Goal: Task Accomplishment & Management: Manage account settings

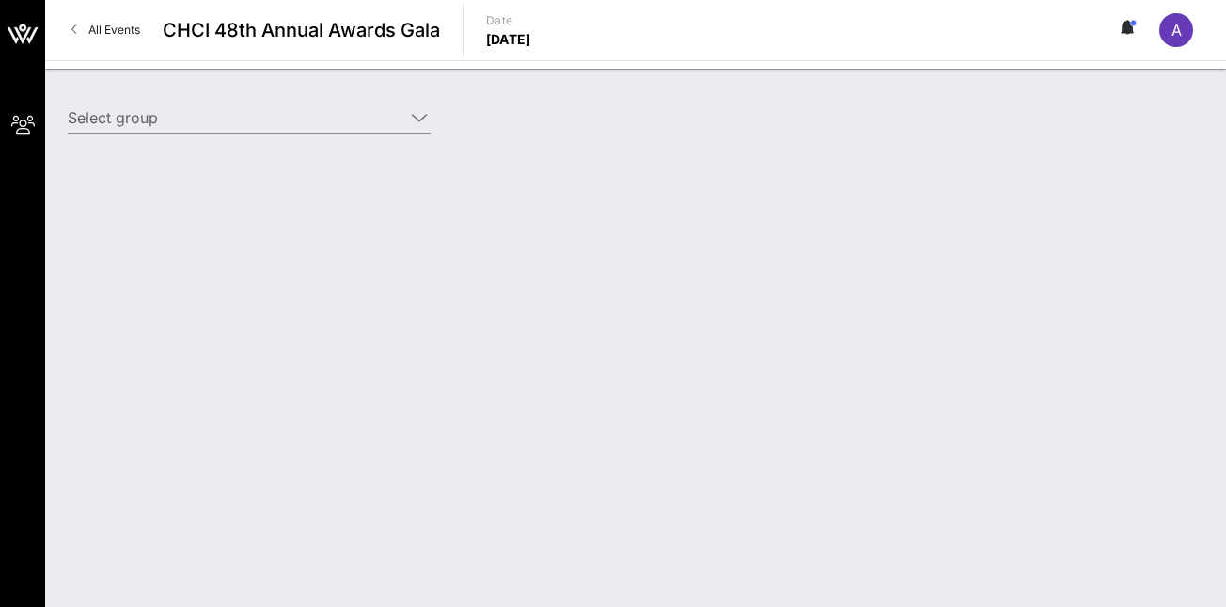
type input "Cisco (Cisco) [[PERSON_NAME], [EMAIL_ADDRESS][DOMAIN_NAME]]"
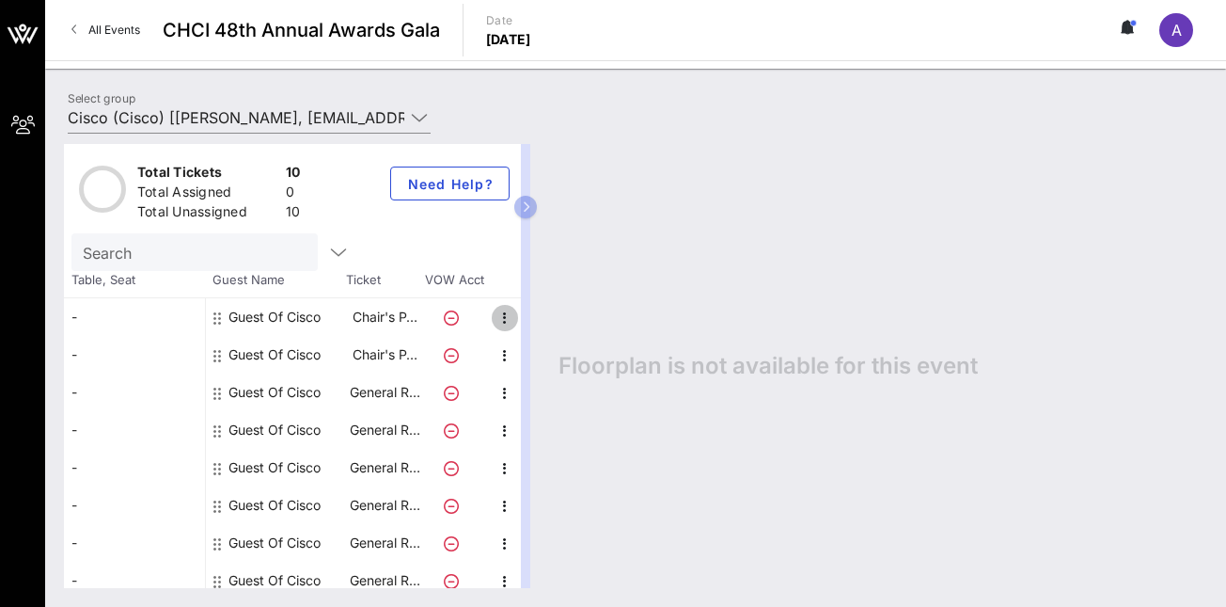
click at [502, 316] on icon "button" at bounding box center [505, 318] width 23 height 23
click at [544, 324] on div "Edit" at bounding box center [552, 323] width 38 height 15
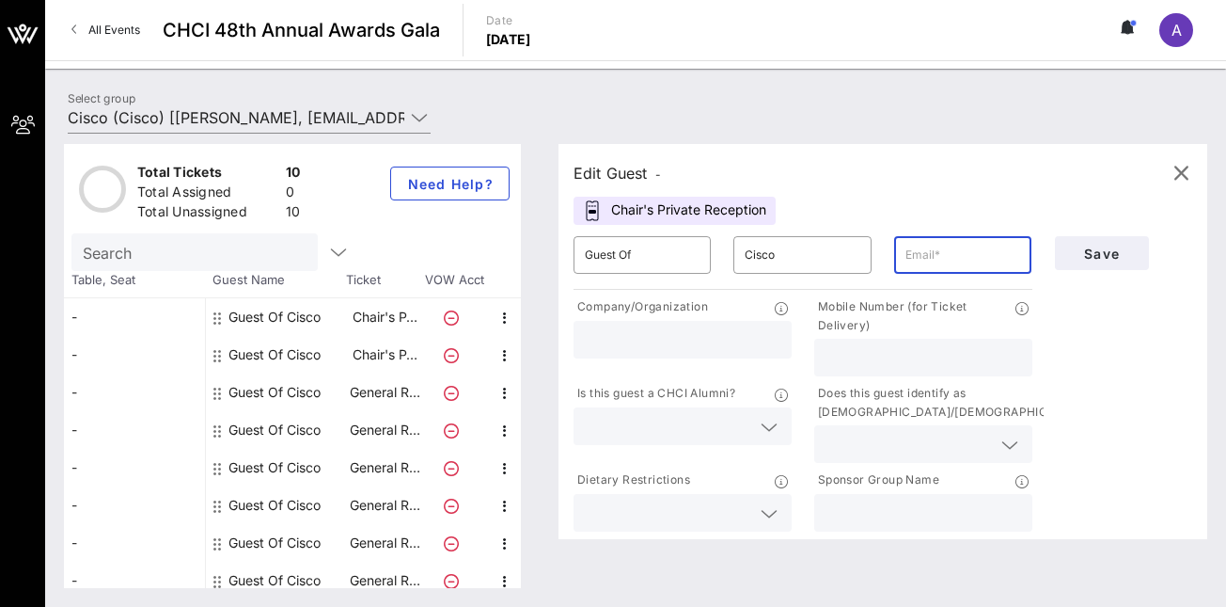
click at [956, 246] on input "text" at bounding box center [963, 255] width 115 height 30
type input "asincava@cisco.com"
type input "3522561440"
click at [715, 428] on input "text" at bounding box center [668, 426] width 166 height 24
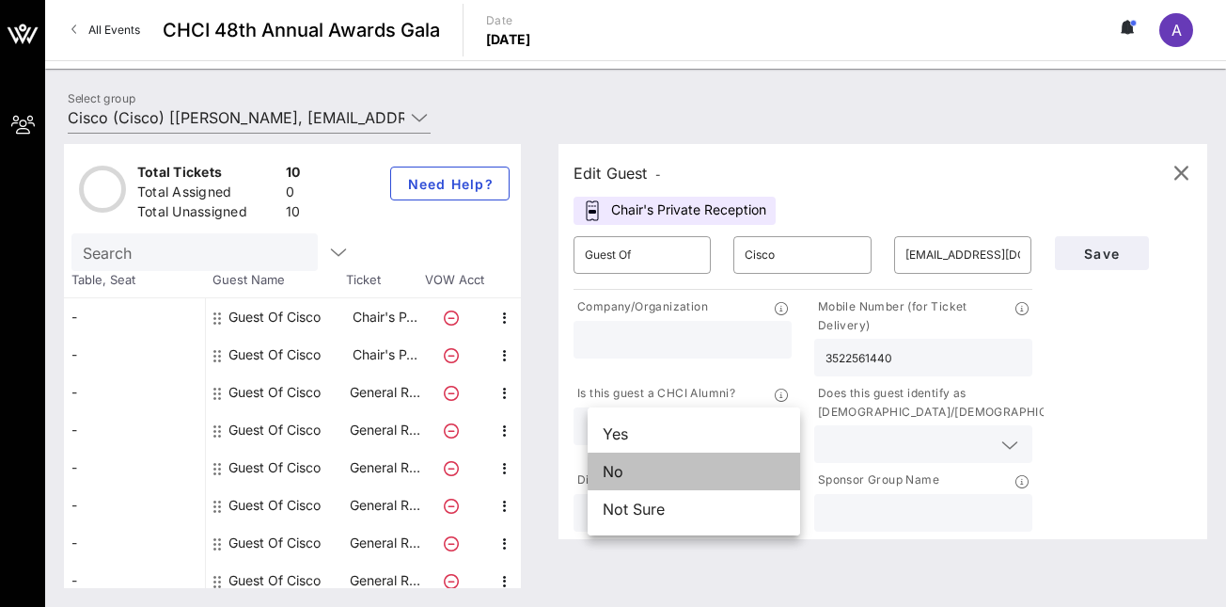
click at [696, 471] on div "No" at bounding box center [694, 471] width 213 height 38
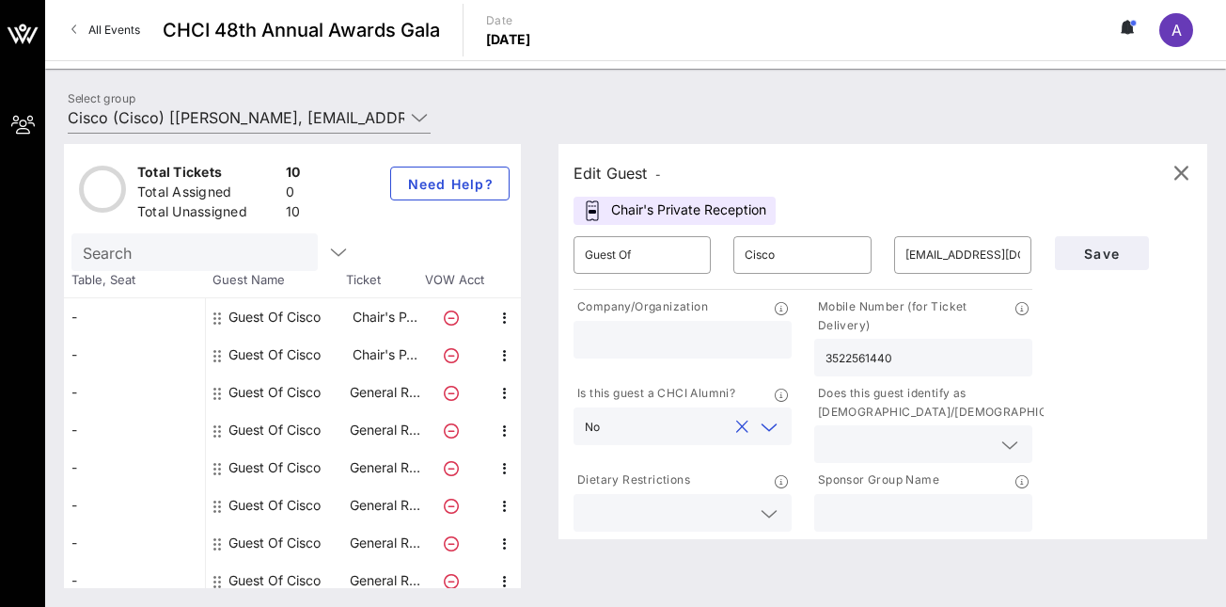
click at [680, 346] on input "text" at bounding box center [683, 339] width 196 height 24
type input "Cisco"
click at [845, 505] on input "text" at bounding box center [924, 512] width 196 height 24
type input "Cisco"
click at [877, 436] on input "text" at bounding box center [909, 444] width 166 height 24
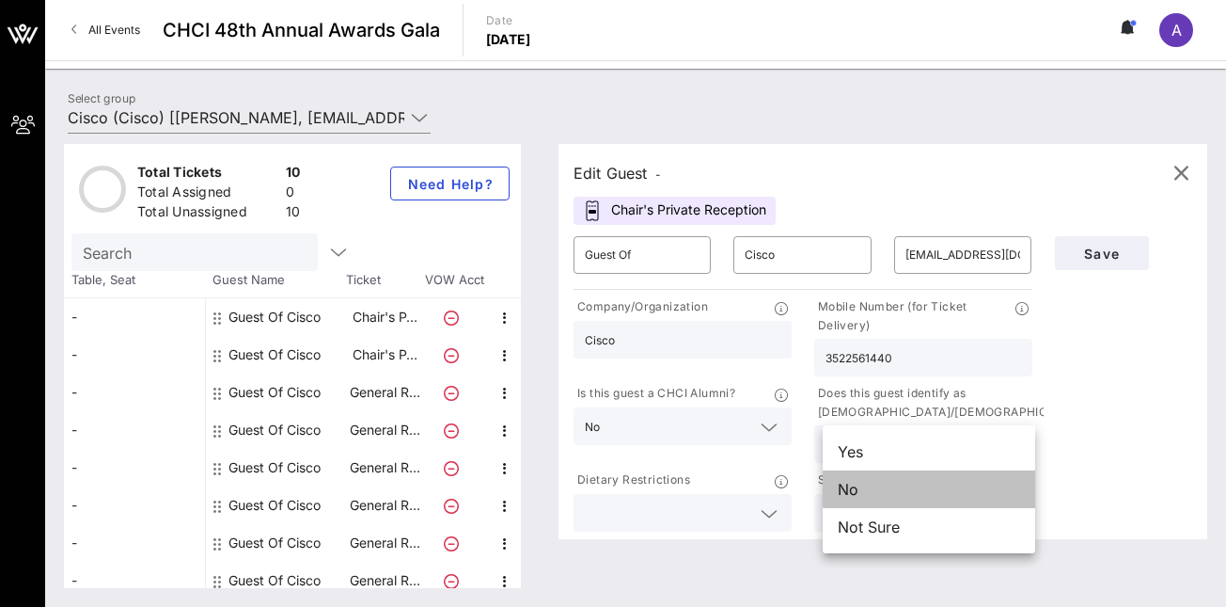
click at [868, 494] on div "No" at bounding box center [929, 489] width 213 height 38
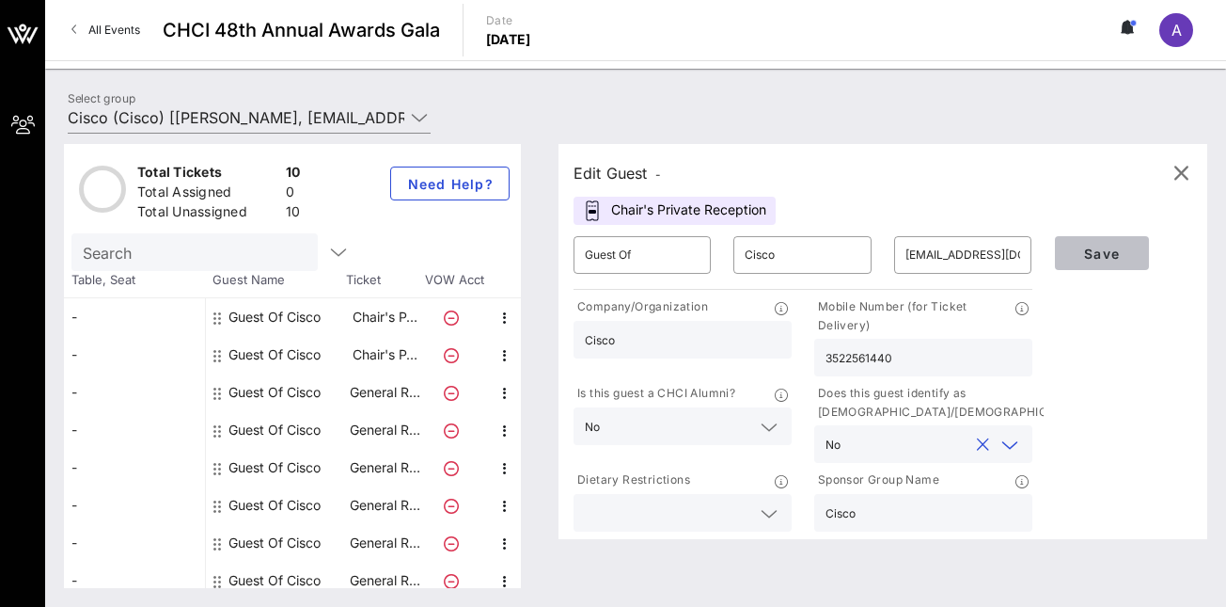
click at [1112, 254] on span "Save" at bounding box center [1102, 253] width 64 height 16
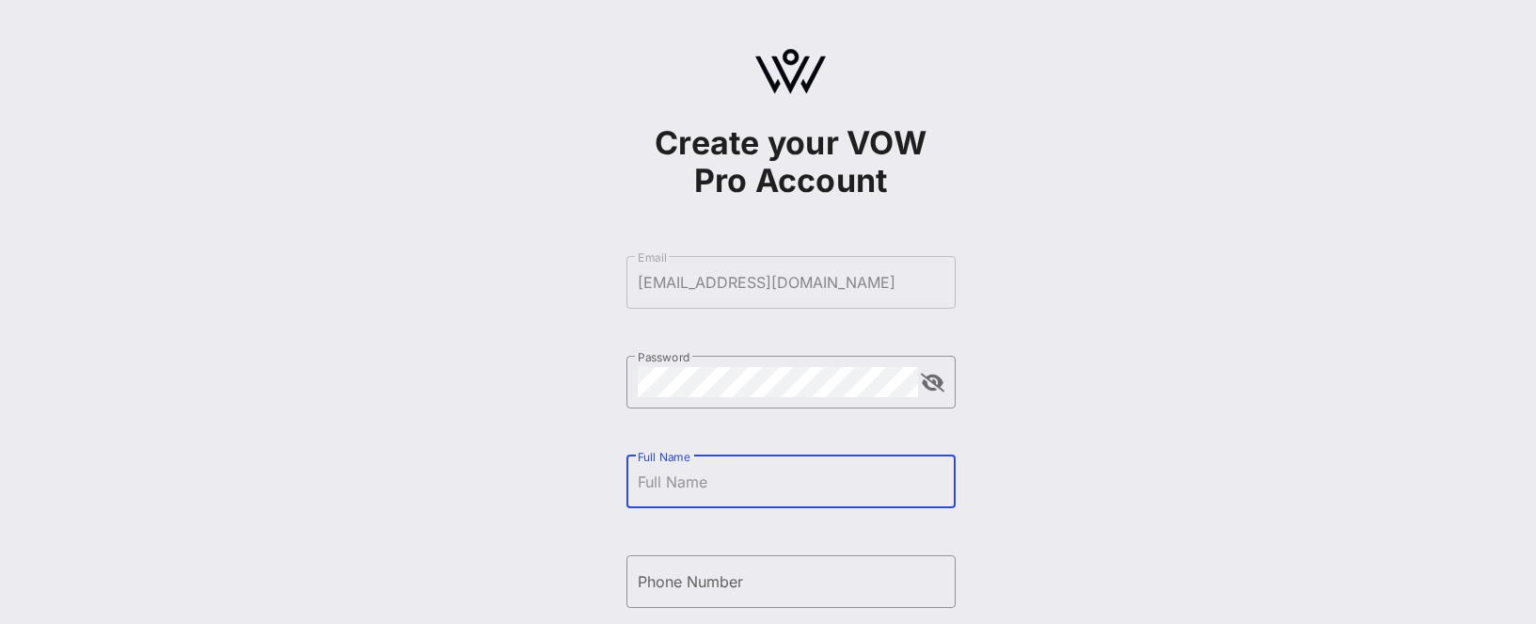
click at [706, 481] on input "Full Name" at bounding box center [791, 481] width 307 height 30
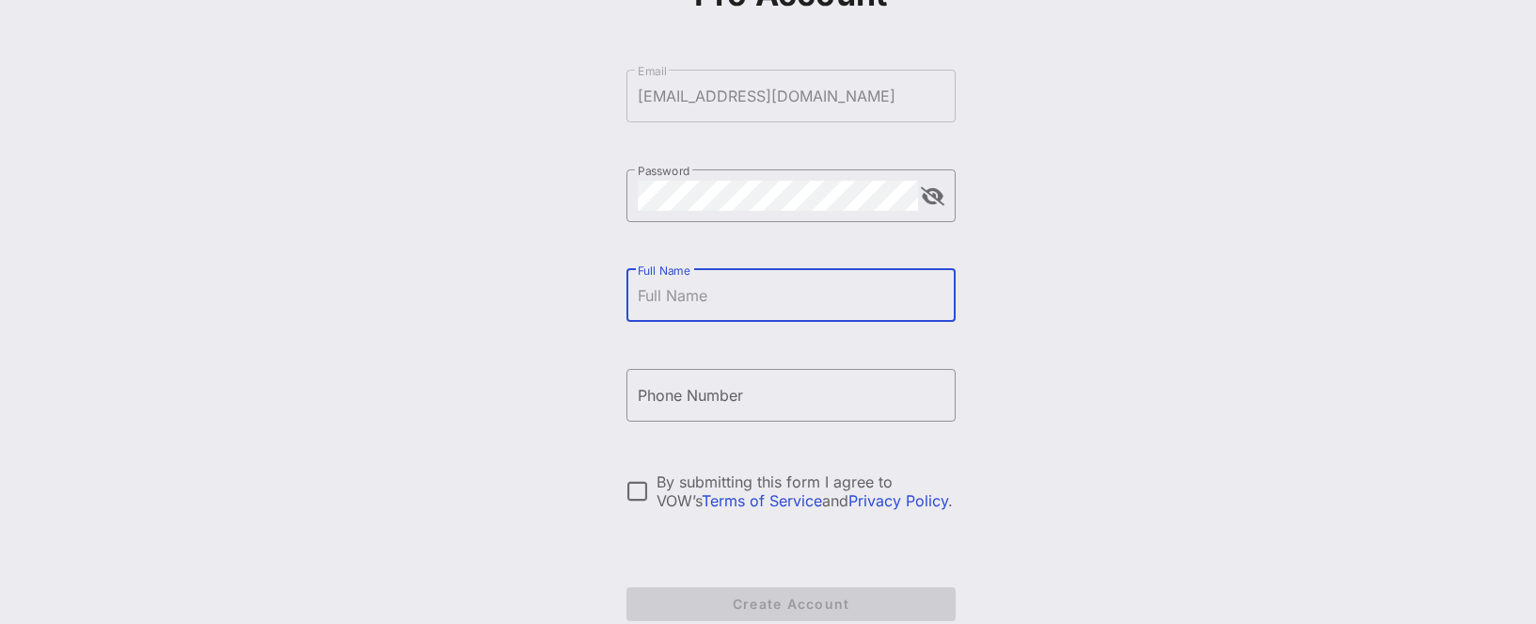
scroll to position [189, 0]
click at [681, 276] on div "Full Name" at bounding box center [791, 292] width 307 height 53
type input "[PERSON_NAME]"
type input "+13522561440"
click at [630, 490] on div at bounding box center [638, 488] width 32 height 32
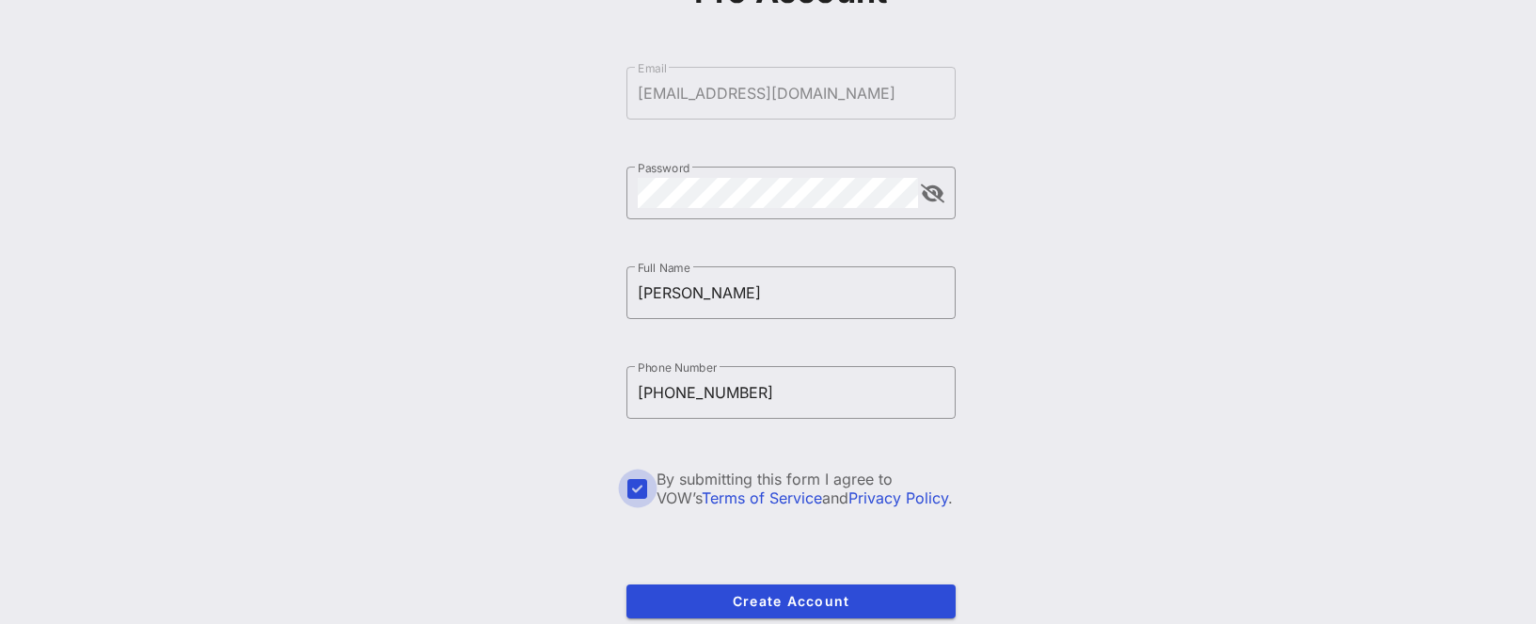
scroll to position [289, 0]
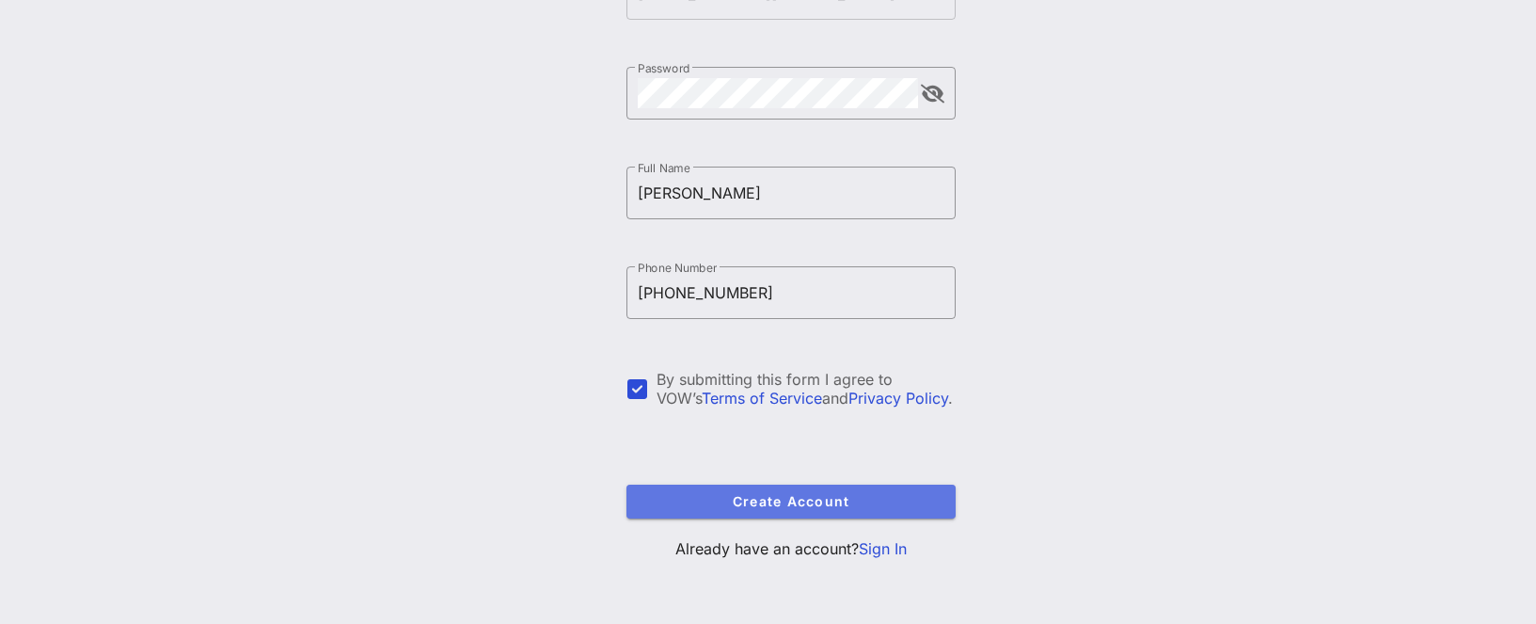
click at [782, 500] on span "Create Account" at bounding box center [790, 501] width 299 height 16
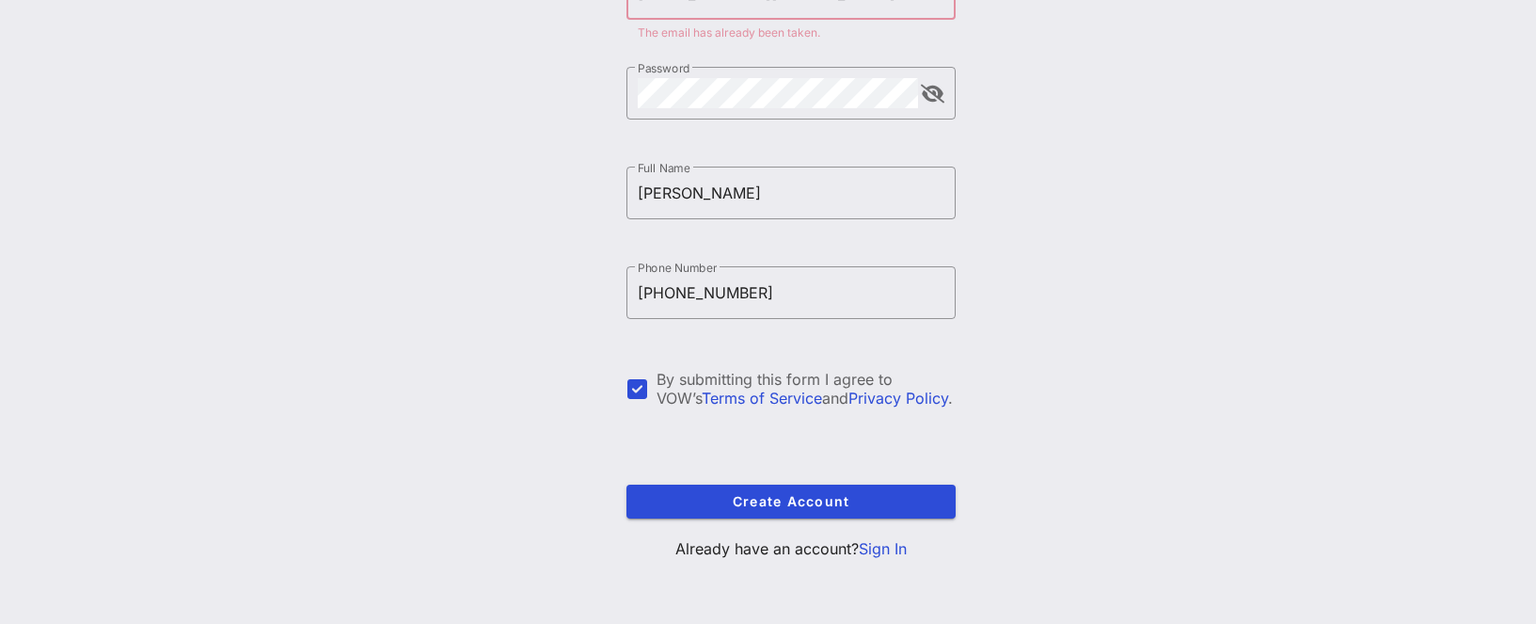
click at [893, 552] on link "Sign In" at bounding box center [883, 548] width 48 height 19
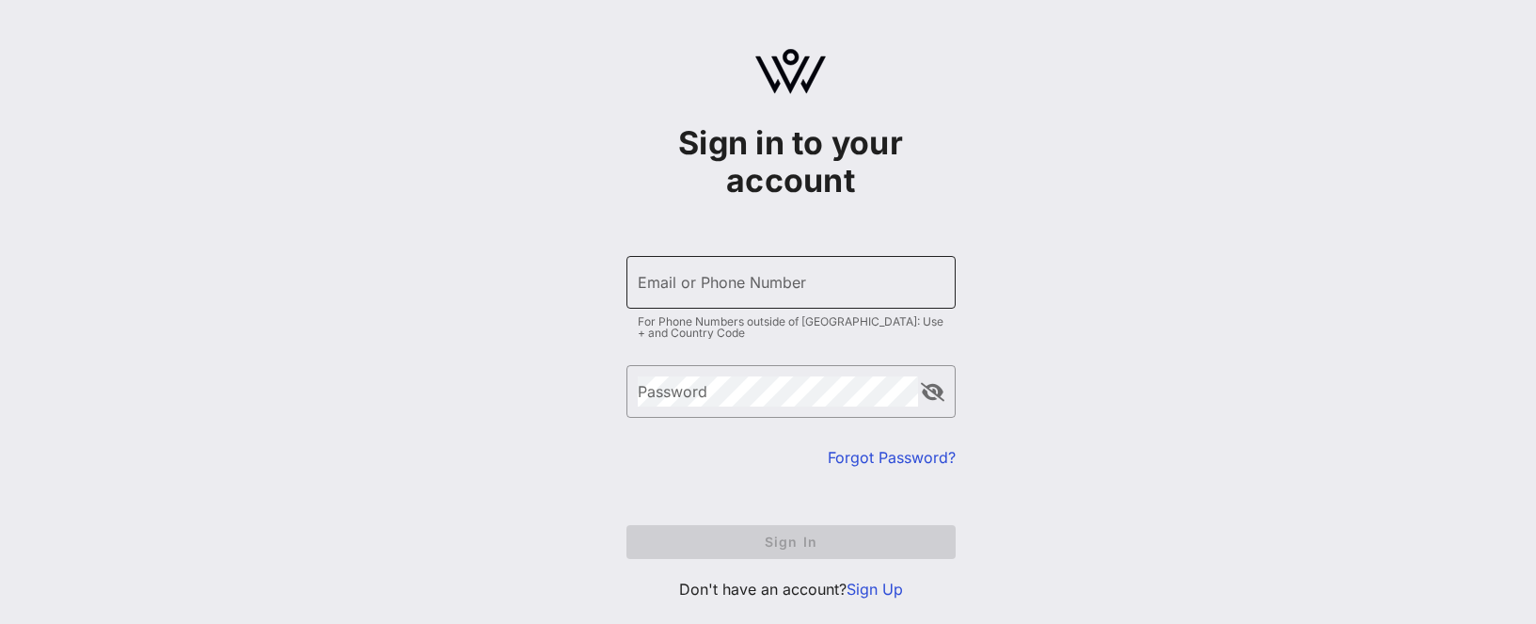
type input "asincava@cisco.com"
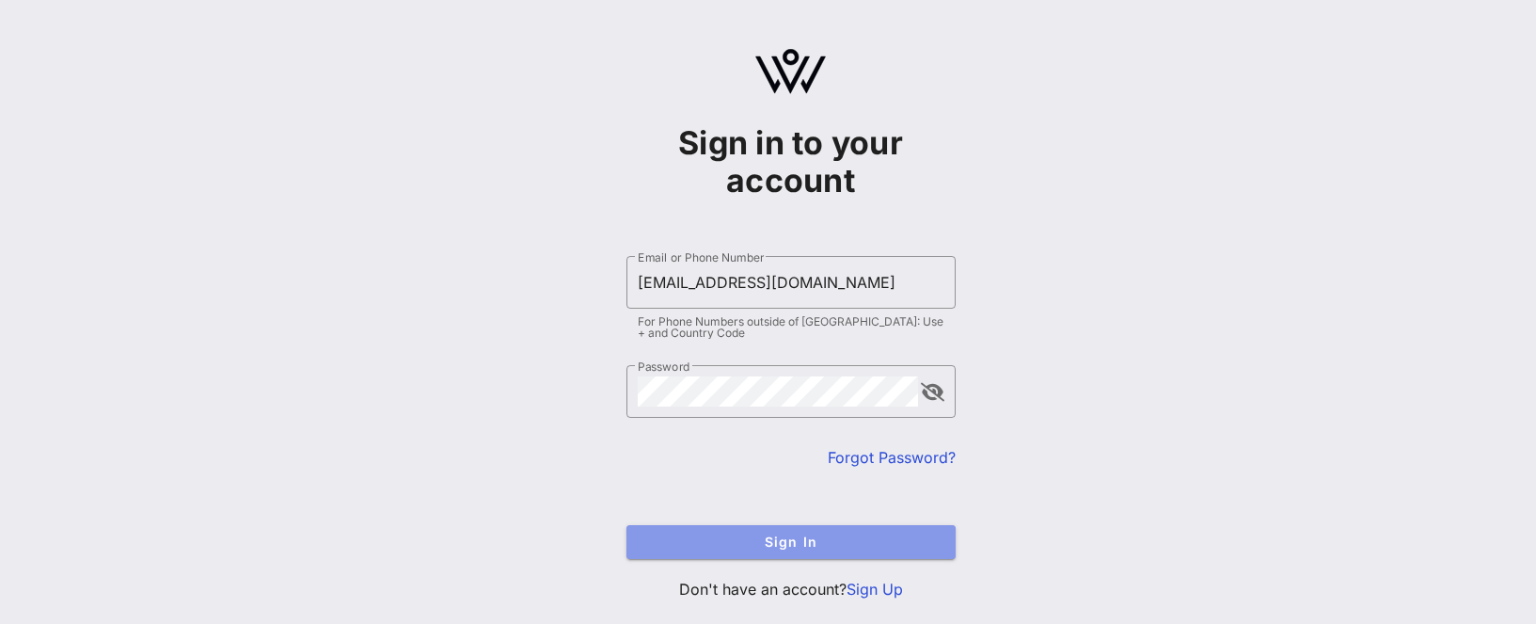
click at [773, 540] on span "Sign In" at bounding box center [790, 541] width 299 height 16
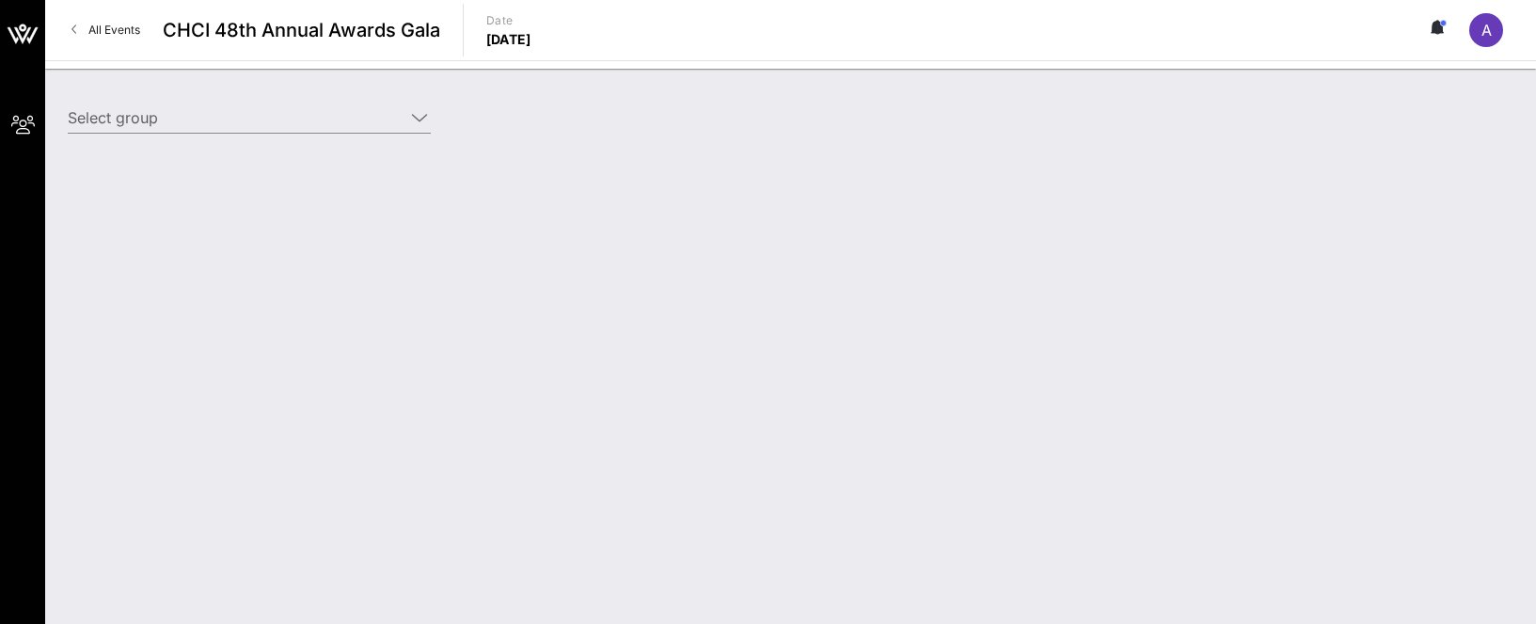
type input "Cisco (Cisco) [[PERSON_NAME], [EMAIL_ADDRESS][DOMAIN_NAME]]"
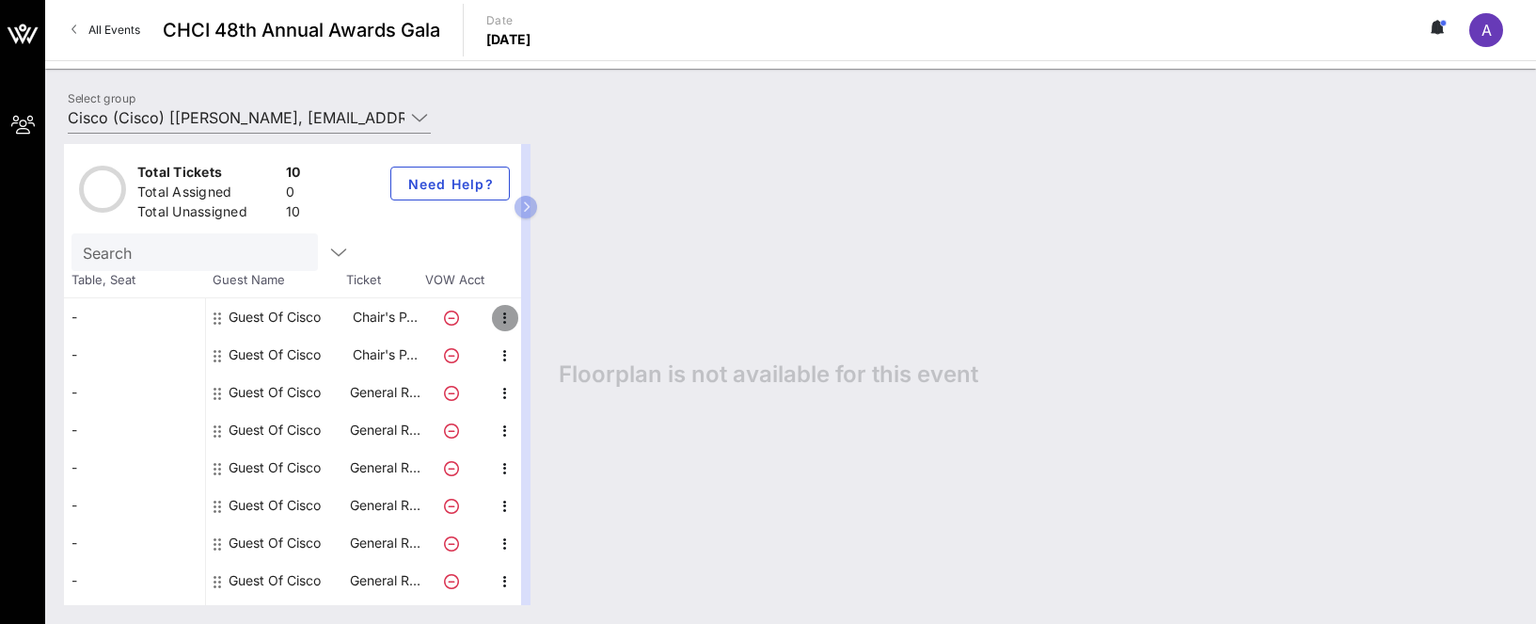
click at [502, 315] on icon "button" at bounding box center [505, 318] width 23 height 23
click at [561, 320] on div "Edit" at bounding box center [552, 323] width 38 height 15
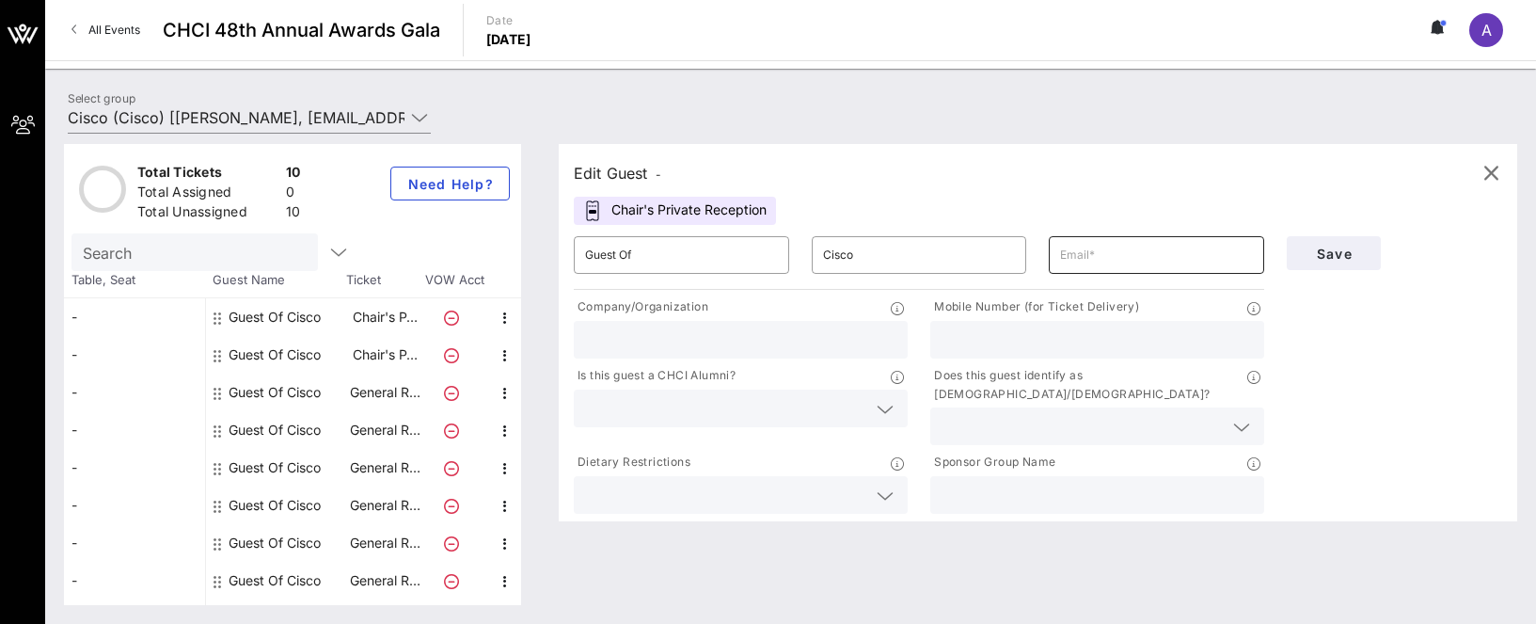
click at [1117, 251] on input "text" at bounding box center [1156, 255] width 193 height 30
type input "asincava@cisco.com"
type input "3522561440"
click at [760, 322] on div at bounding box center [740, 340] width 311 height 38
type input "Cisco"
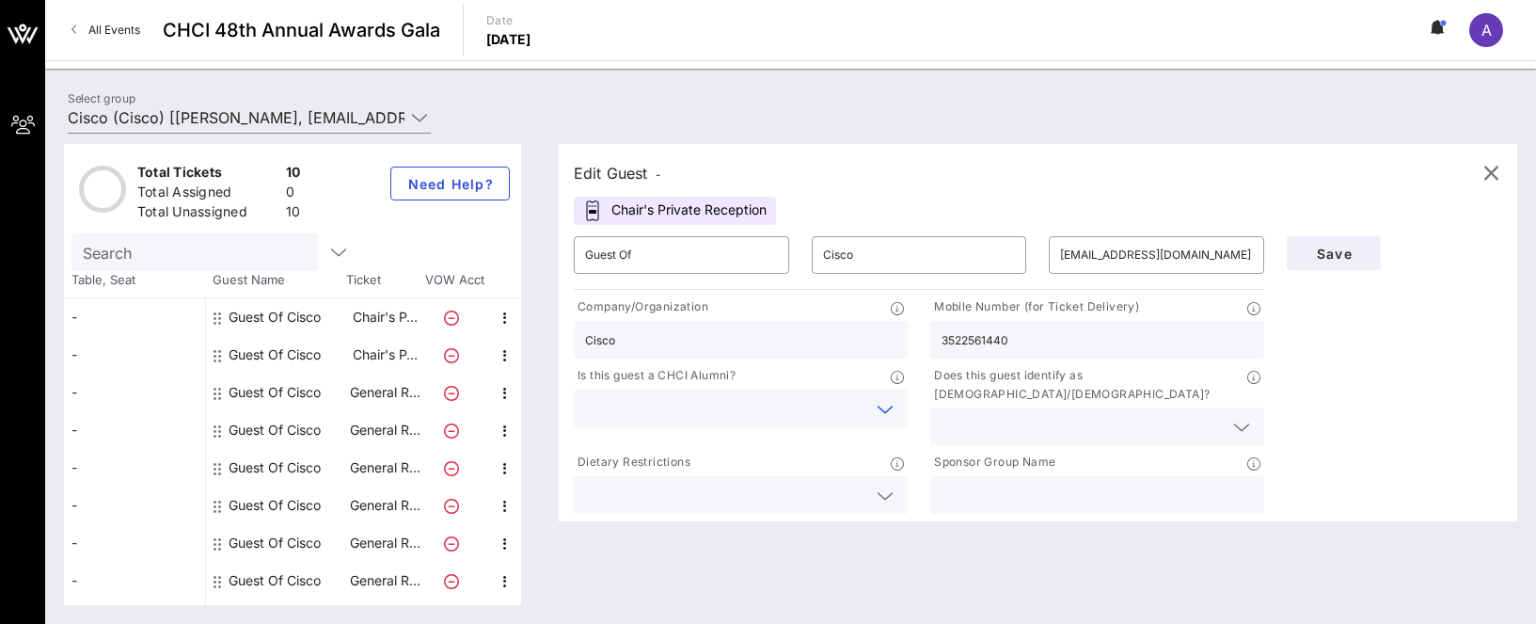
click at [649, 404] on input "text" at bounding box center [725, 408] width 281 height 24
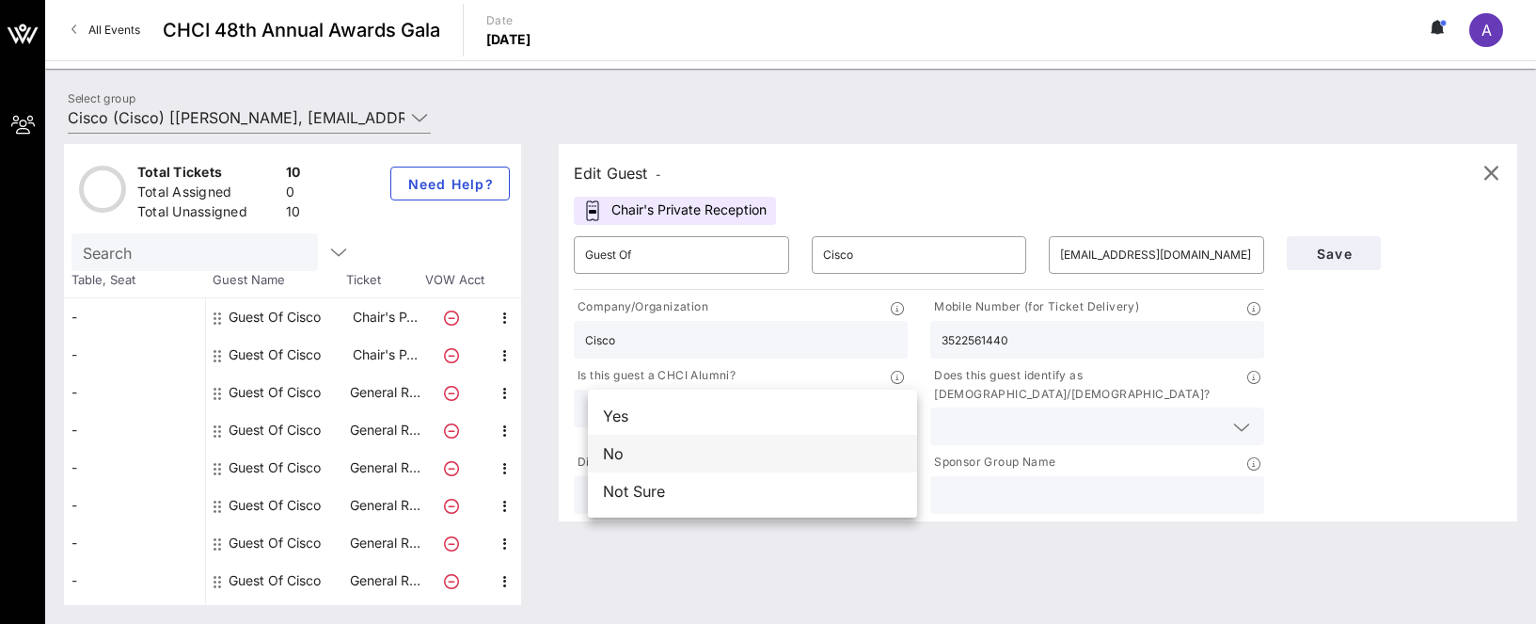
click at [648, 454] on div "No" at bounding box center [752, 453] width 329 height 38
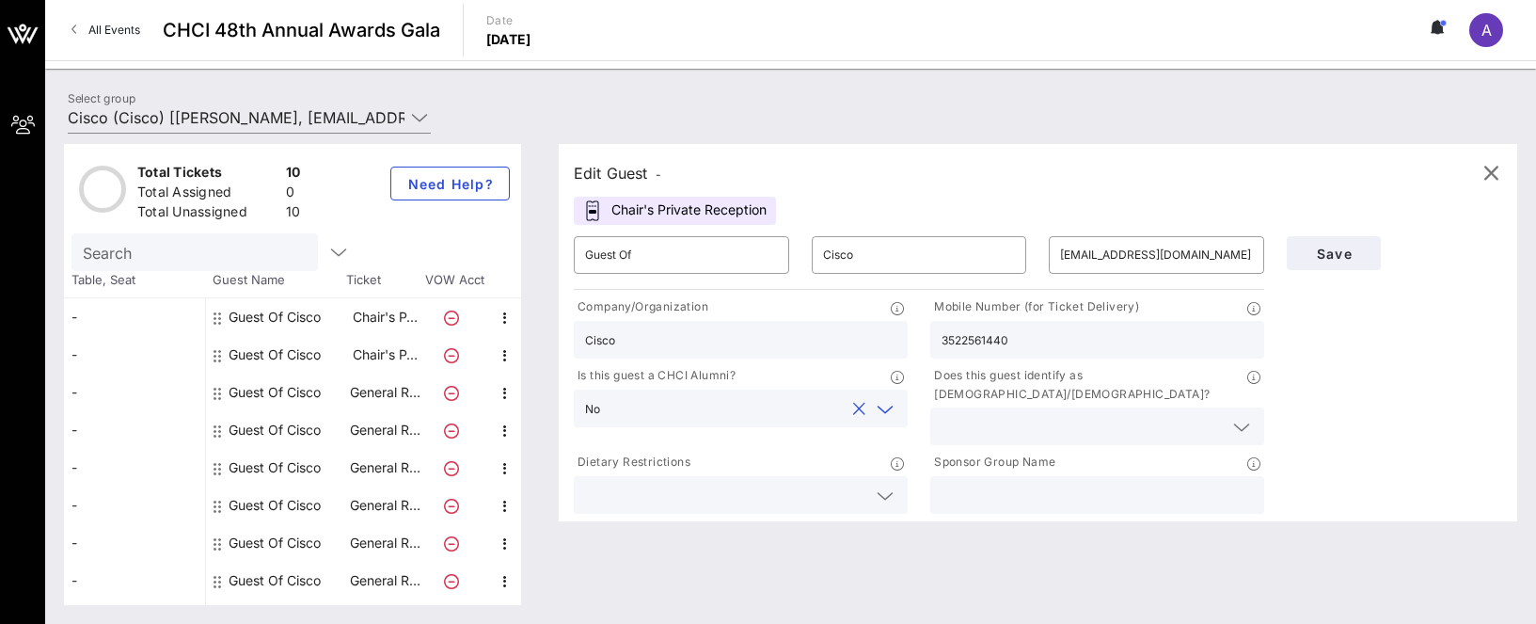
click at [1007, 414] on input "text" at bounding box center [1081, 426] width 281 height 24
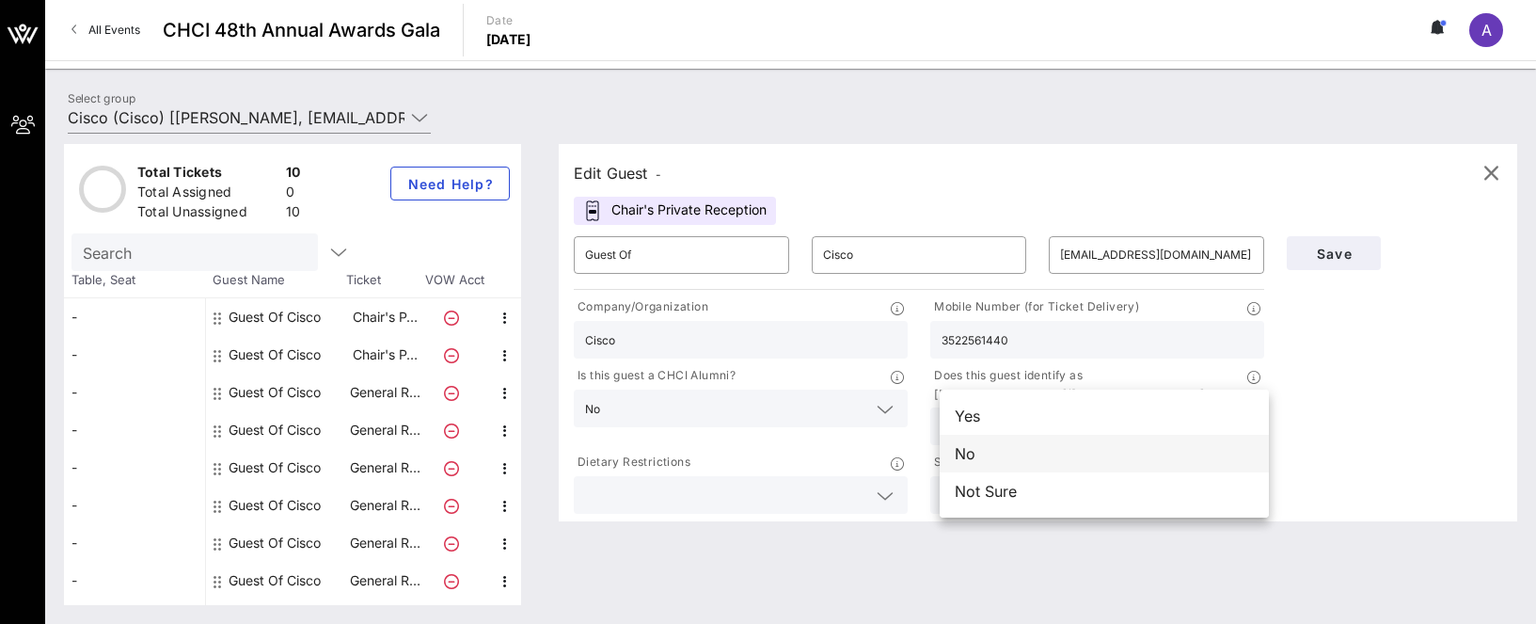
click at [992, 453] on div "No" at bounding box center [1104, 453] width 329 height 38
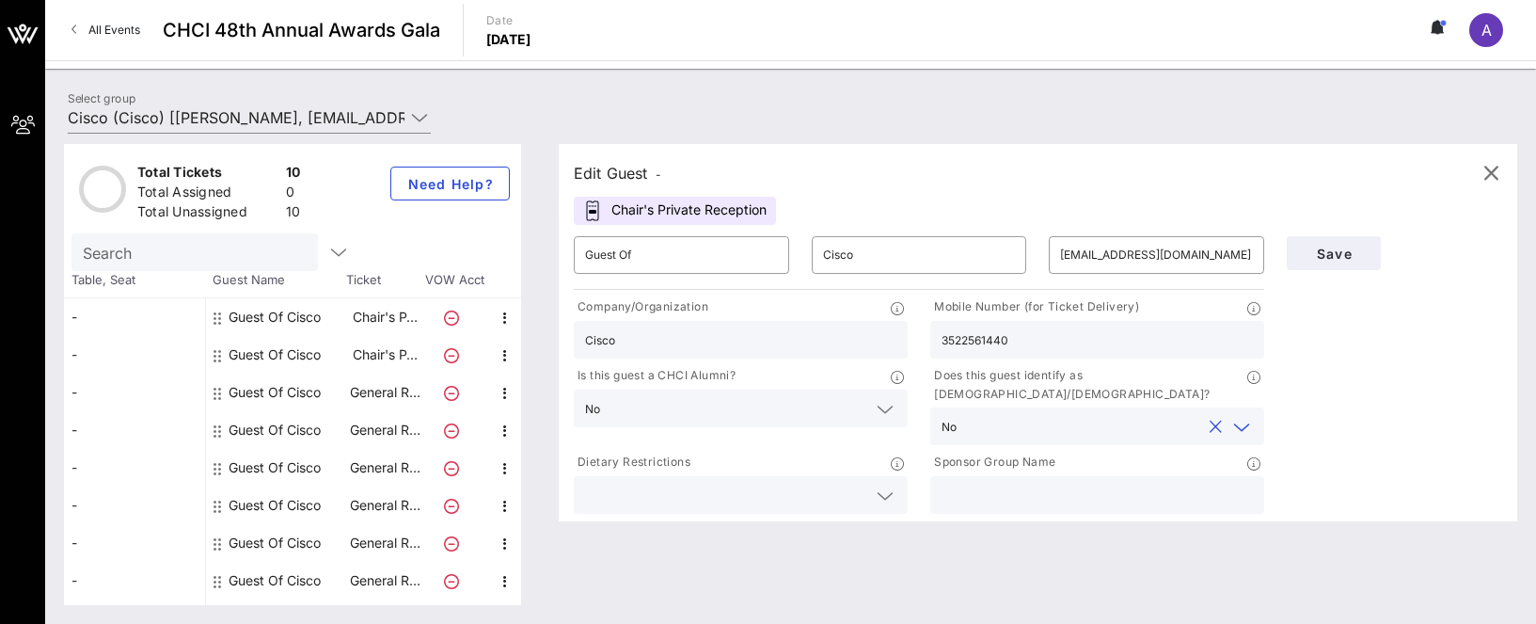
click at [1014, 485] on input "text" at bounding box center [1096, 494] width 311 height 24
type input "Cisco"
click at [1316, 250] on span "Save" at bounding box center [1334, 253] width 64 height 16
click at [1123, 252] on input "asincava@cisco.com" at bounding box center [1156, 255] width 193 height 30
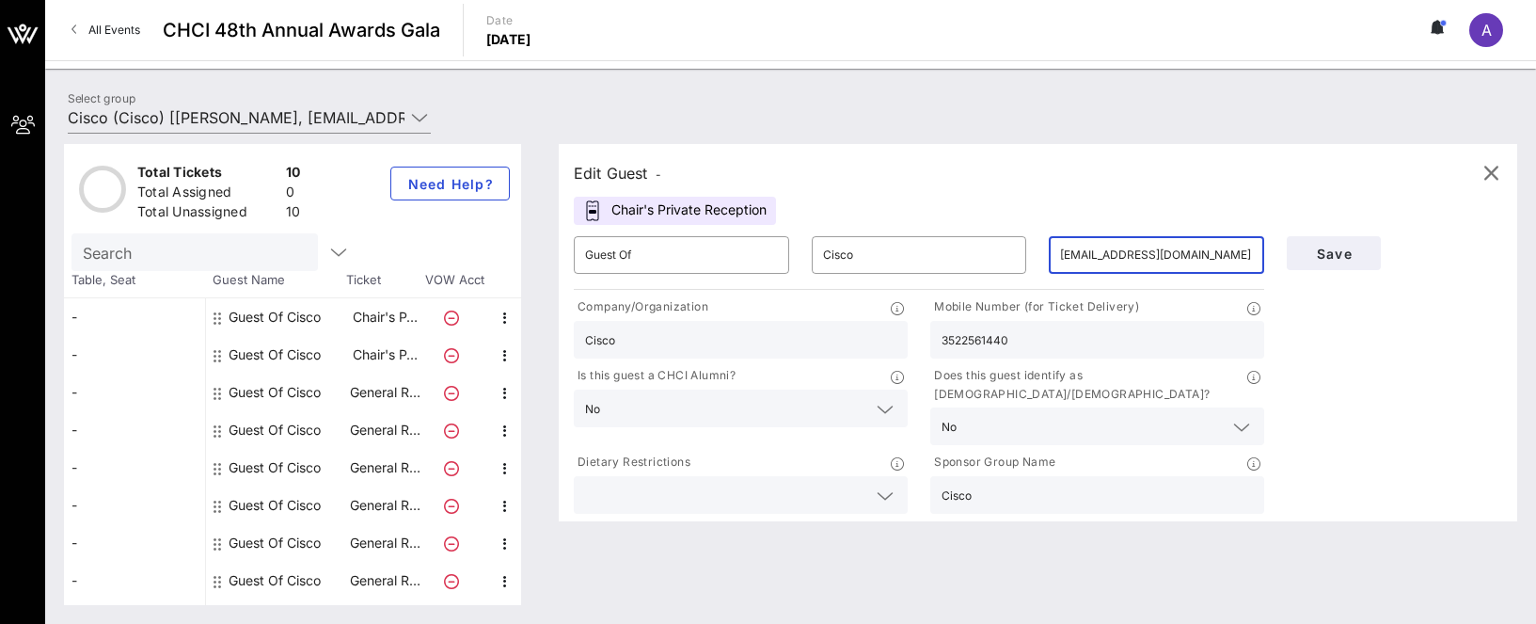
click at [1120, 249] on input "asincava@cisco.com" at bounding box center [1156, 255] width 193 height 30
paste input "imojica@ecg-us"
type input "[EMAIL_ADDRESS][DOMAIN_NAME]"
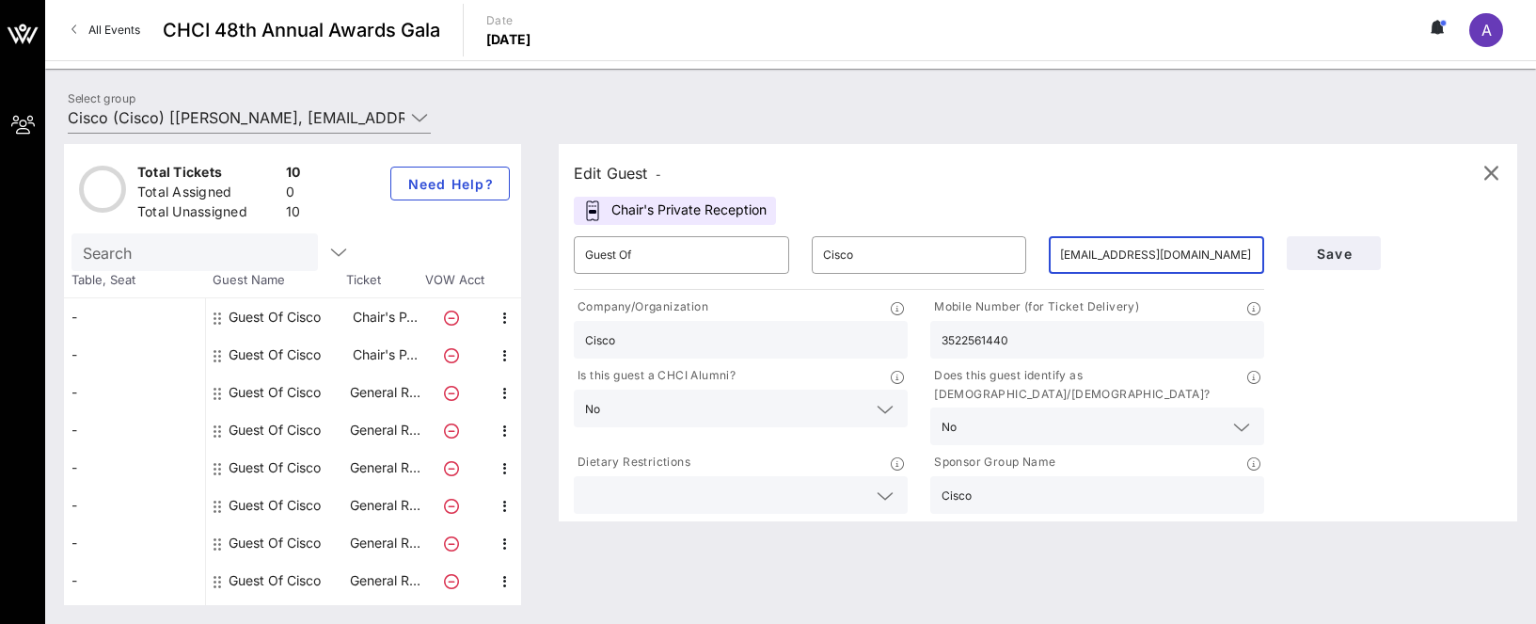
click at [1061, 340] on input "3522561440" at bounding box center [1096, 339] width 311 height 24
click at [964, 344] on input "3522561440" at bounding box center [1096, 339] width 311 height 24
paste input "[PHONE_NUMBER]"
type input "[PHONE_NUMBER]"
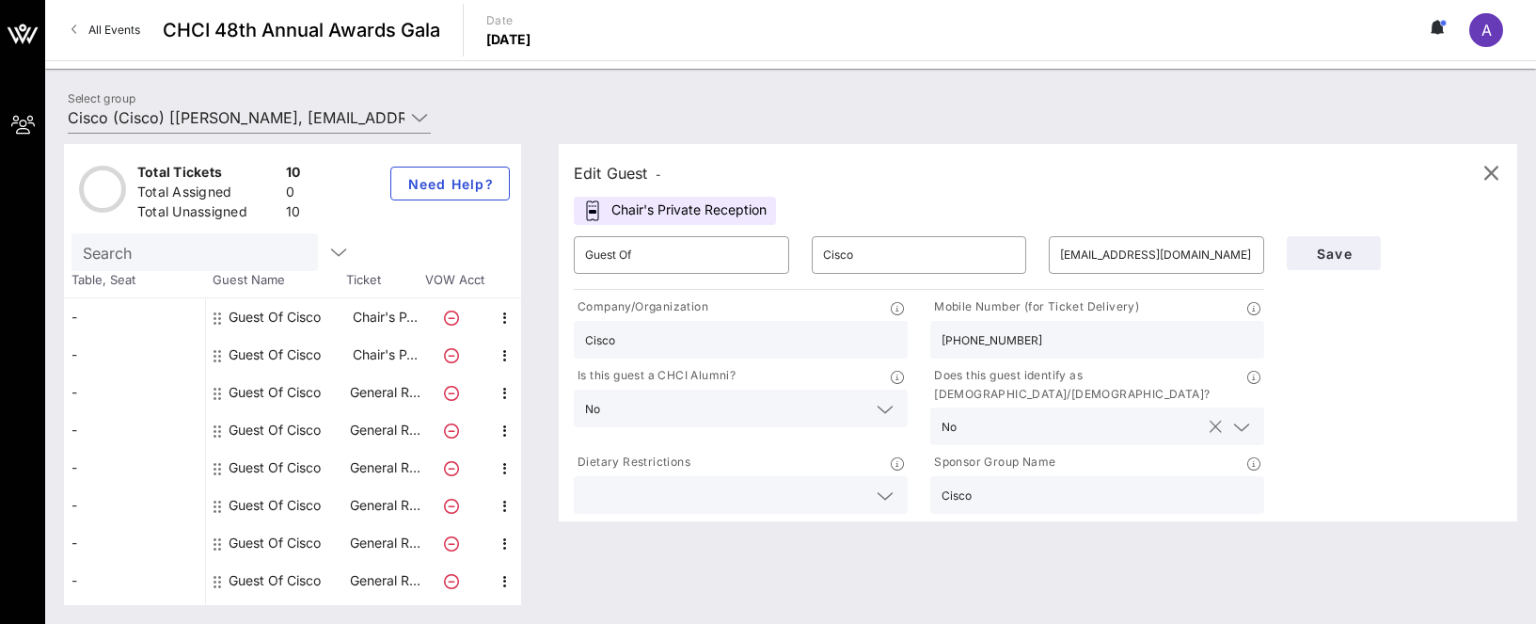
click at [1035, 414] on input "text" at bounding box center [1082, 426] width 236 height 24
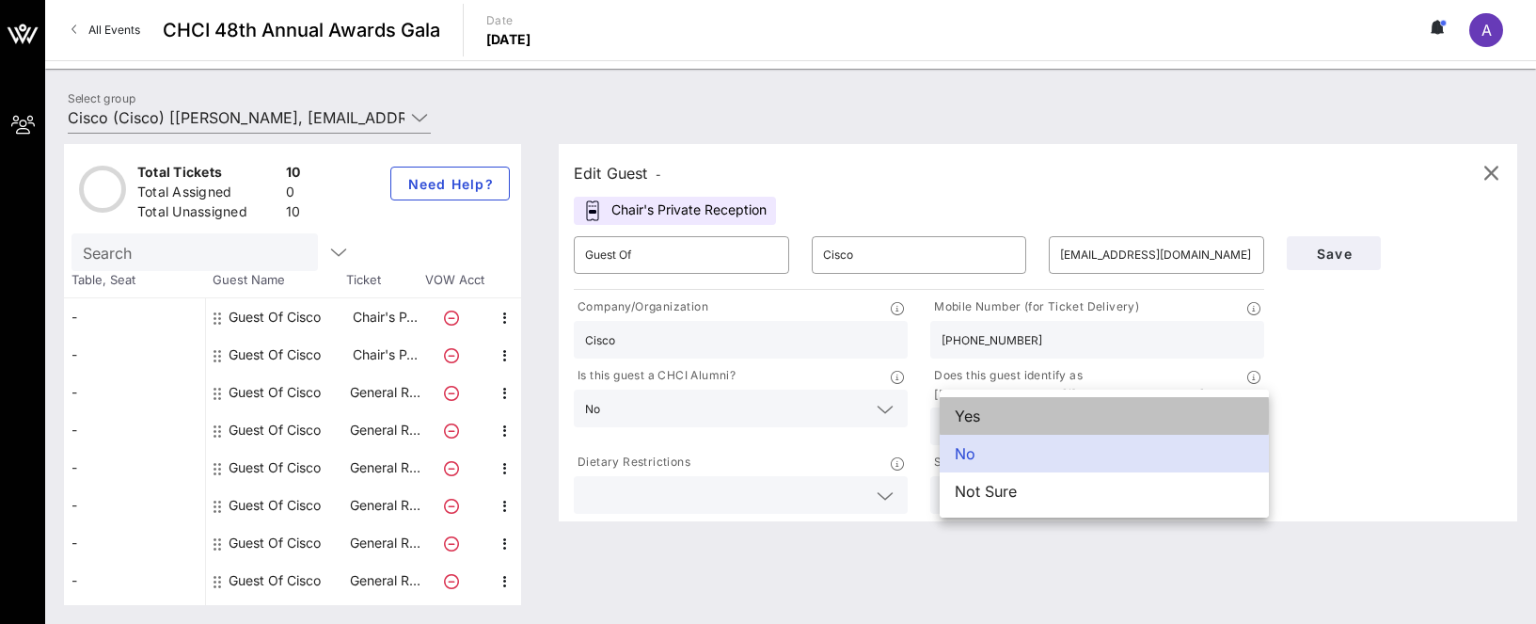
click at [996, 420] on div "Yes" at bounding box center [1104, 416] width 329 height 38
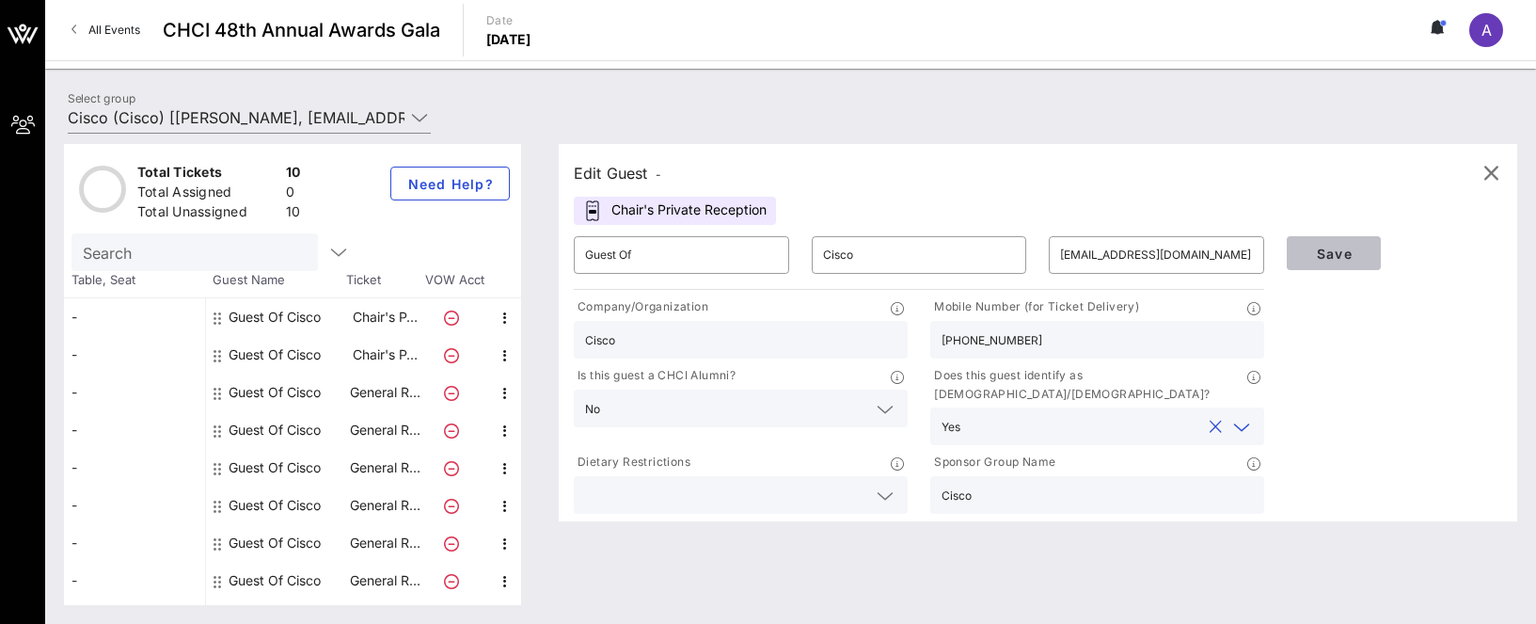
click at [1336, 252] on span "Save" at bounding box center [1334, 253] width 64 height 16
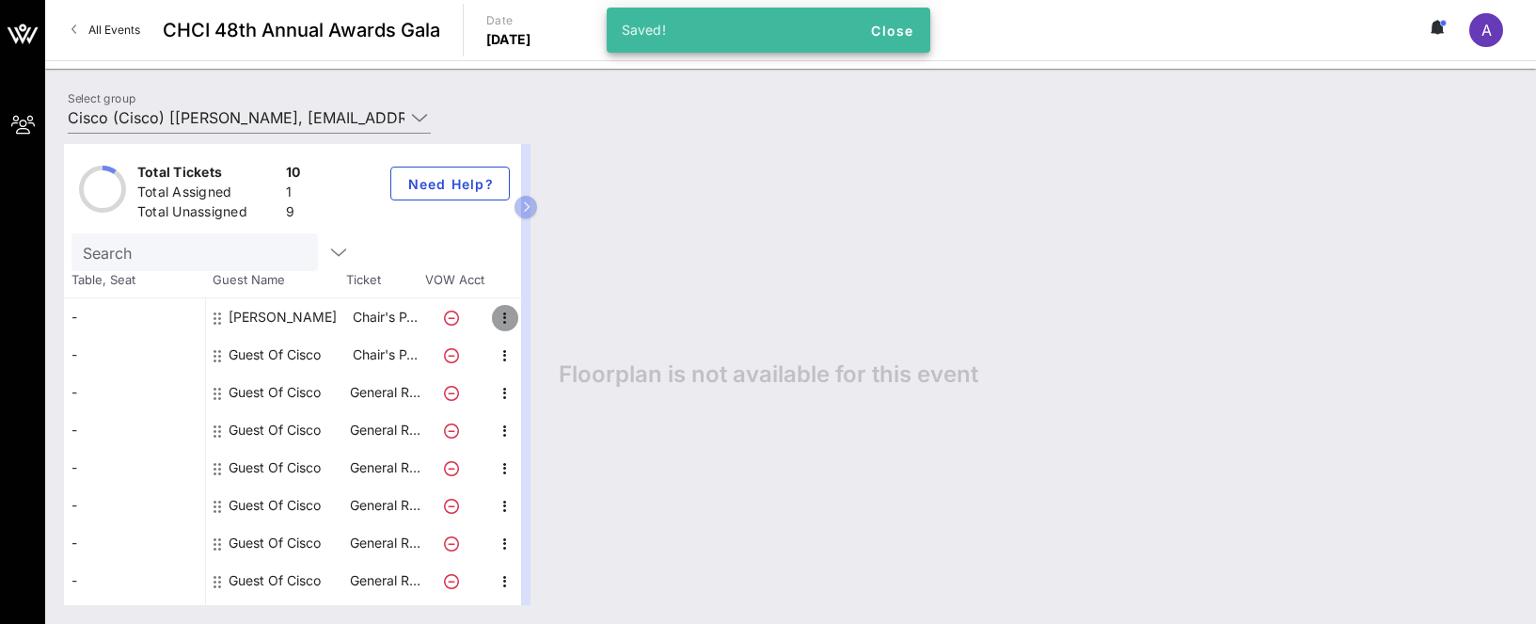
click at [503, 313] on icon "button" at bounding box center [505, 318] width 23 height 23
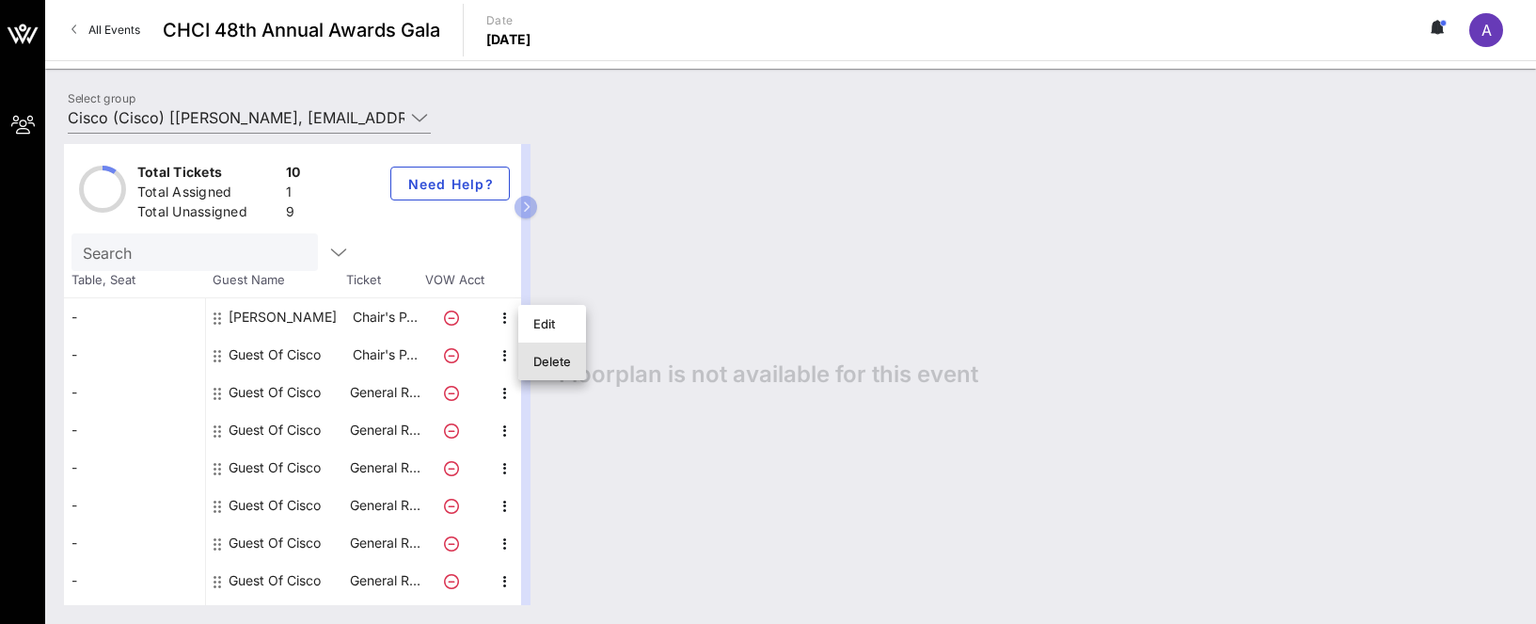
click at [547, 364] on div "Delete" at bounding box center [552, 361] width 38 height 15
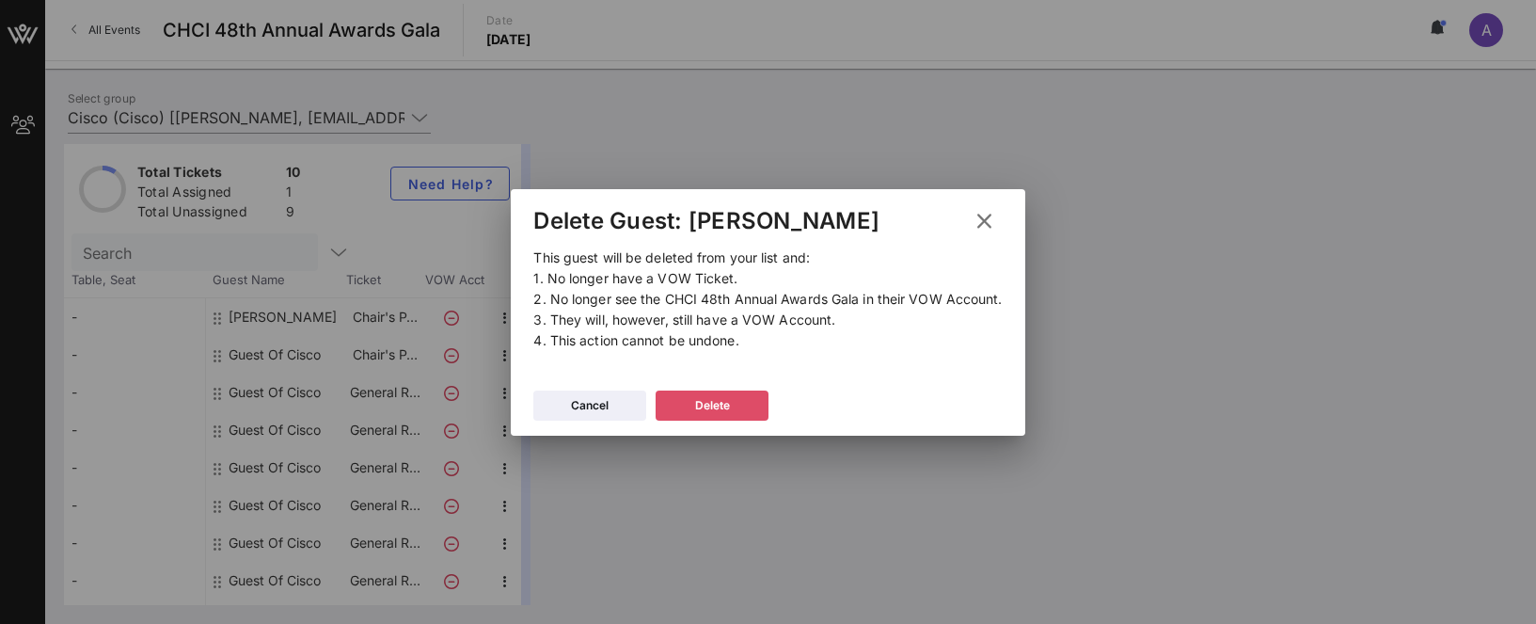
click at [710, 411] on div "Delete" at bounding box center [712, 405] width 35 height 19
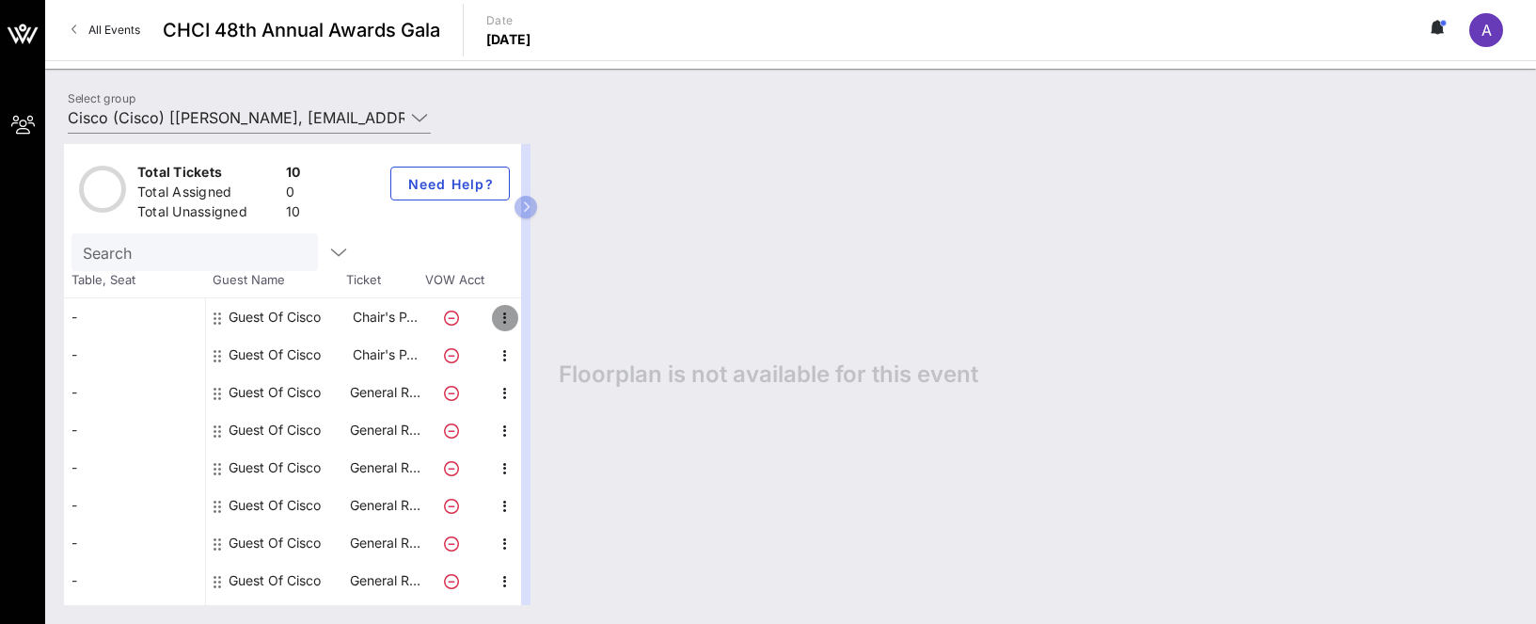
click at [502, 317] on icon "button" at bounding box center [505, 318] width 23 height 23
click at [554, 318] on div "Edit" at bounding box center [552, 323] width 38 height 15
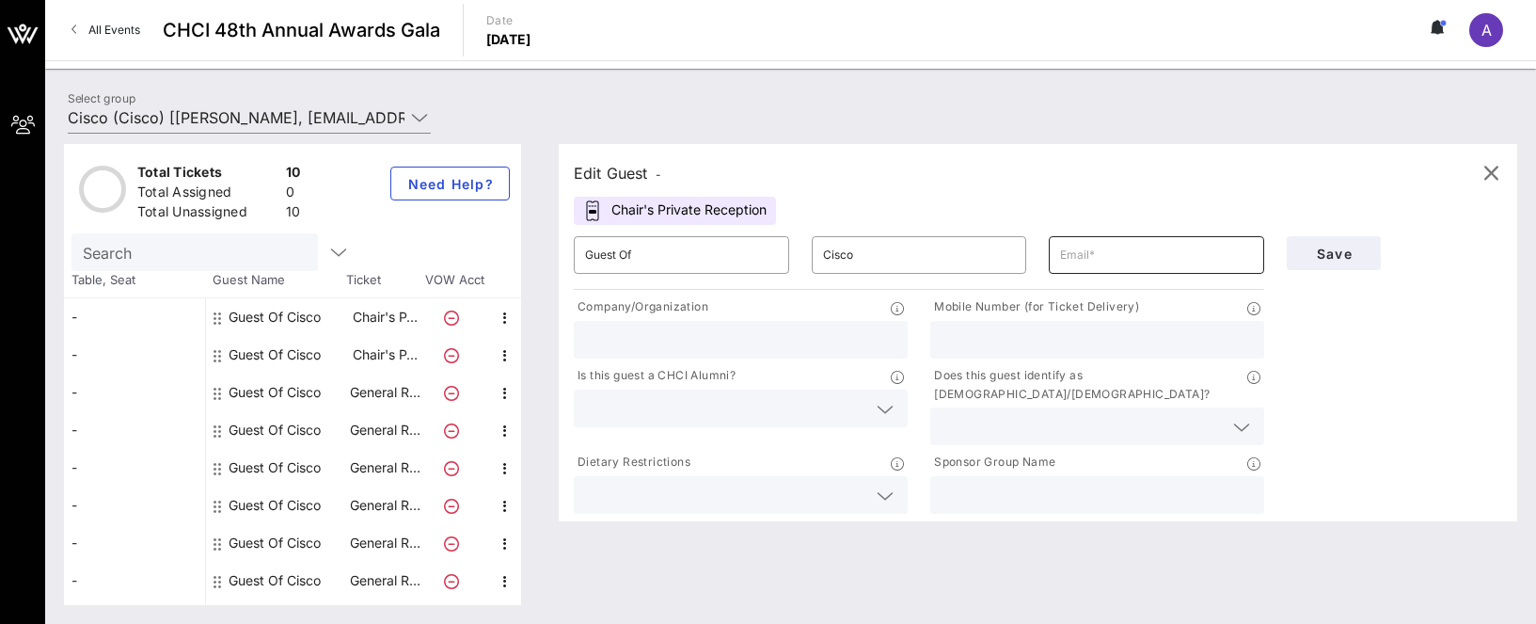
click at [1097, 259] on input "text" at bounding box center [1156, 255] width 193 height 30
type input "asincava@cisco.com"
type input "3522561440"
click at [1148, 255] on input "asincava@cisco.com" at bounding box center [1156, 255] width 193 height 30
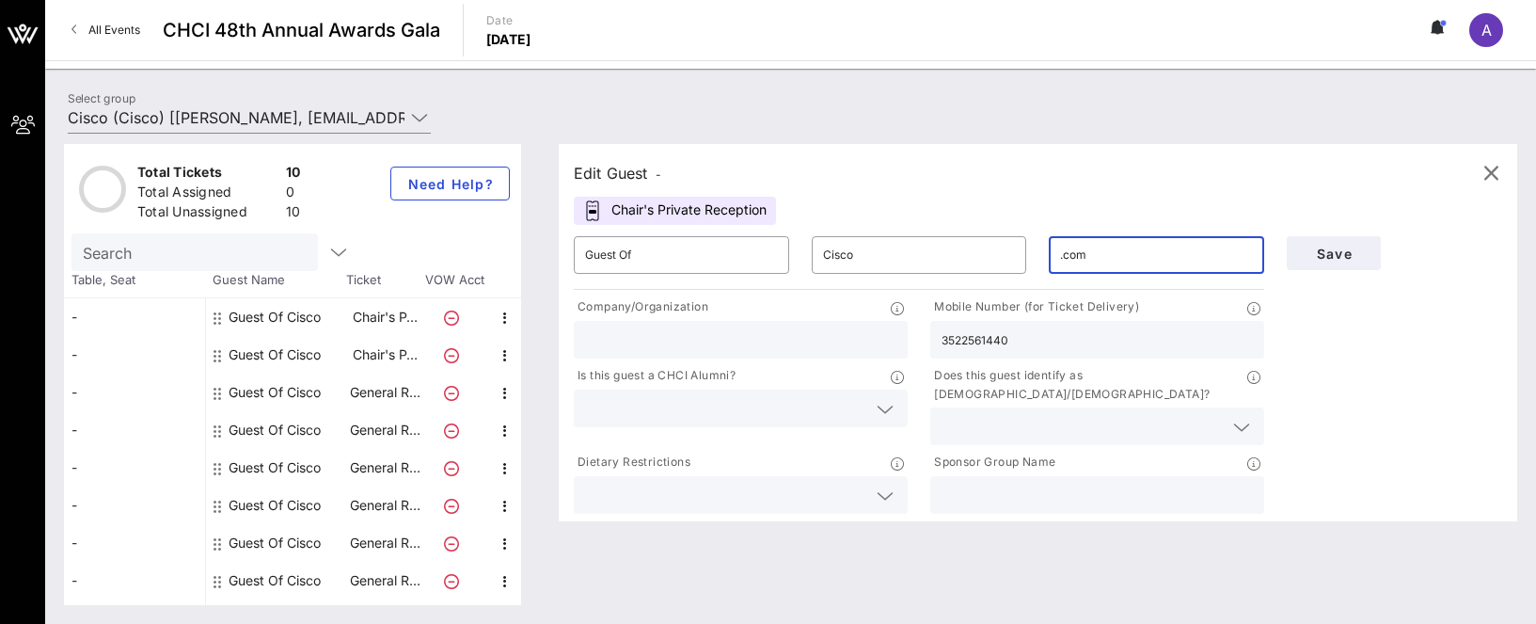
click at [1142, 252] on input ".com" at bounding box center [1156, 255] width 193 height 30
type input "."
type input "asincava@cisco.com"
click at [742, 341] on input "text" at bounding box center [740, 339] width 311 height 24
type input "Cisco"
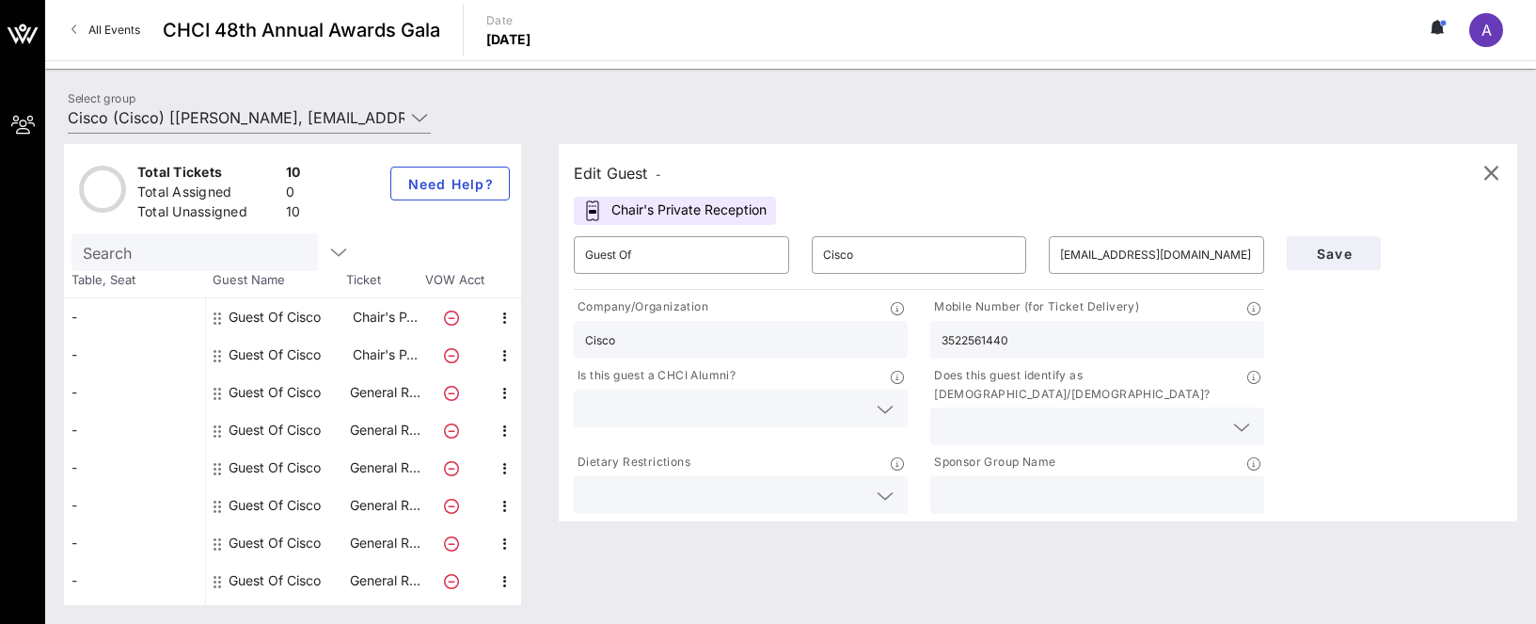
click at [864, 415] on input "text" at bounding box center [725, 408] width 281 height 24
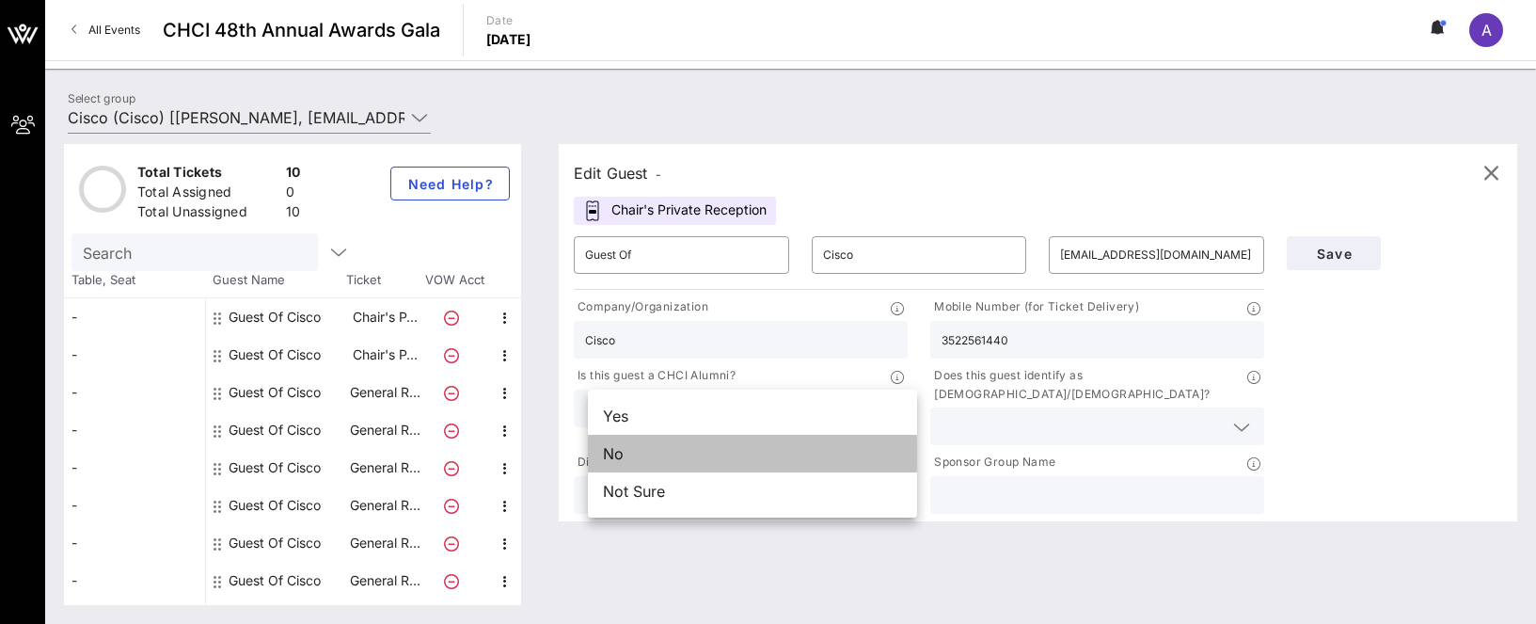
click at [821, 448] on div "No" at bounding box center [752, 453] width 329 height 38
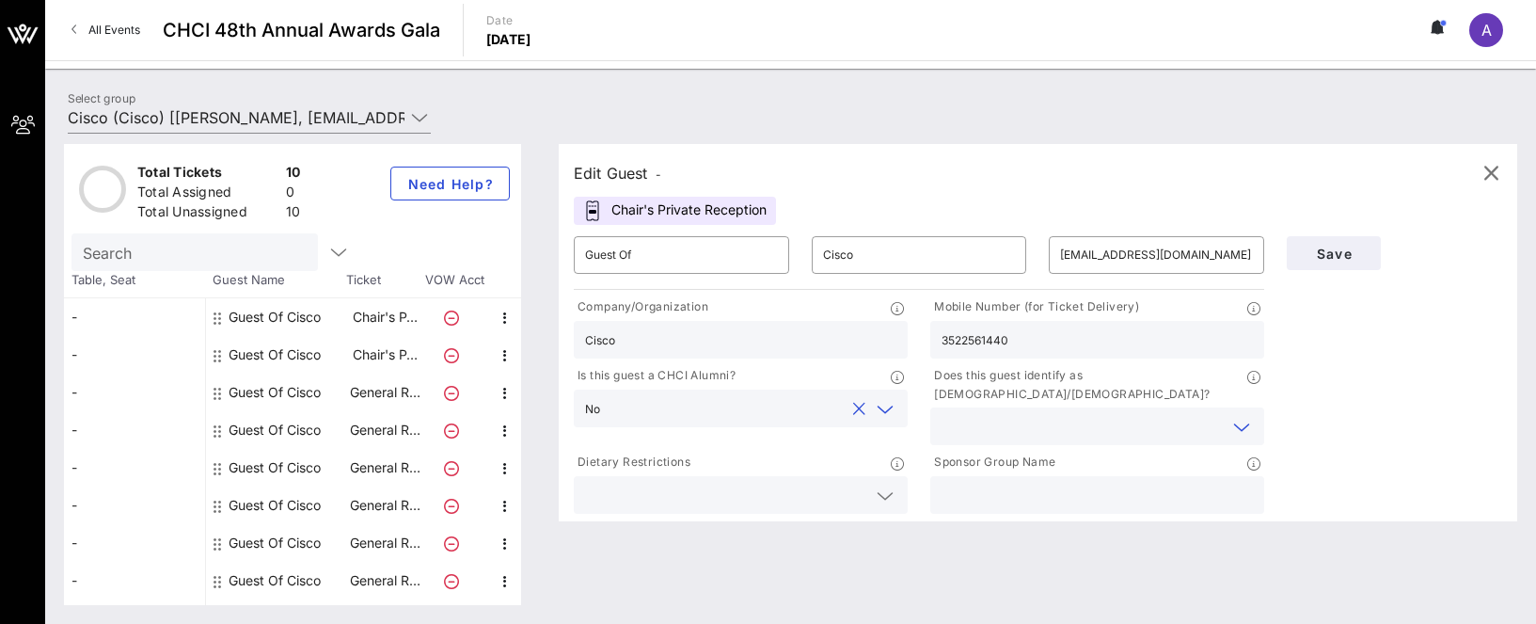
click at [1048, 414] on input "text" at bounding box center [1081, 426] width 281 height 24
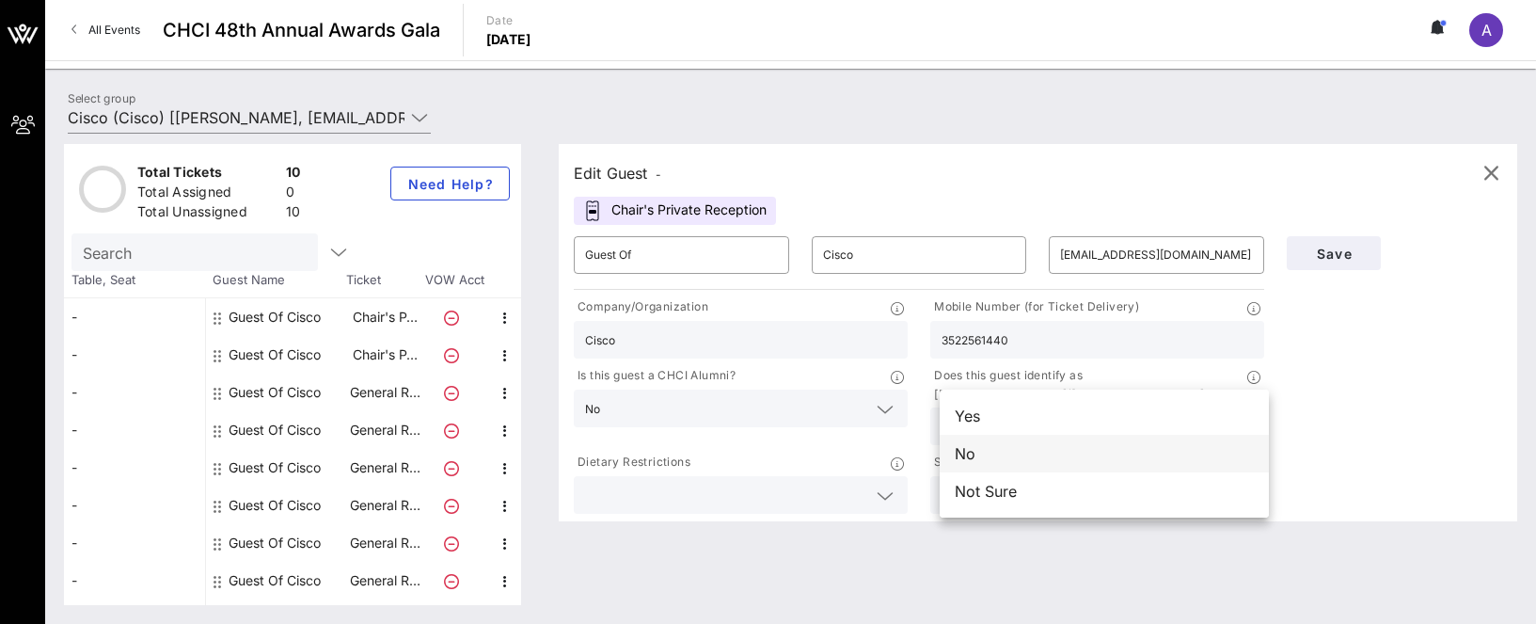
click at [1027, 443] on div "No" at bounding box center [1104, 453] width 329 height 38
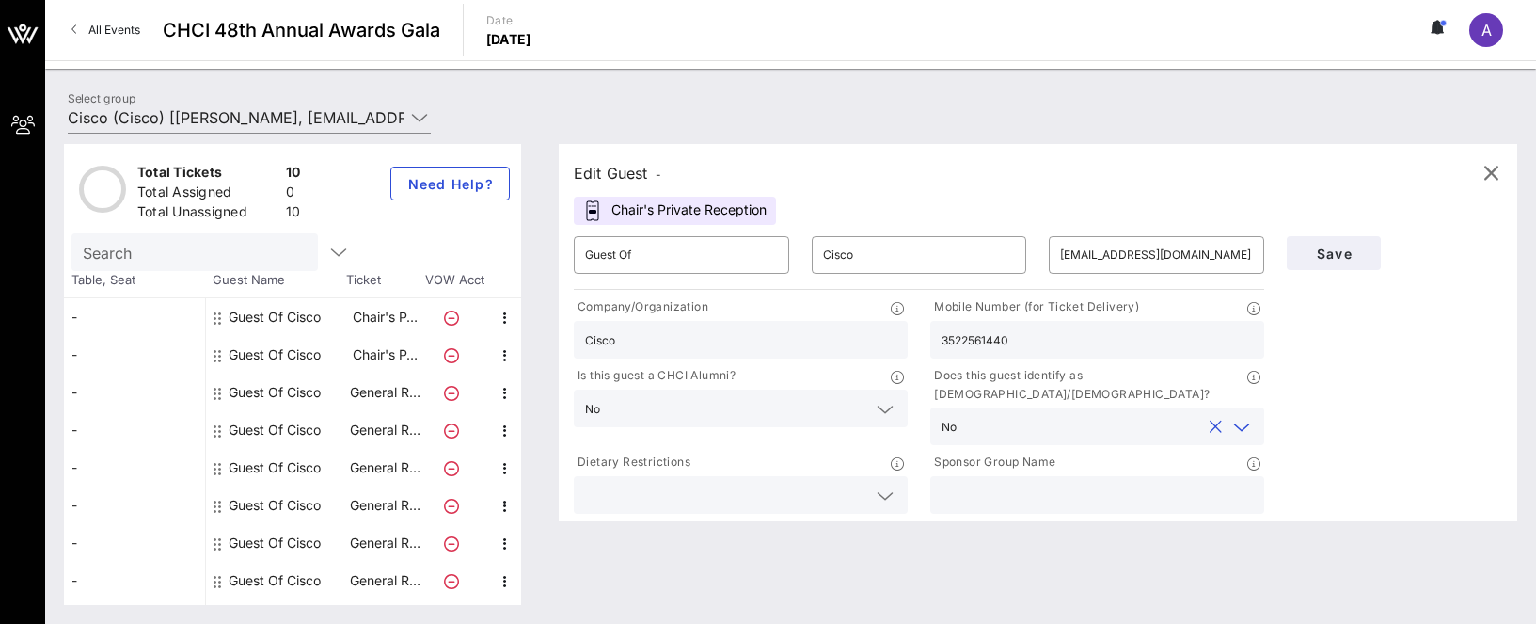
click at [1016, 482] on input "text" at bounding box center [1096, 494] width 311 height 24
type input "Cisco"
click at [1320, 247] on span "Save" at bounding box center [1334, 253] width 64 height 16
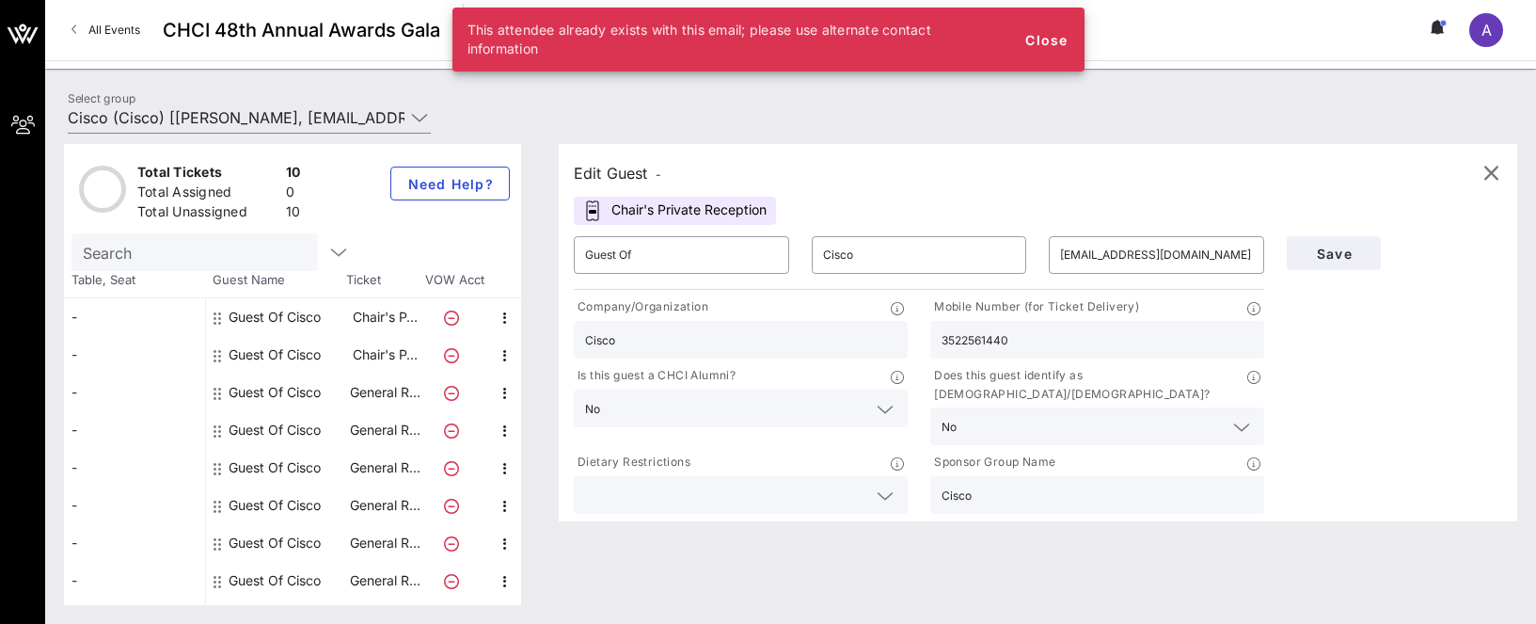
click at [862, 329] on input "Cisco" at bounding box center [740, 339] width 311 height 24
click at [1348, 166] on icon "button" at bounding box center [1490, 173] width 23 height 23
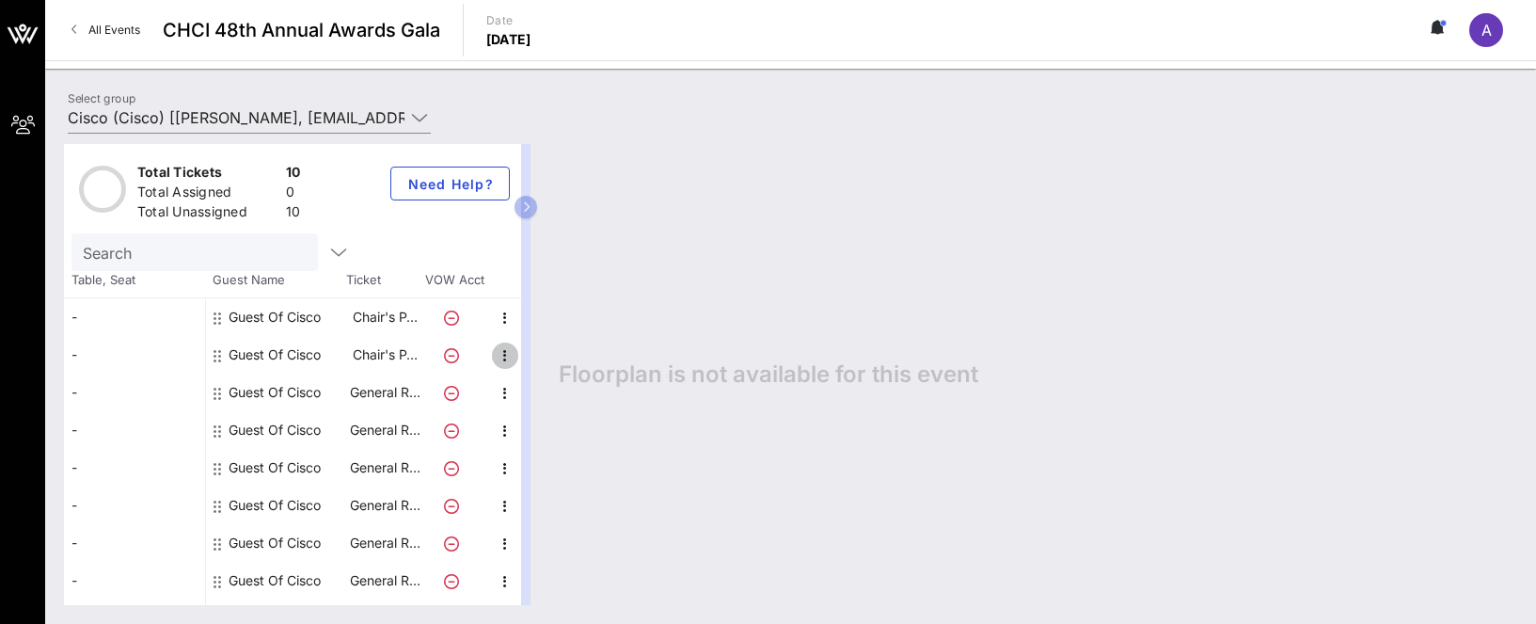
click at [509, 349] on icon "button" at bounding box center [505, 355] width 23 height 23
click at [548, 356] on div "Edit" at bounding box center [552, 361] width 38 height 15
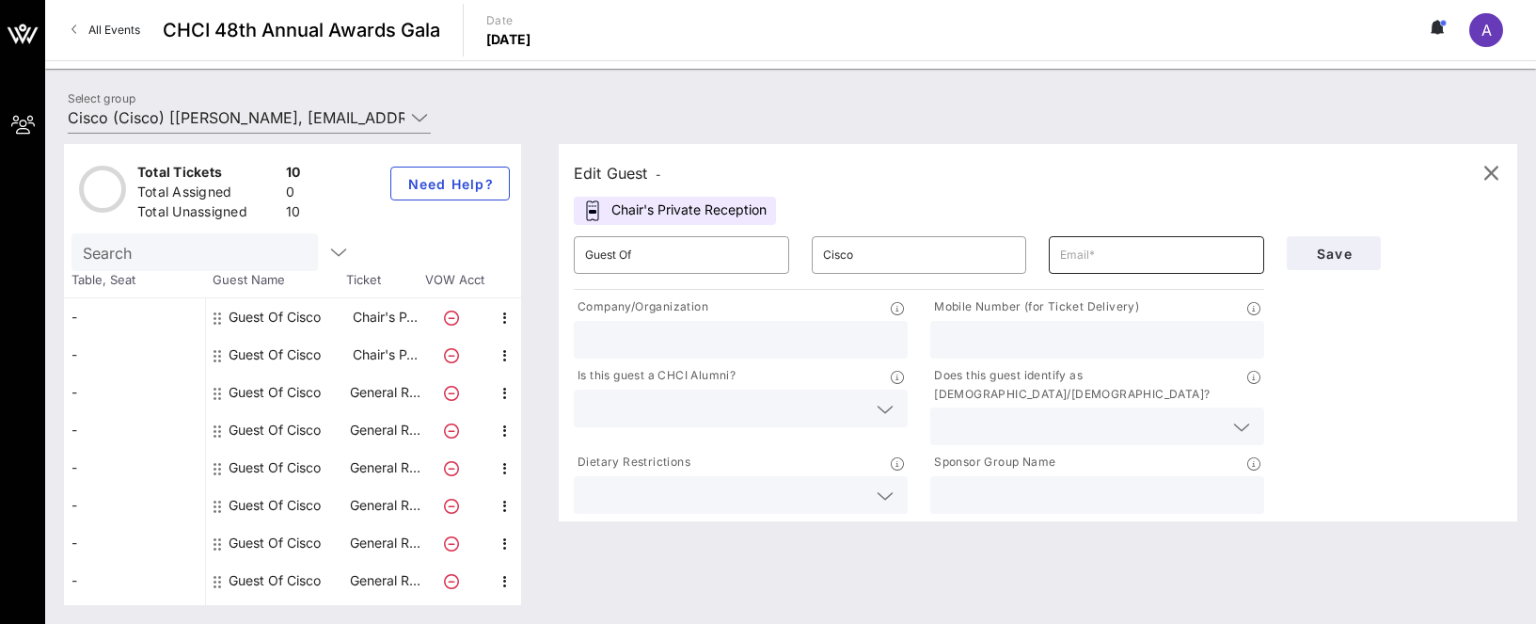
click at [1086, 249] on input "text" at bounding box center [1156, 255] width 193 height 30
type input "asincava@cisco.com"
type input "3522561440"
click at [714, 346] on input "text" at bounding box center [740, 339] width 311 height 24
type input "Cisco"
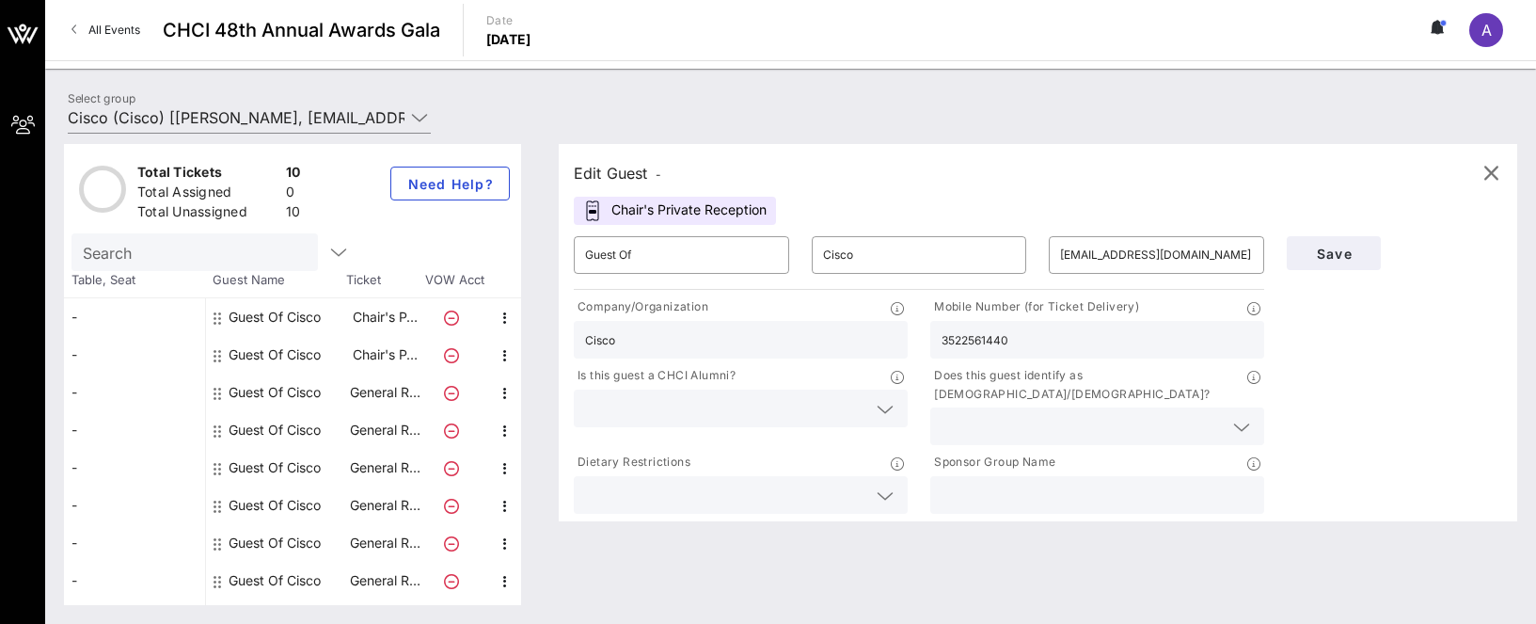
click at [708, 407] on input "text" at bounding box center [725, 408] width 281 height 24
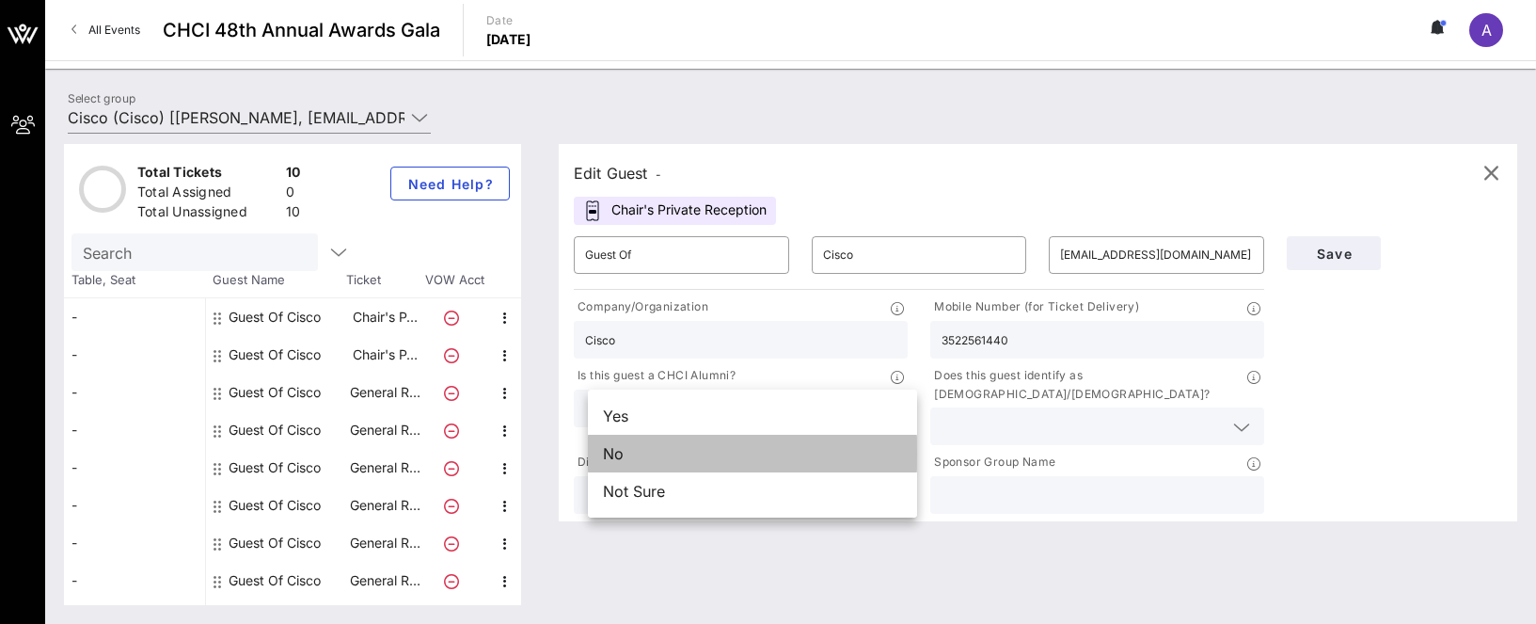
click at [694, 450] on div "No" at bounding box center [752, 453] width 329 height 38
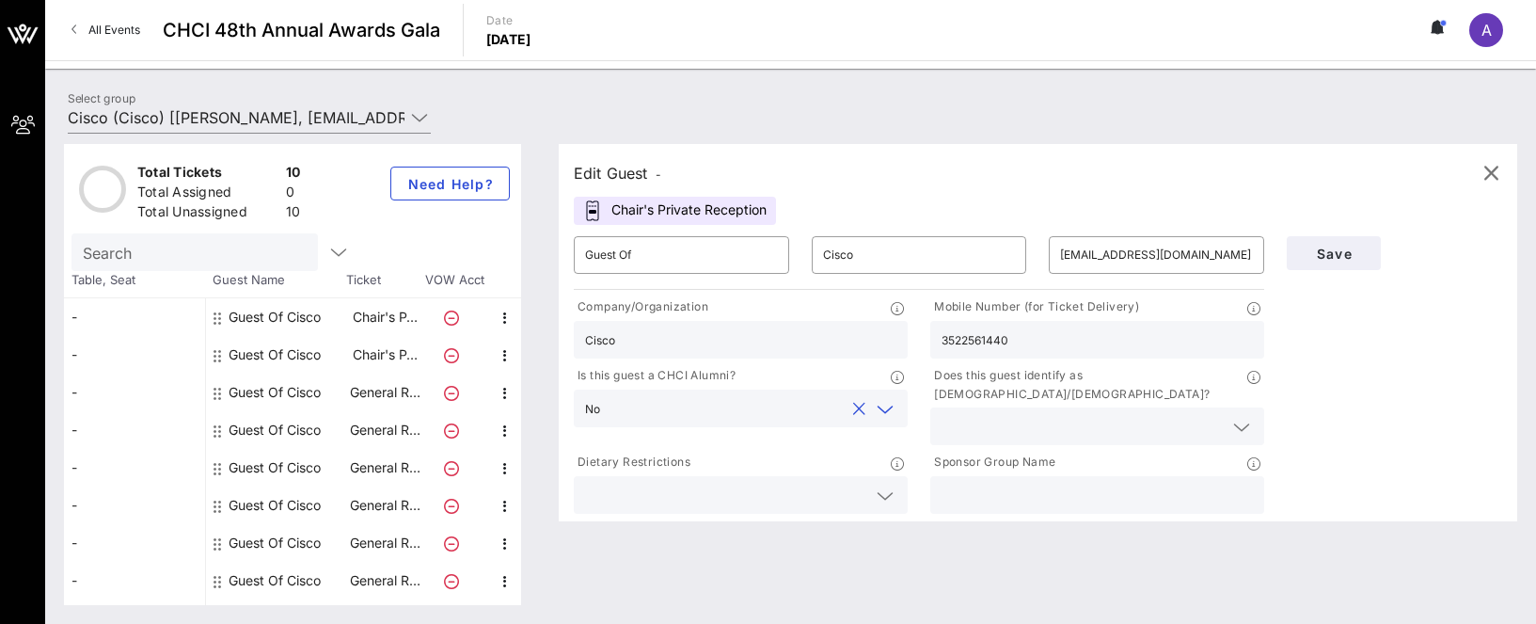
click at [1055, 414] on input "text" at bounding box center [1081, 426] width 281 height 24
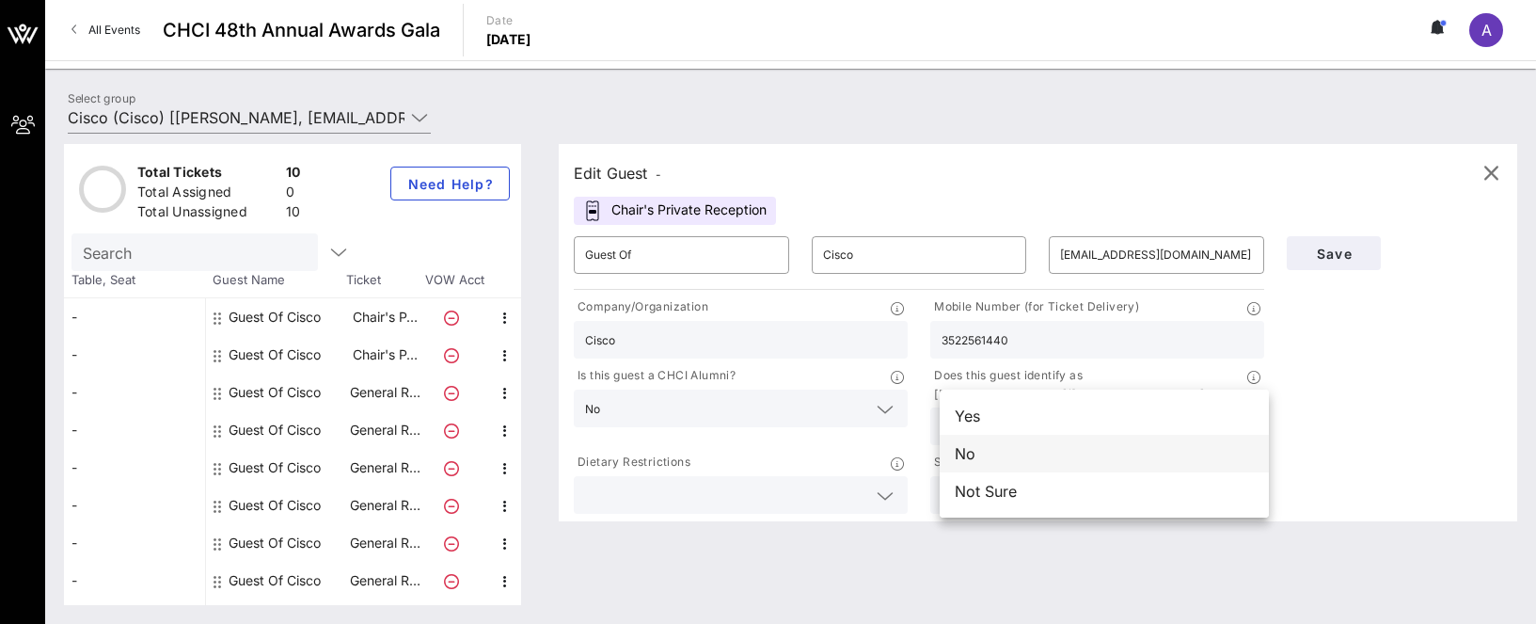
click at [992, 457] on div "No" at bounding box center [1104, 453] width 329 height 38
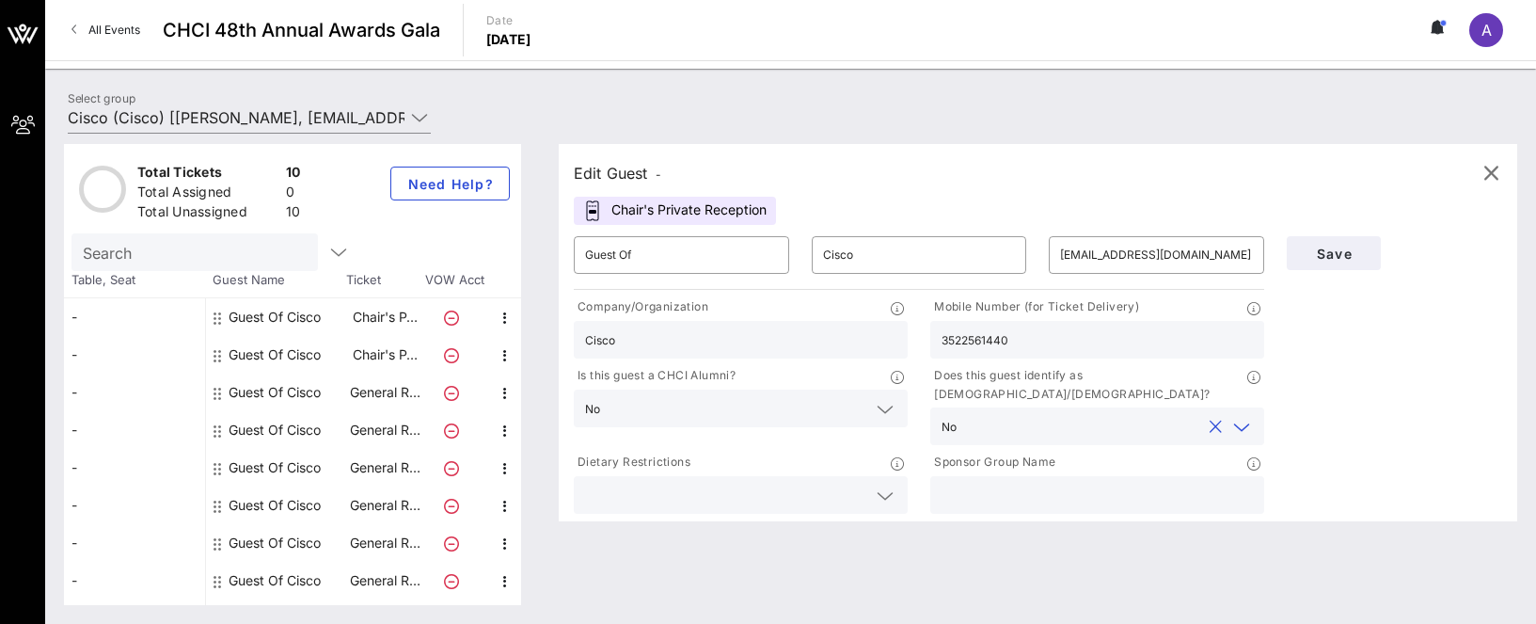
click at [990, 487] on input "text" at bounding box center [1096, 494] width 311 height 24
type input "Cisco"
click at [677, 482] on input "text" at bounding box center [725, 494] width 281 height 24
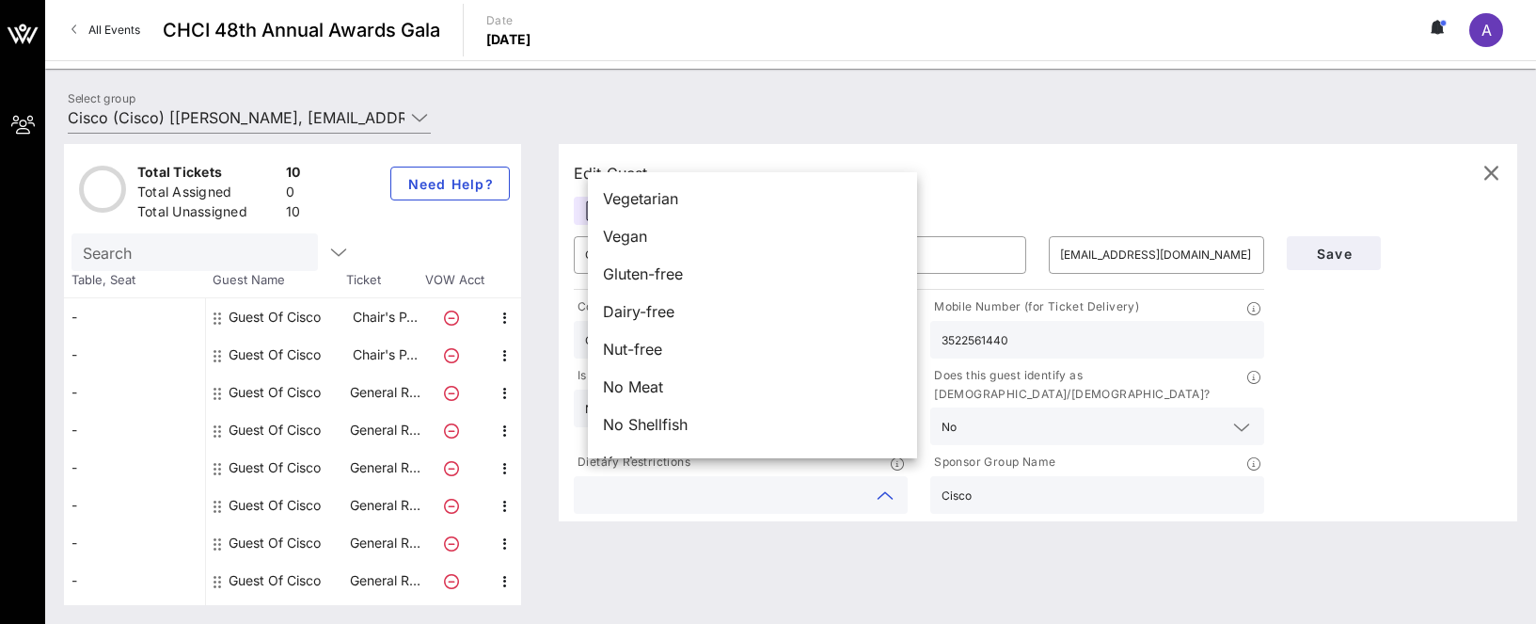
click at [677, 482] on input "text" at bounding box center [725, 494] width 281 height 24
click at [1343, 294] on div "Save" at bounding box center [1394, 371] width 238 height 292
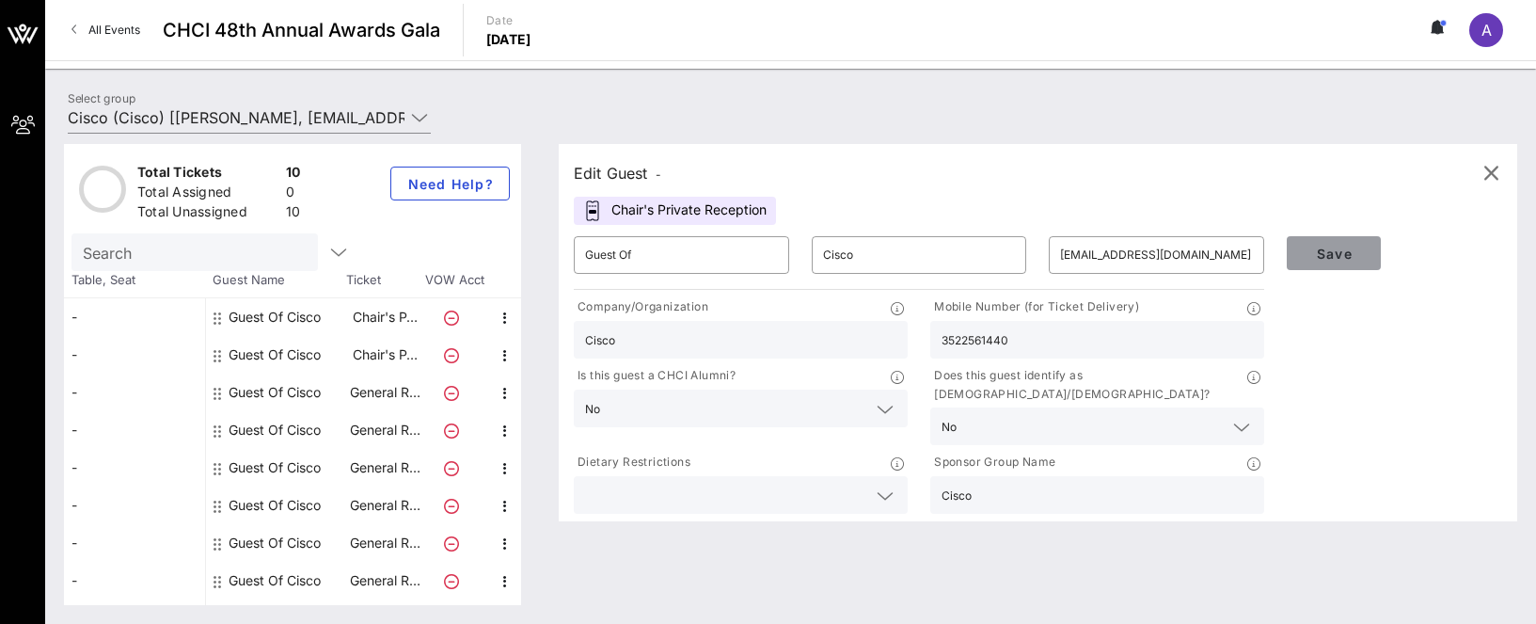
click at [1341, 256] on span "Save" at bounding box center [1334, 253] width 64 height 16
click at [1343, 252] on span "Save" at bounding box center [1334, 253] width 64 height 16
click at [1339, 248] on span "Save" at bounding box center [1334, 253] width 64 height 16
click at [503, 392] on icon "button" at bounding box center [505, 393] width 23 height 23
click at [558, 397] on div "Edit" at bounding box center [552, 398] width 38 height 15
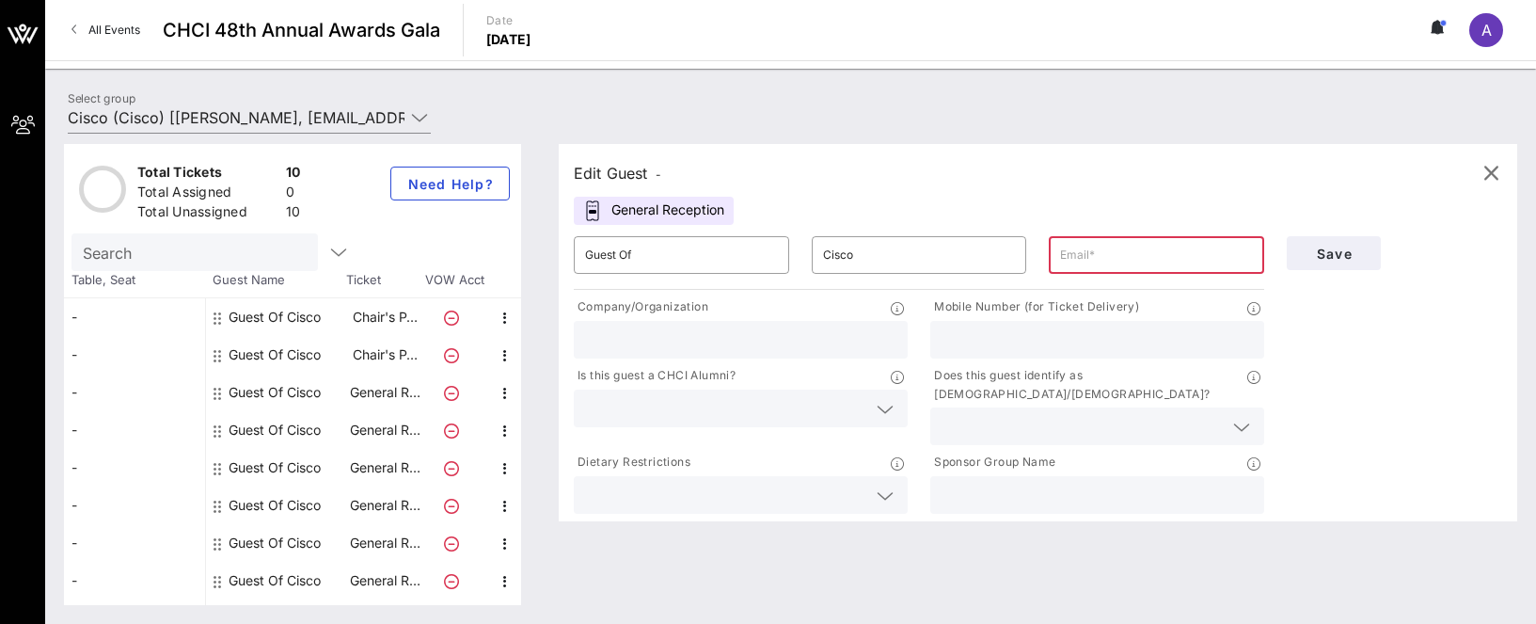
click at [1103, 256] on input "text" at bounding box center [1156, 255] width 193 height 30
paste input "[PHONE_NUMBER]"
type input "[PHONE_NUMBER]"
click at [1039, 338] on input "text" at bounding box center [1096, 339] width 311 height 24
paste input "[PHONE_NUMBER]"
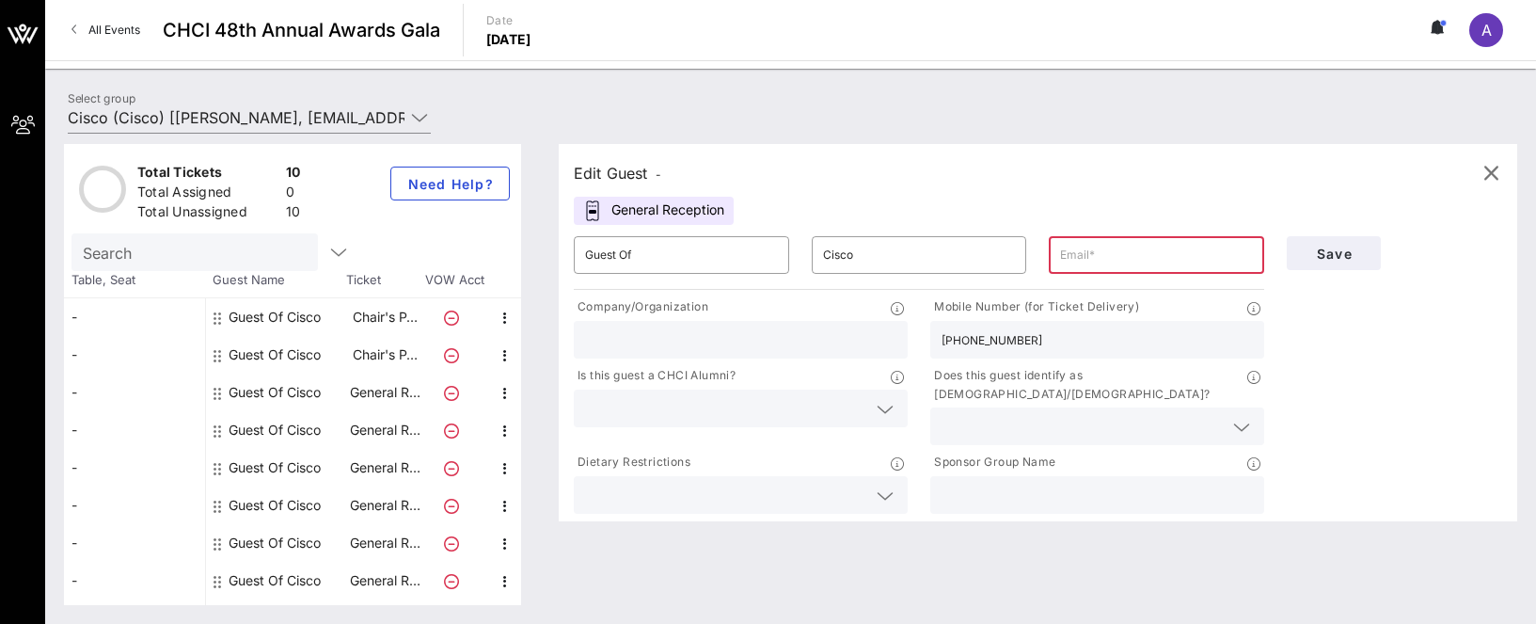
type input "[PHONE_NUMBER]"
click at [718, 347] on input "text" at bounding box center [740, 339] width 311 height 24
type input "Cisco"
click at [607, 406] on input "text" at bounding box center [725, 408] width 281 height 24
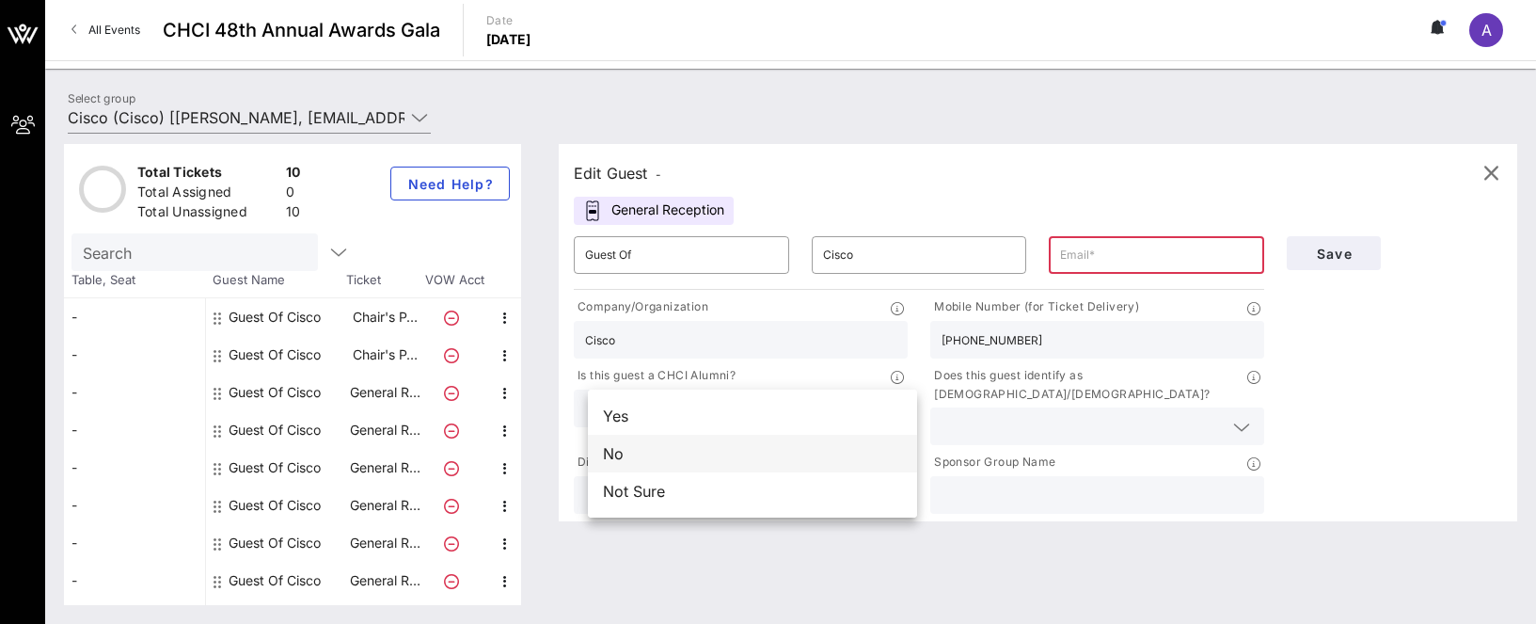
click at [629, 461] on div "No" at bounding box center [752, 453] width 329 height 38
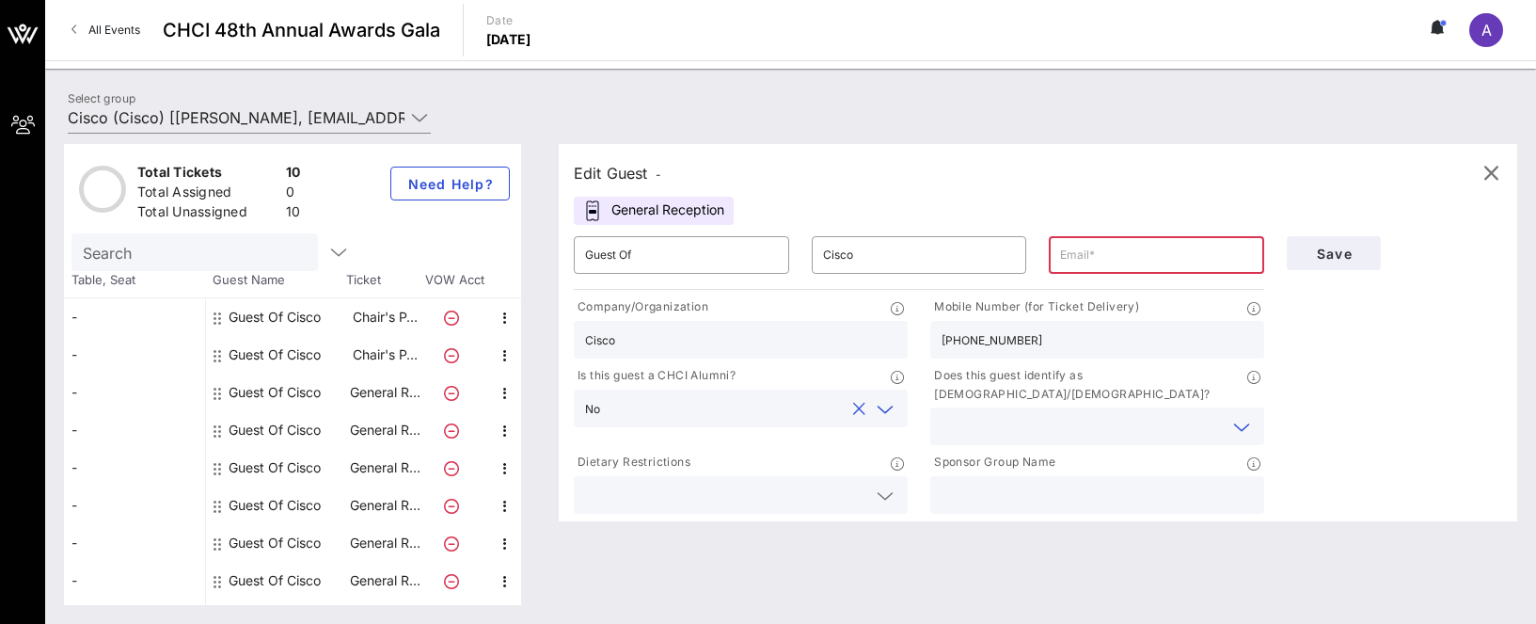
click at [970, 414] on input "text" at bounding box center [1081, 426] width 281 height 24
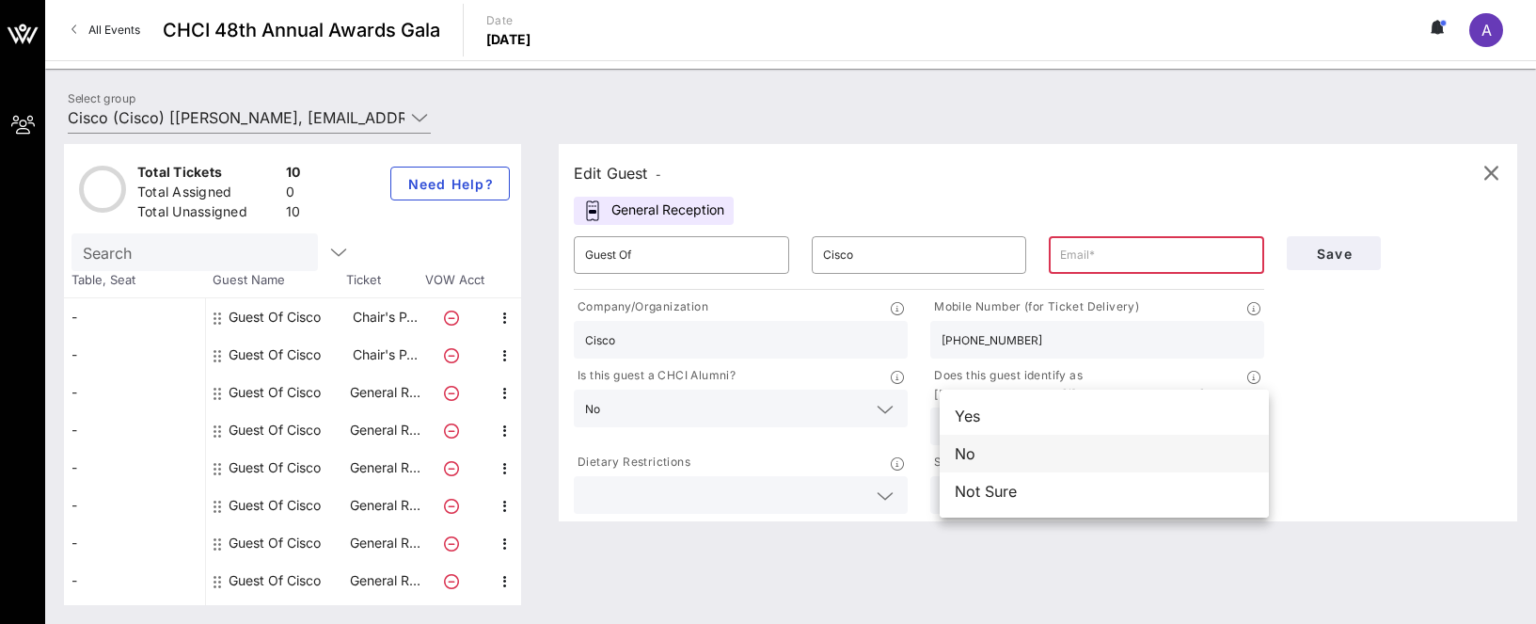
click at [973, 448] on div "No" at bounding box center [1104, 453] width 329 height 38
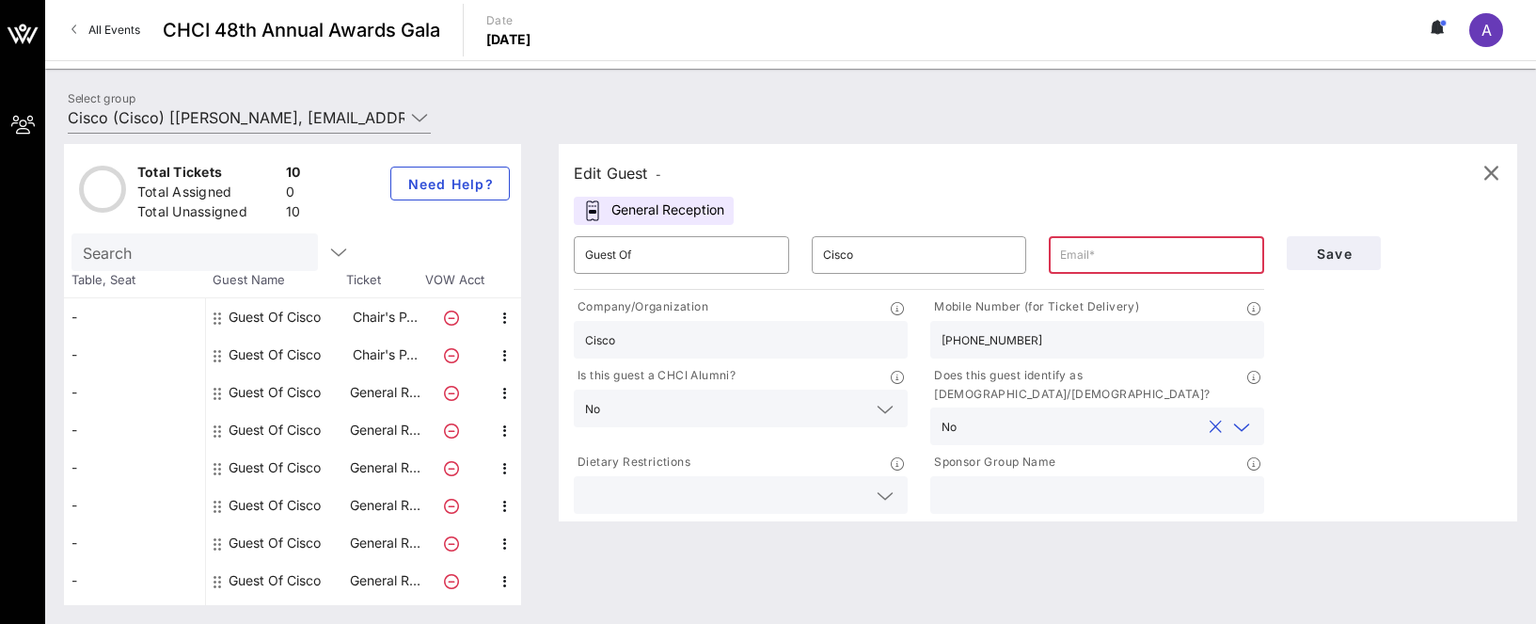
click at [969, 414] on div "No" at bounding box center [1070, 426] width 259 height 24
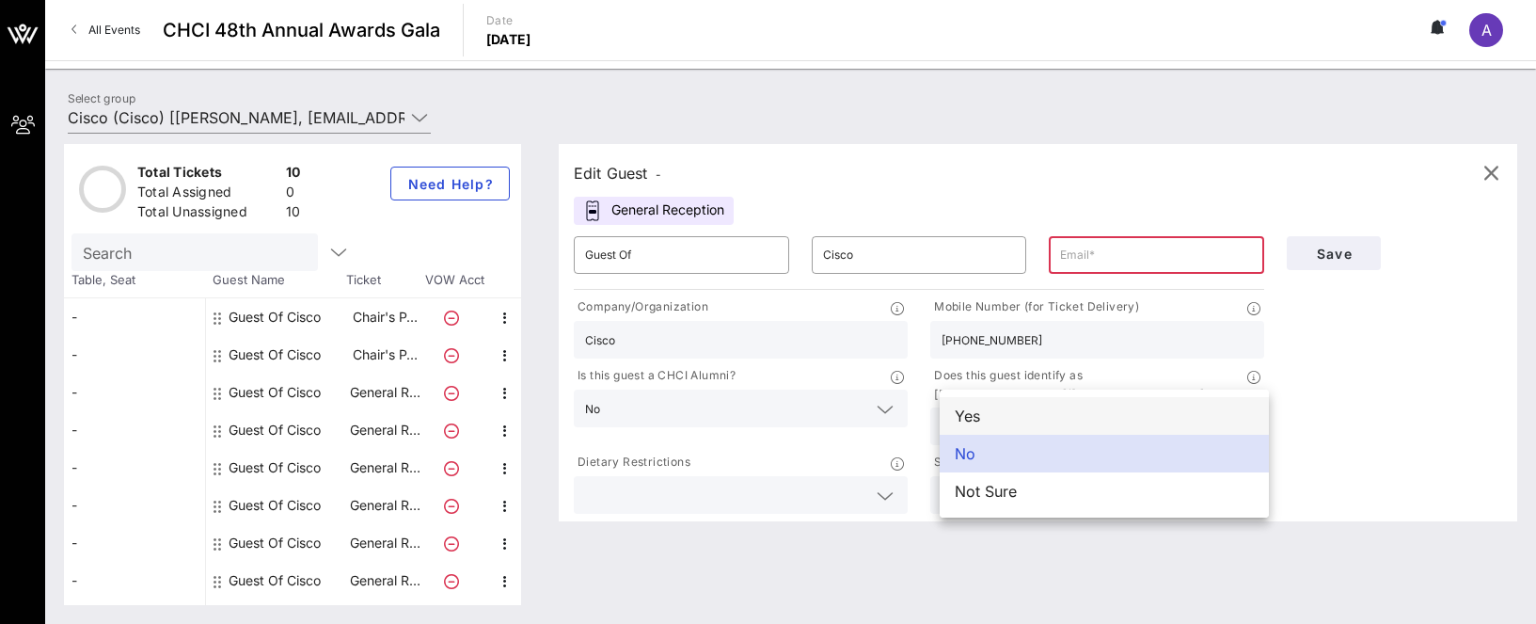
click at [966, 419] on div "Yes" at bounding box center [1104, 416] width 329 height 38
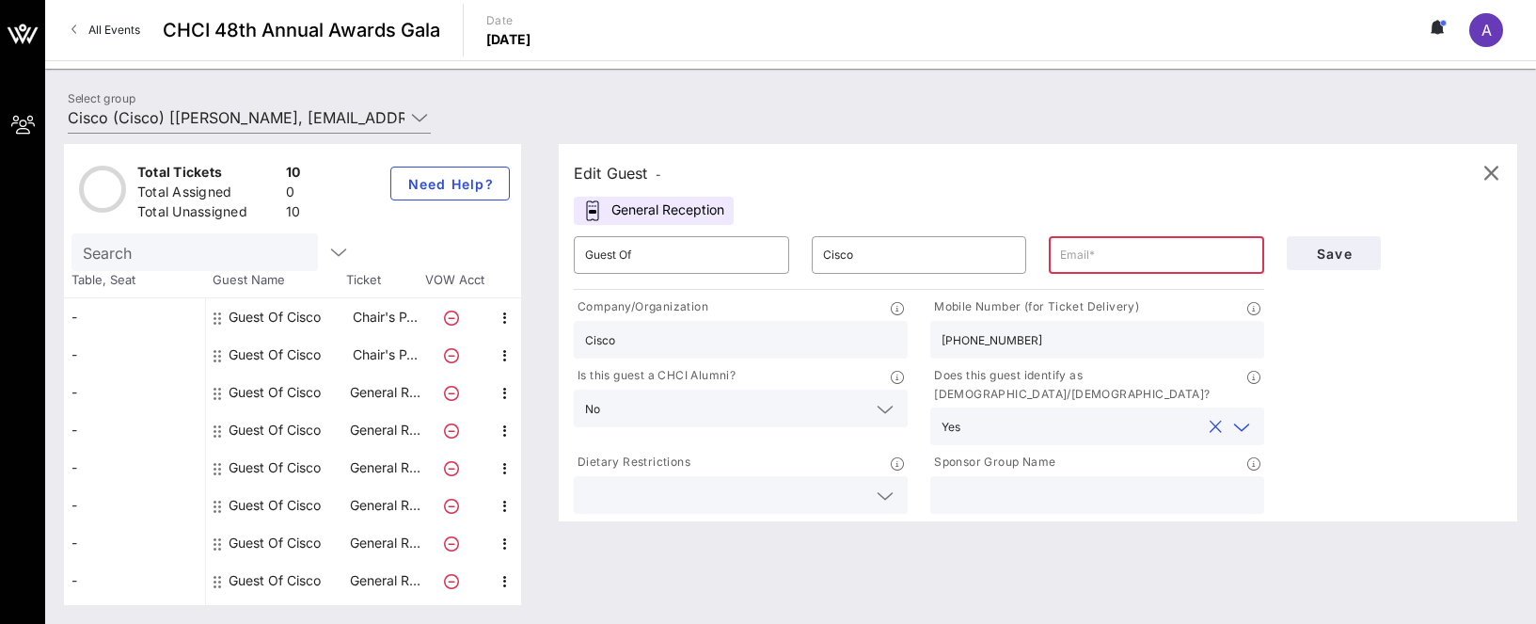
click at [976, 482] on input "text" at bounding box center [1096, 494] width 311 height 24
type input "Cisco"
click at [1130, 256] on input "text" at bounding box center [1156, 255] width 193 height 30
paste input "[EMAIL_ADDRESS][DOMAIN_NAME]"
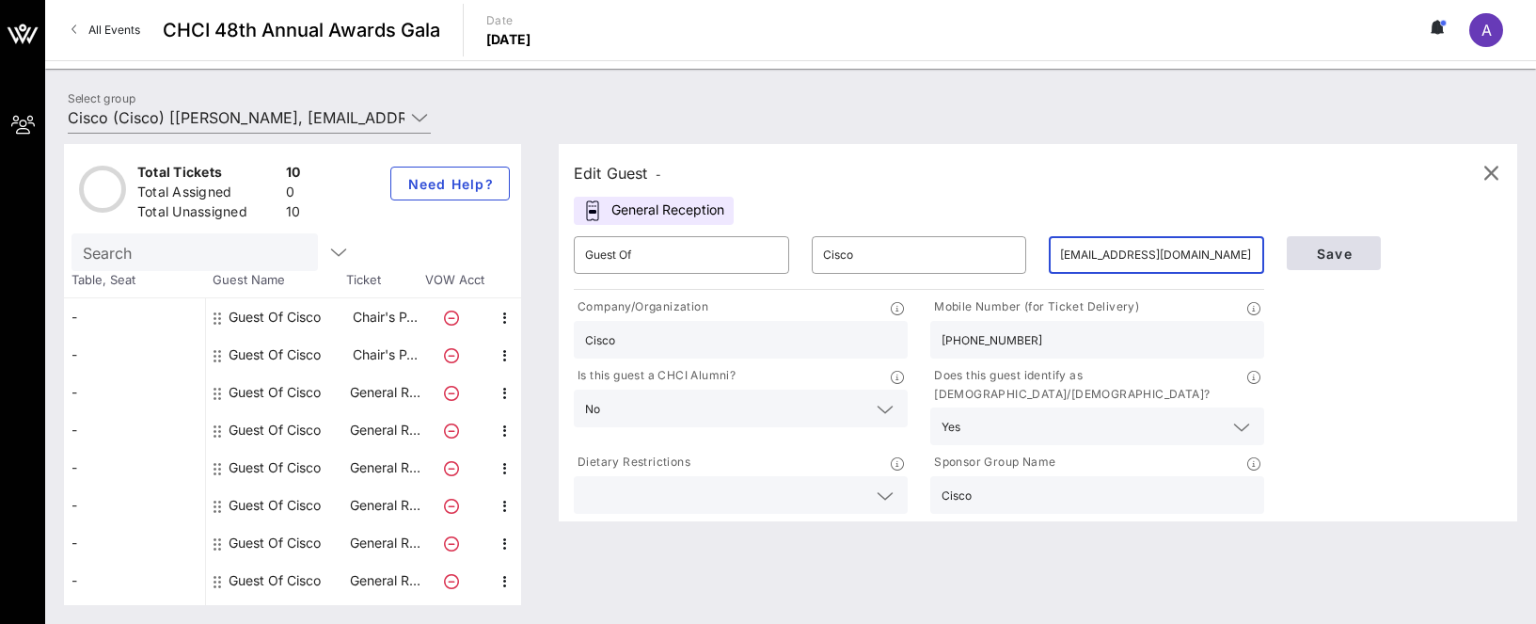
type input "[EMAIL_ADDRESS][DOMAIN_NAME]"
click at [1319, 250] on span "Save" at bounding box center [1334, 253] width 64 height 16
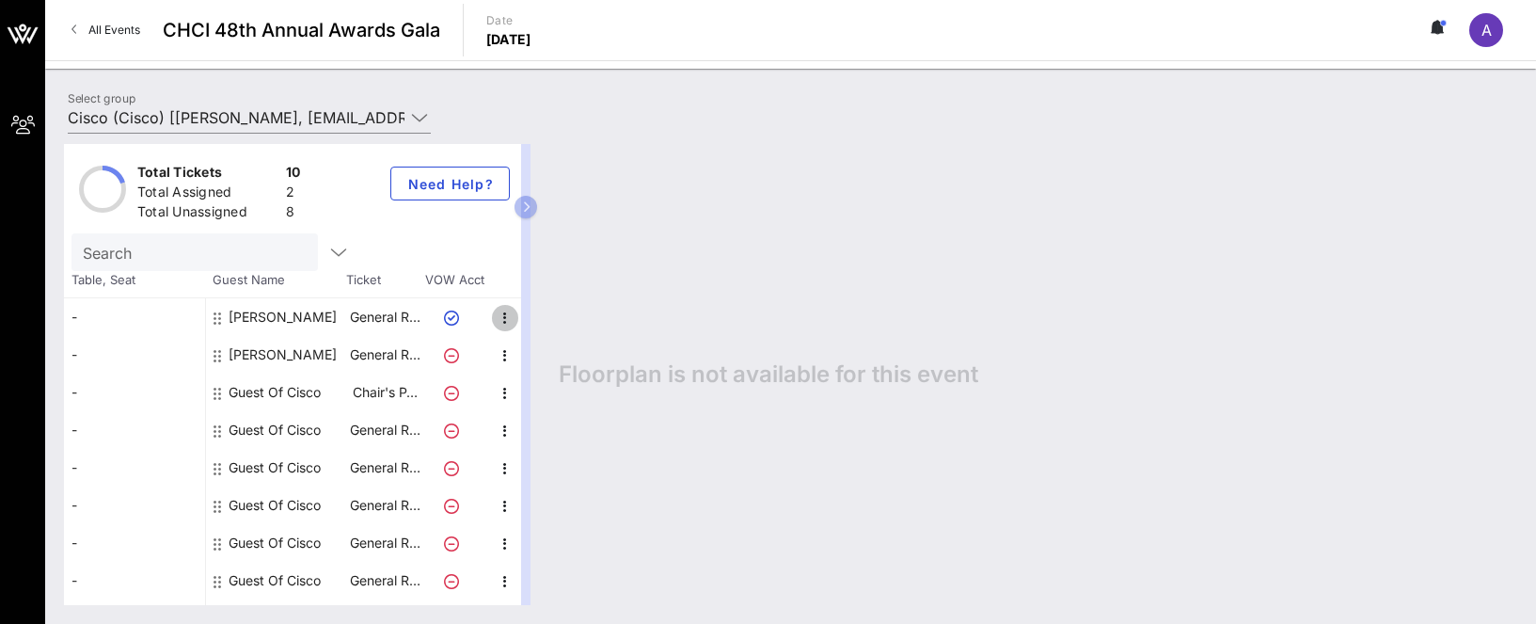
click at [509, 311] on icon "button" at bounding box center [505, 318] width 23 height 23
click at [541, 319] on div "Edit" at bounding box center [552, 323] width 38 height 15
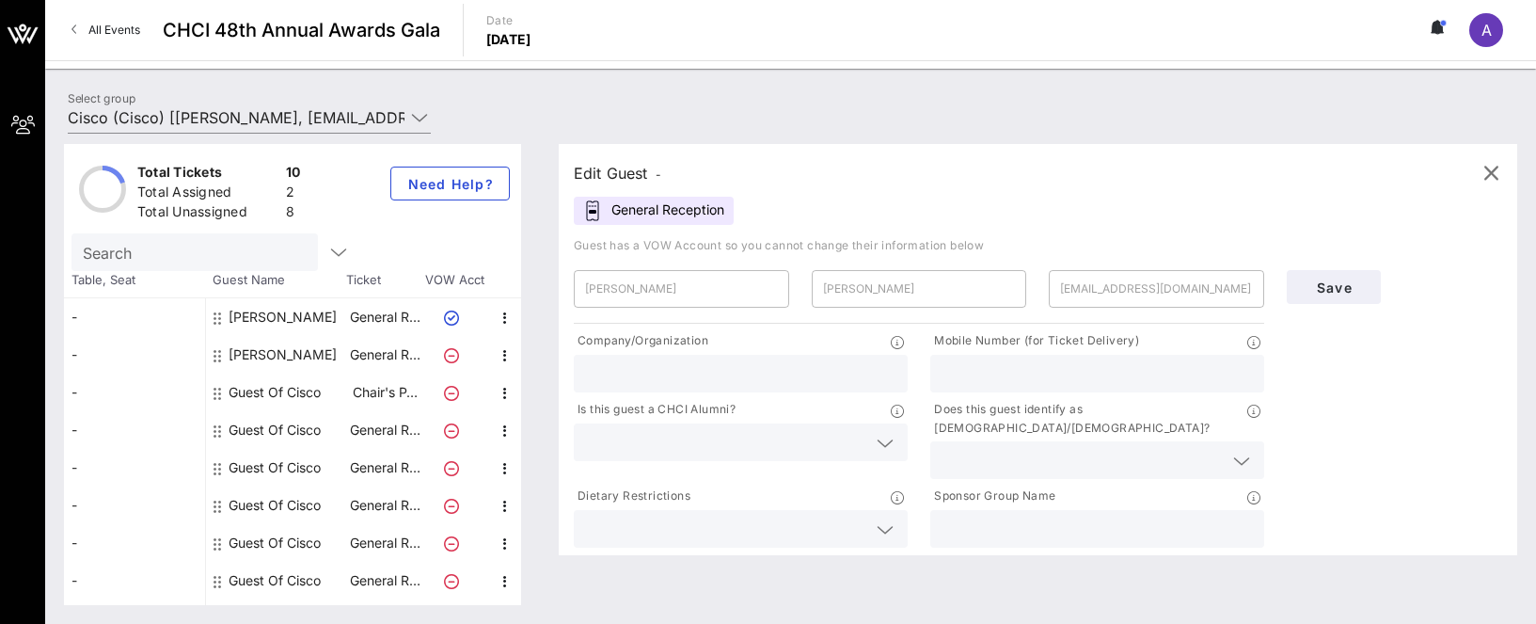
click at [633, 210] on div "General Reception" at bounding box center [654, 211] width 160 height 28
click at [1348, 179] on icon "button" at bounding box center [1490, 173] width 23 height 23
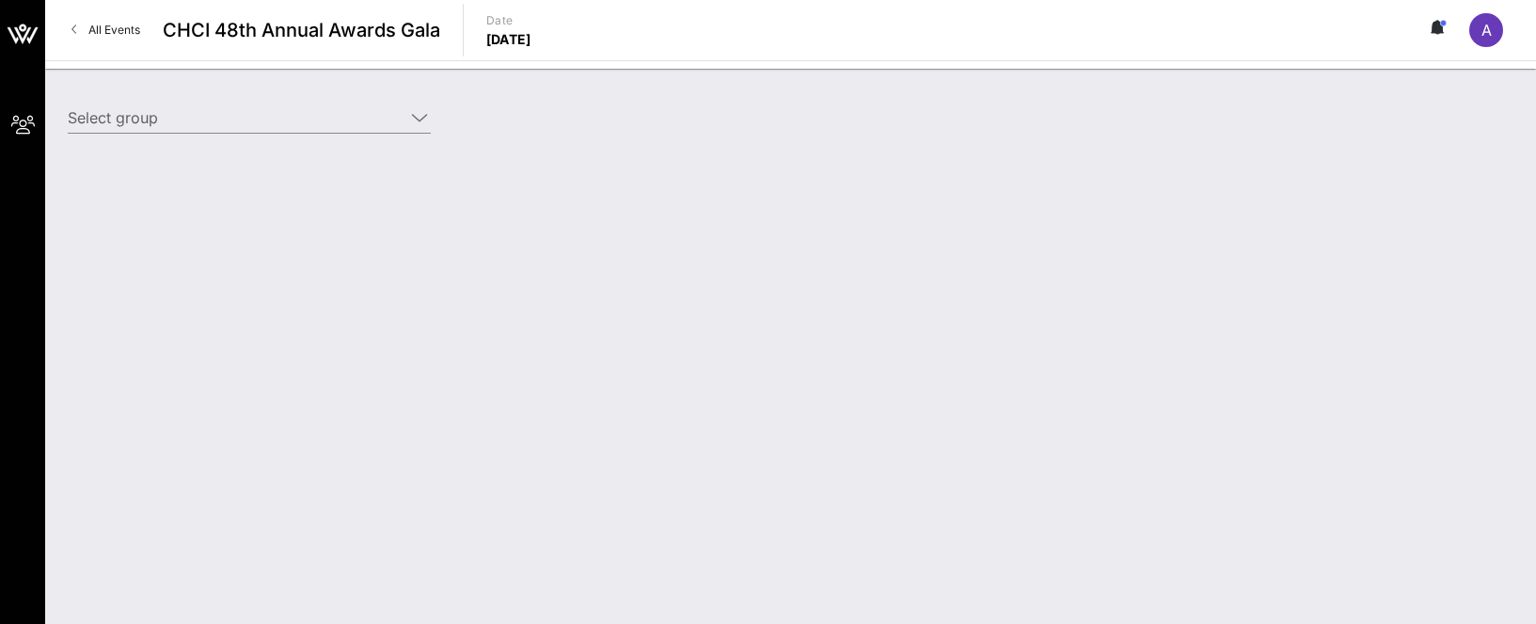
type input "Cisco (Cisco) [[PERSON_NAME], [EMAIL_ADDRESS][DOMAIN_NAME]]"
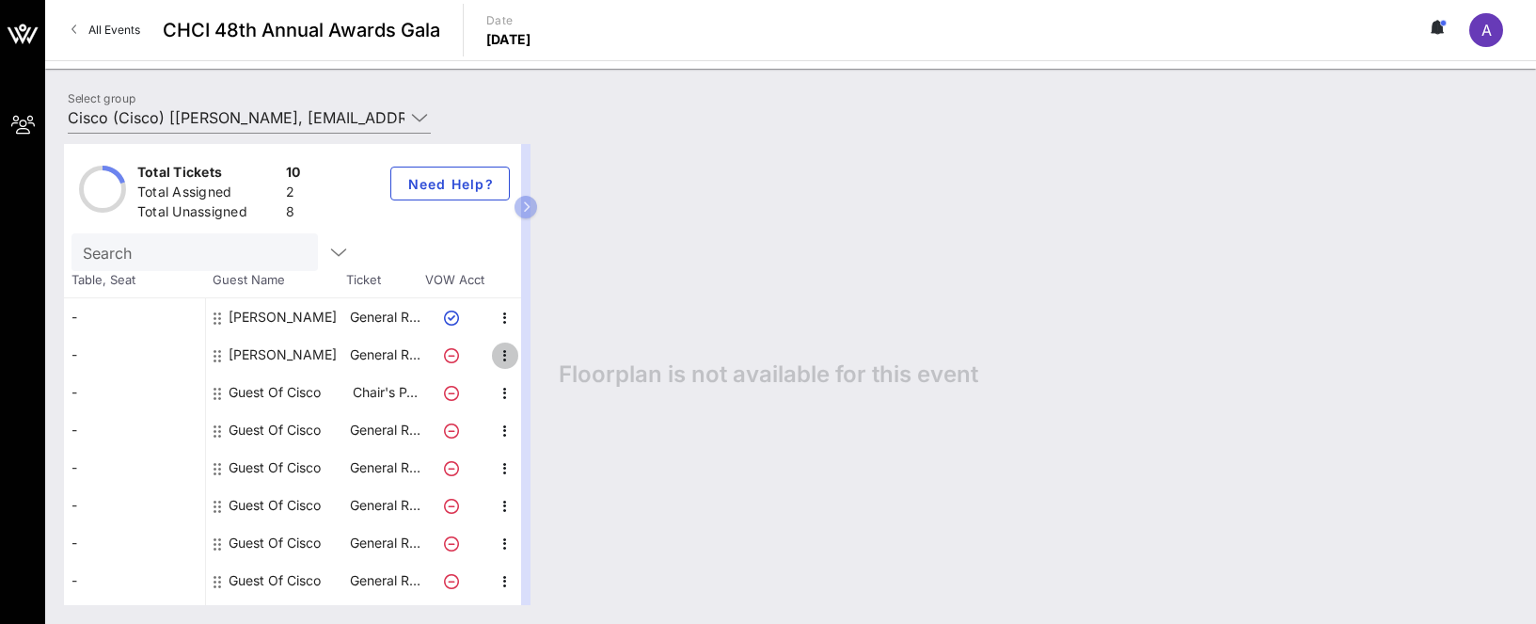
click at [502, 358] on icon "button" at bounding box center [505, 355] width 23 height 23
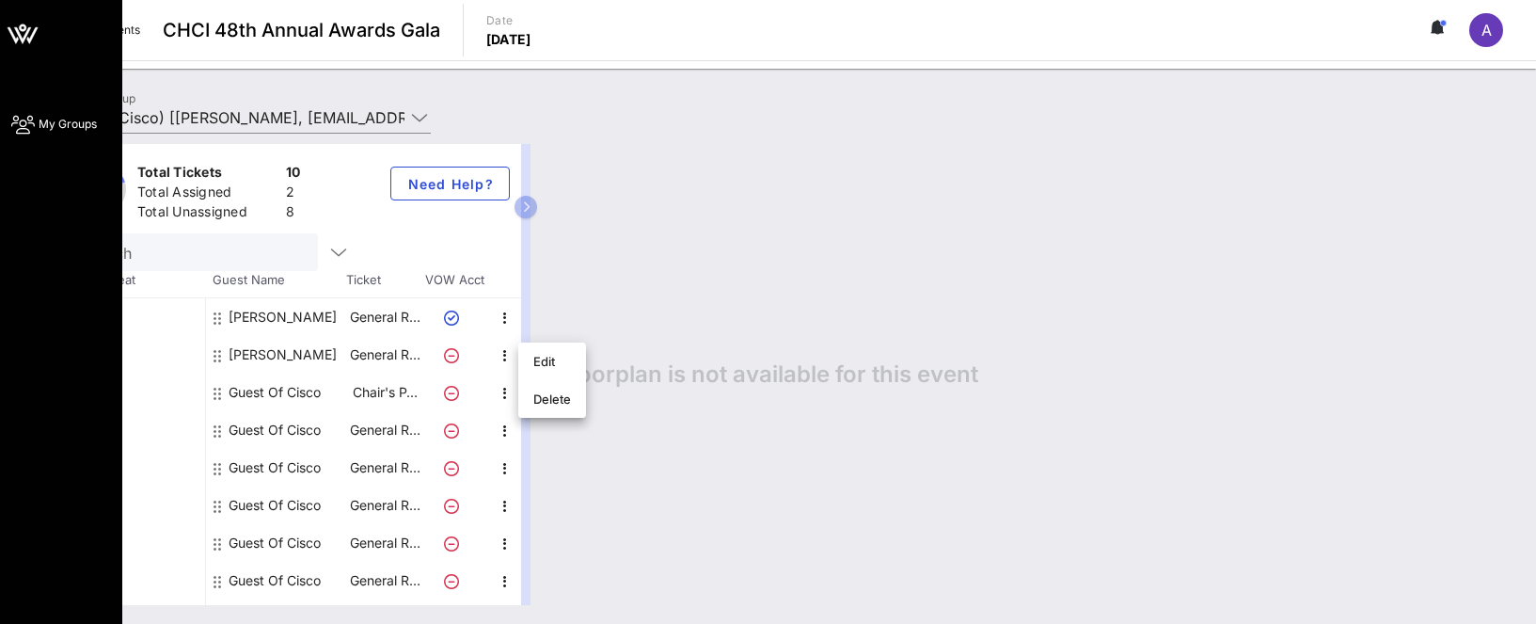
drag, startPoint x: 47, startPoint y: 318, endPoint x: 44, endPoint y: 266, distance: 51.8
click at [44, 266] on div "My Groups CHCI 48th Annual Awards Gala All Events CHCI 48th Annual Awards Gala …" at bounding box center [768, 312] width 1536 height 624
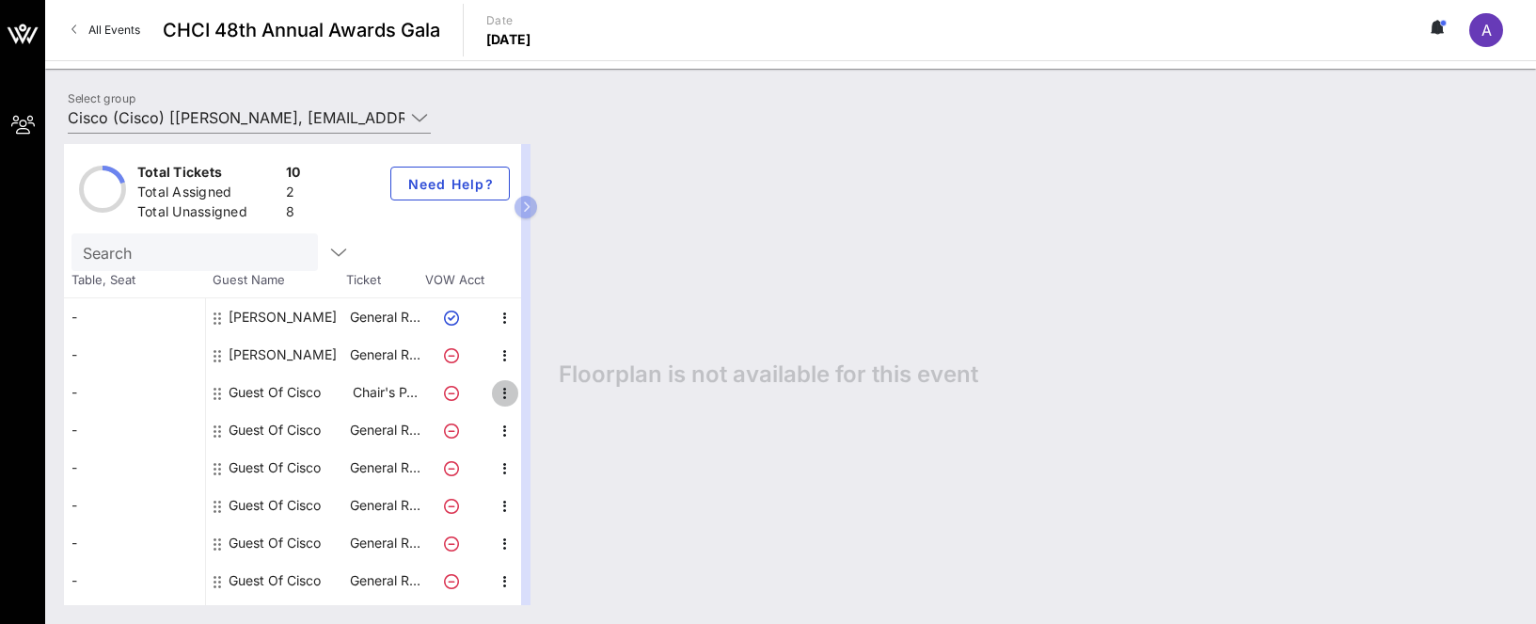
click at [500, 391] on icon "button" at bounding box center [505, 393] width 23 height 23
click at [384, 394] on p "Chair's P…" at bounding box center [384, 392] width 75 height 38
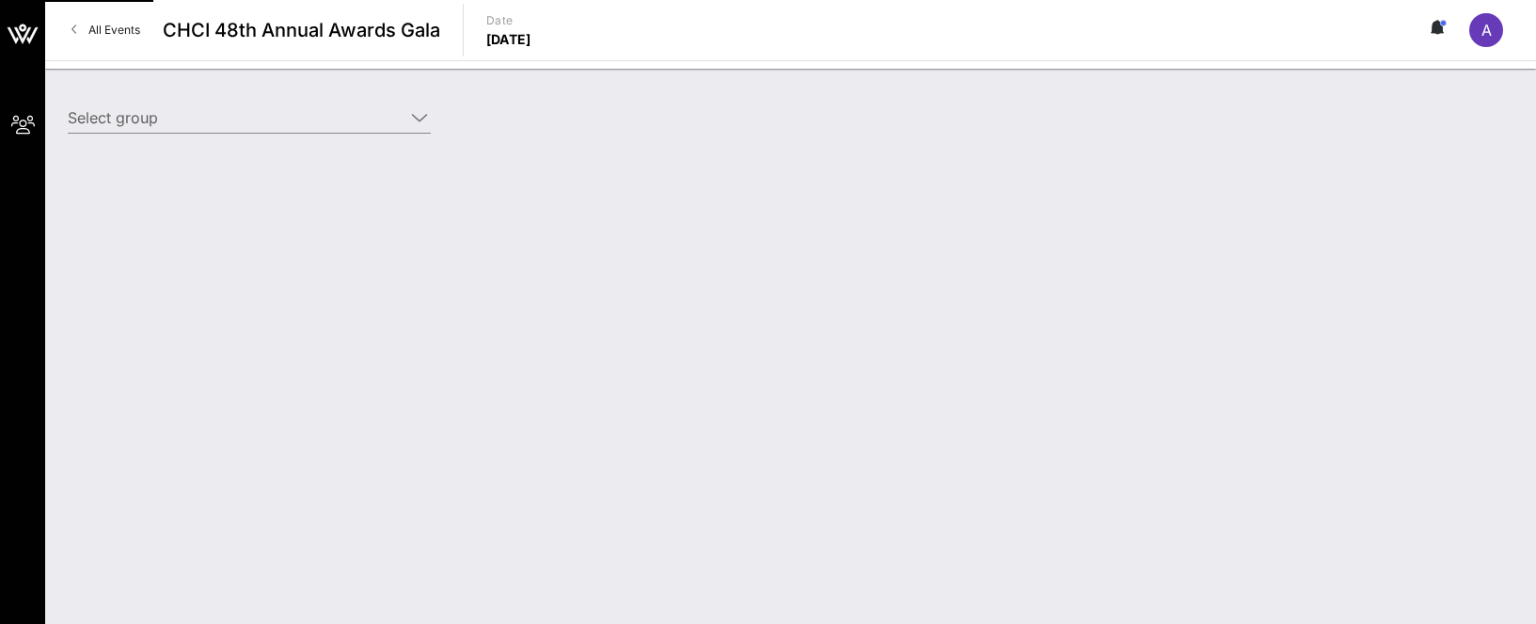
type input "Cisco (Cisco) [[PERSON_NAME], [EMAIL_ADDRESS][DOMAIN_NAME]]"
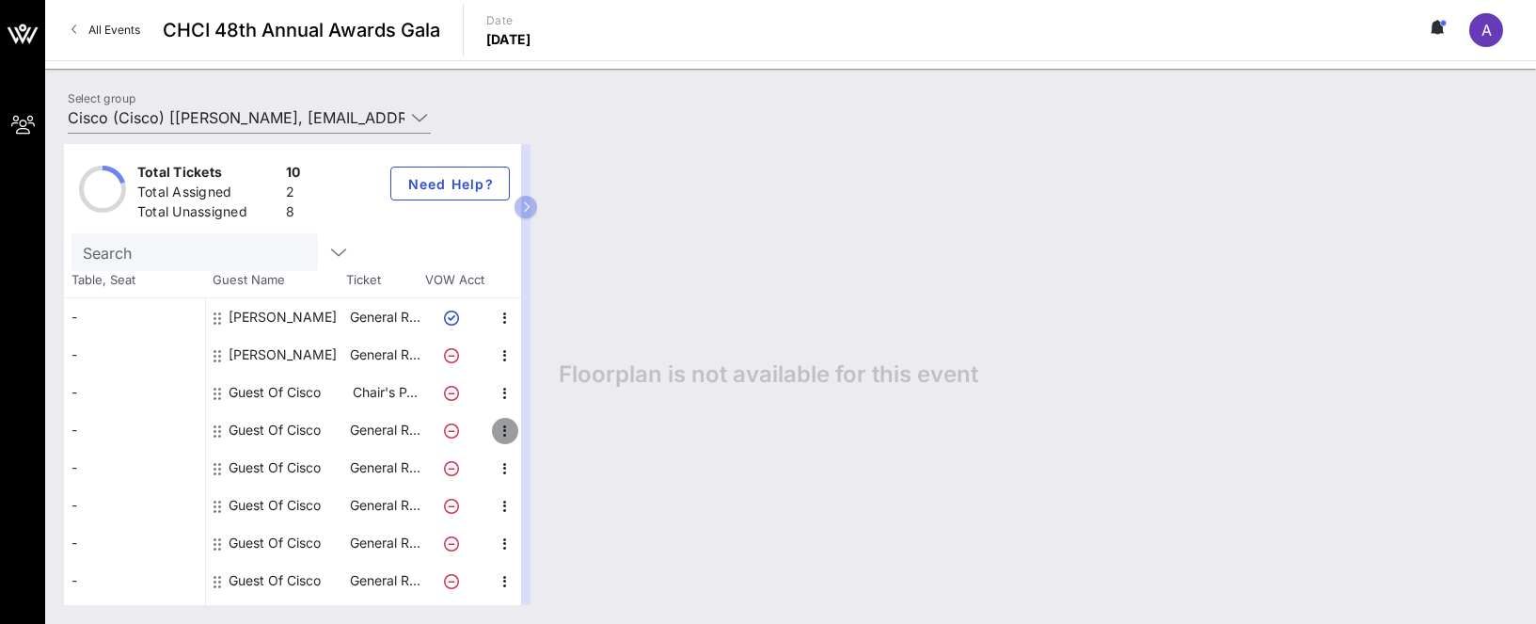
click at [505, 428] on icon "button" at bounding box center [505, 430] width 23 height 23
click at [555, 436] on div "Edit" at bounding box center [552, 436] width 38 height 15
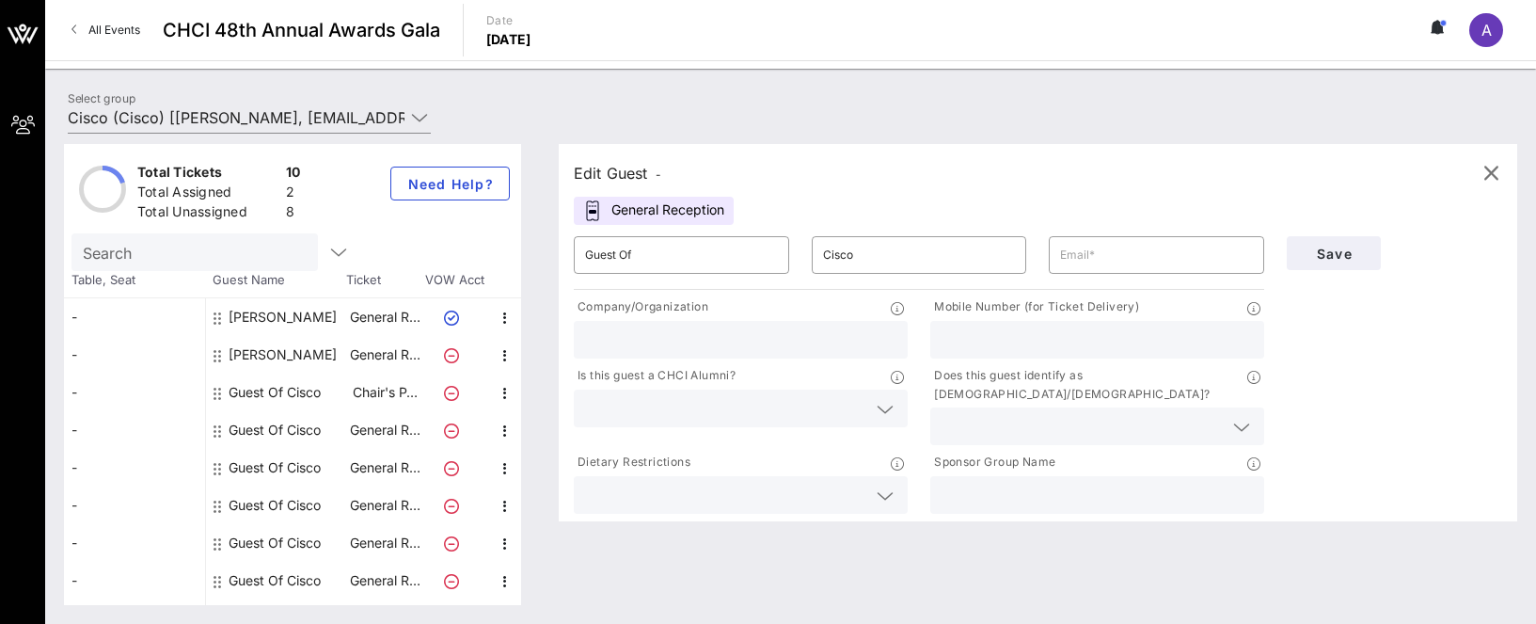
click at [893, 484] on icon at bounding box center [885, 495] width 17 height 23
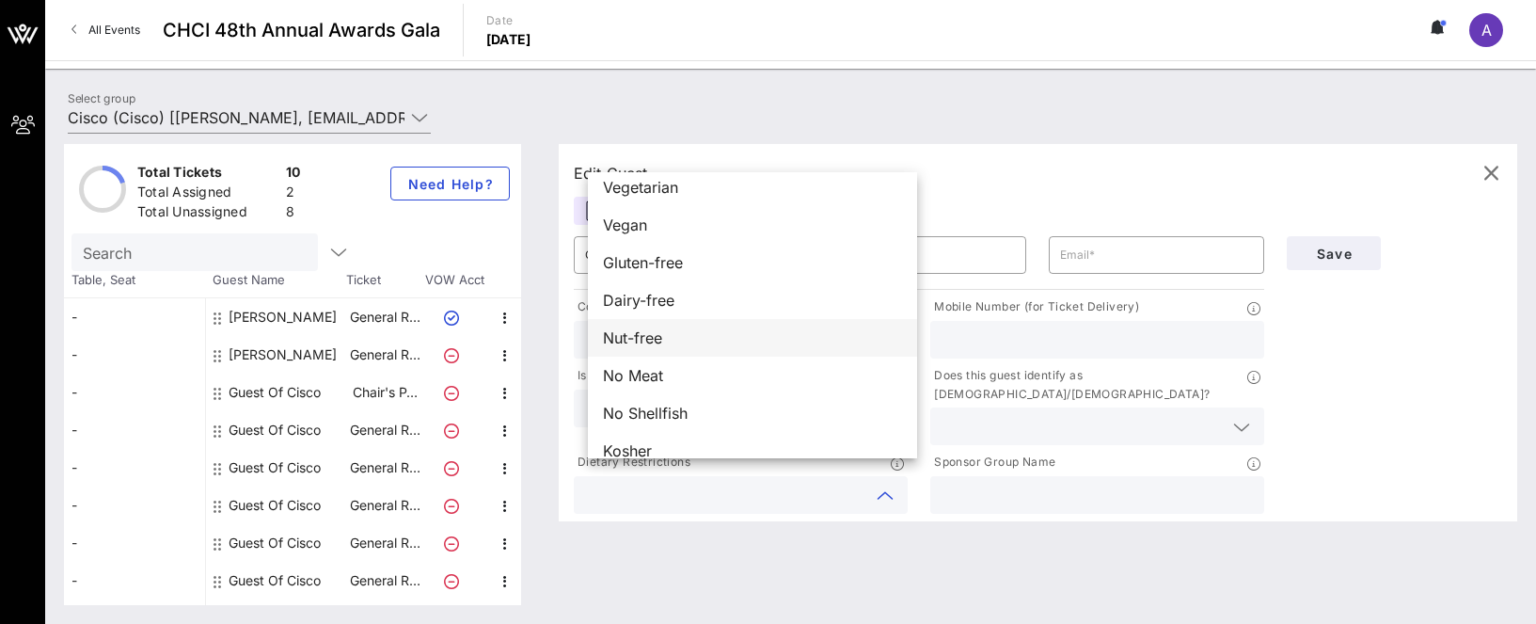
scroll to position [13, 0]
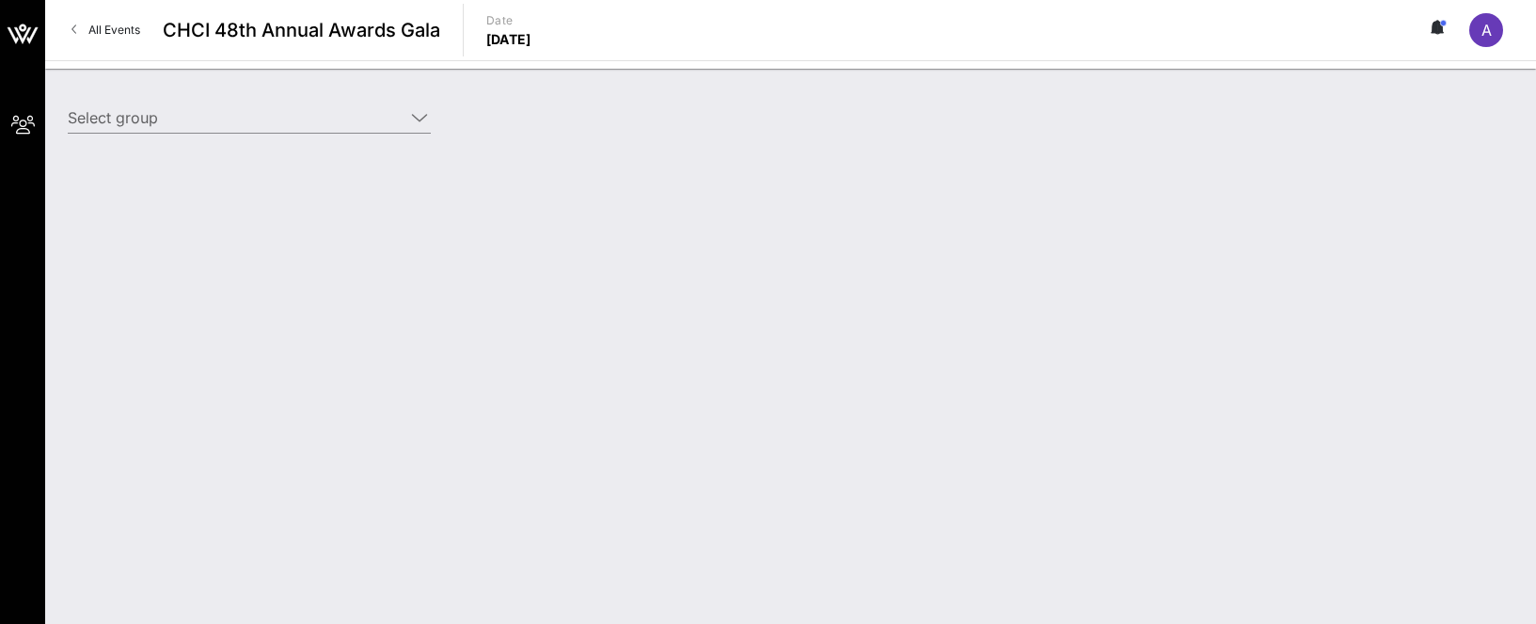
type input "Cisco (Cisco) [[PERSON_NAME], [EMAIL_ADDRESS][DOMAIN_NAME]]"
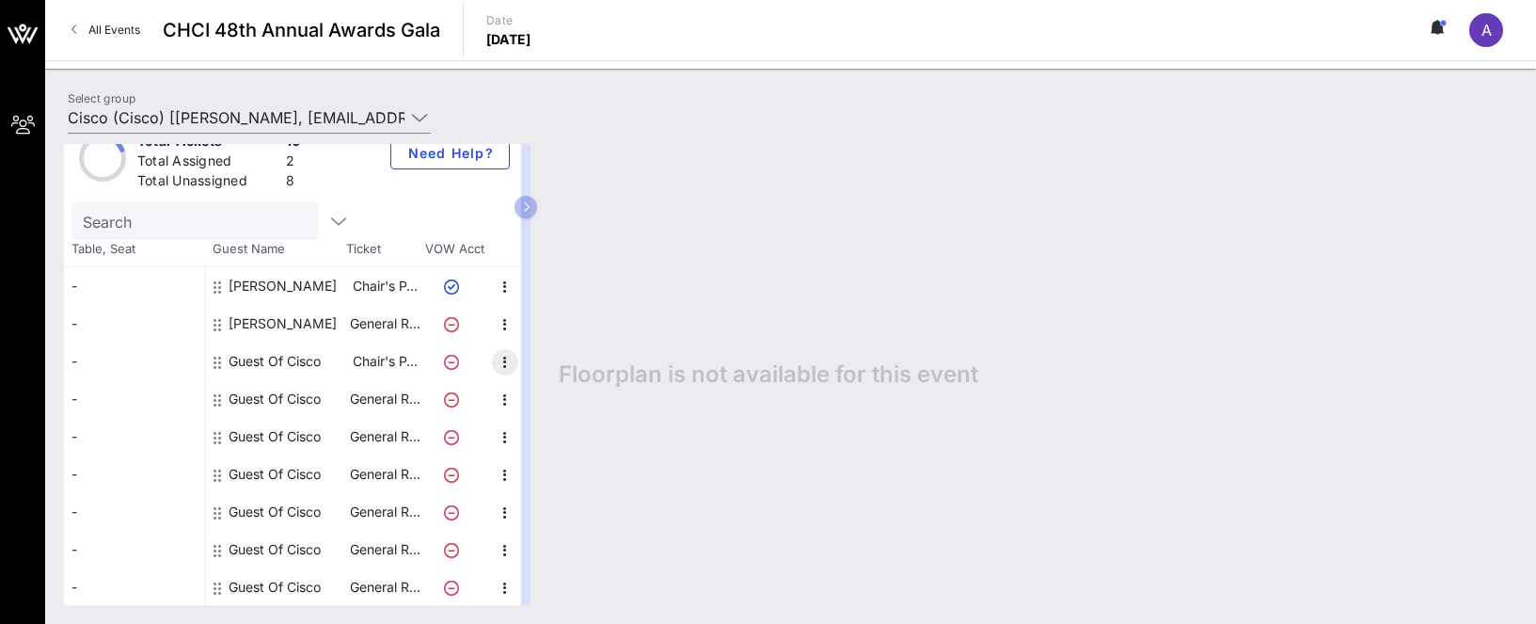
scroll to position [34, 0]
click at [503, 395] on icon "button" at bounding box center [505, 397] width 23 height 23
click at [534, 396] on div "Edit" at bounding box center [552, 402] width 38 height 15
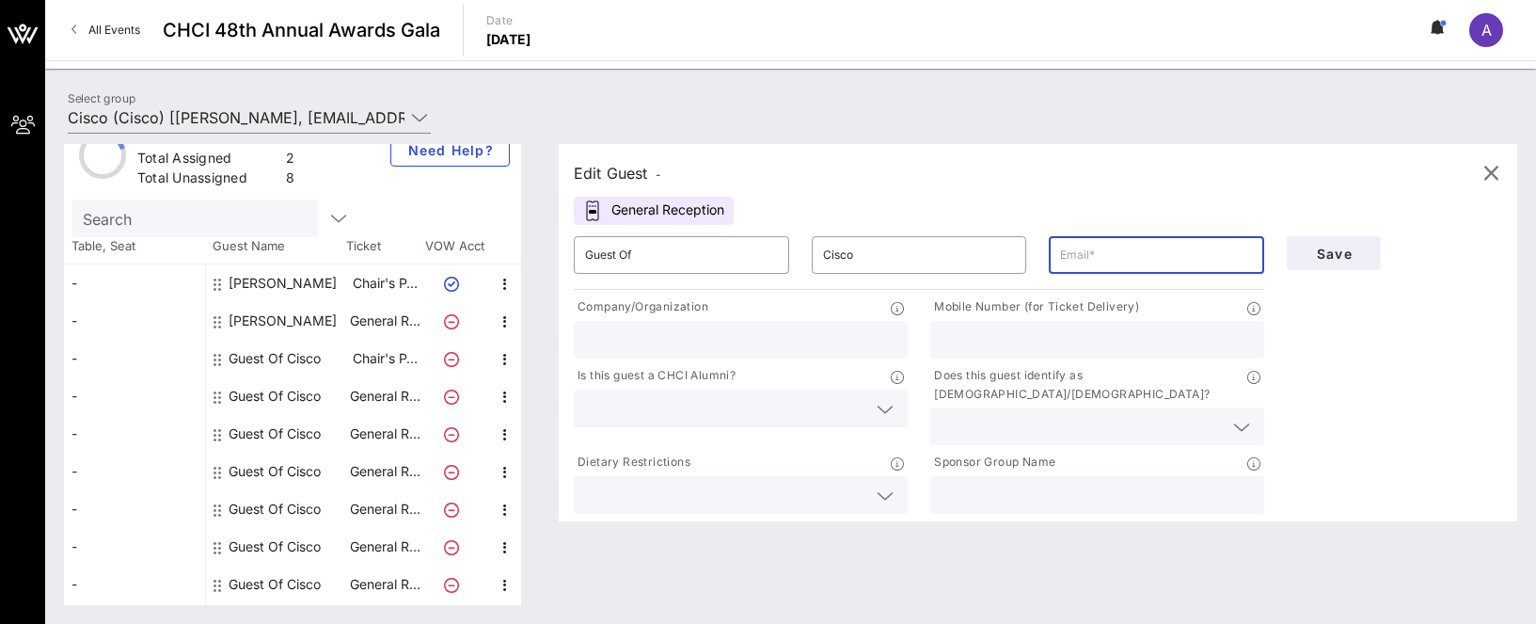
click at [1082, 255] on input "text" at bounding box center [1156, 255] width 193 height 30
paste input "[EMAIL_ADDRESS][DOMAIN_NAME]"
type input "[EMAIL_ADDRESS][DOMAIN_NAME]"
click at [735, 339] on input "text" at bounding box center [740, 339] width 311 height 24
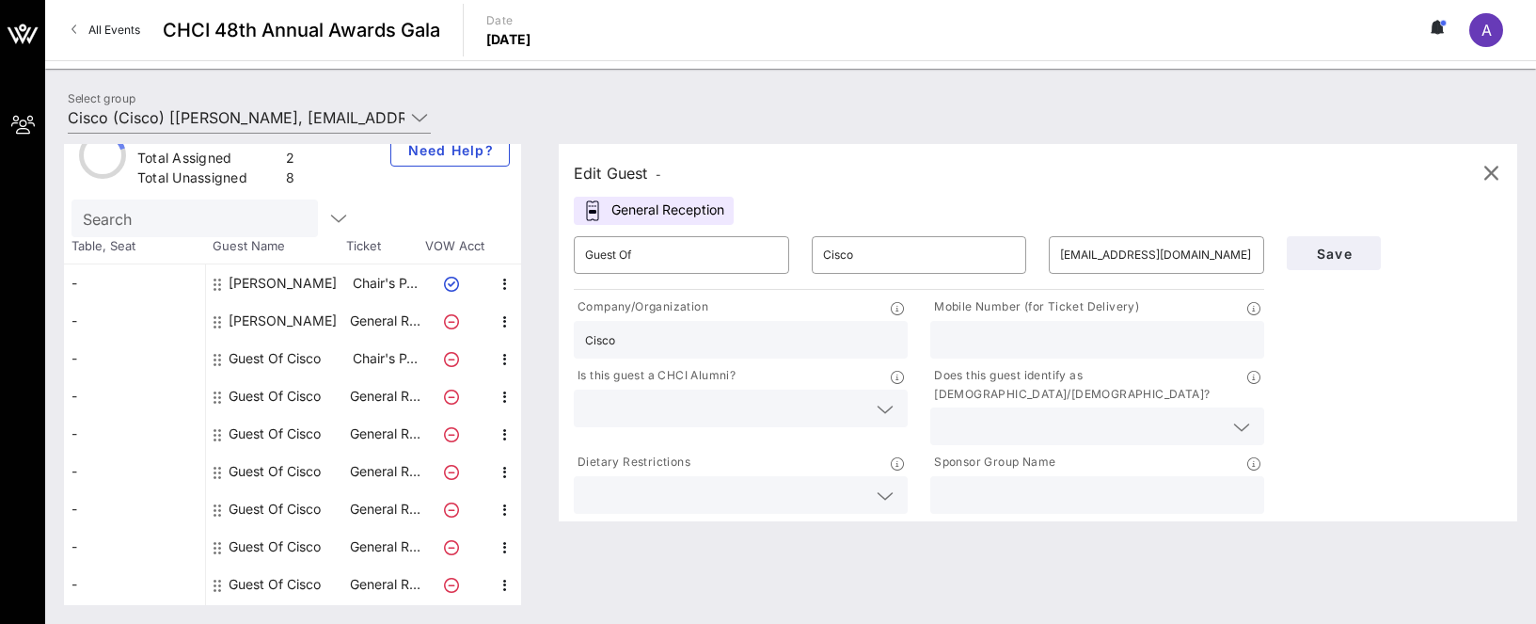
type input "Cisco"
paste input "3059794515"
type input "3059794515"
click at [987, 419] on input "text" at bounding box center [1081, 426] width 281 height 24
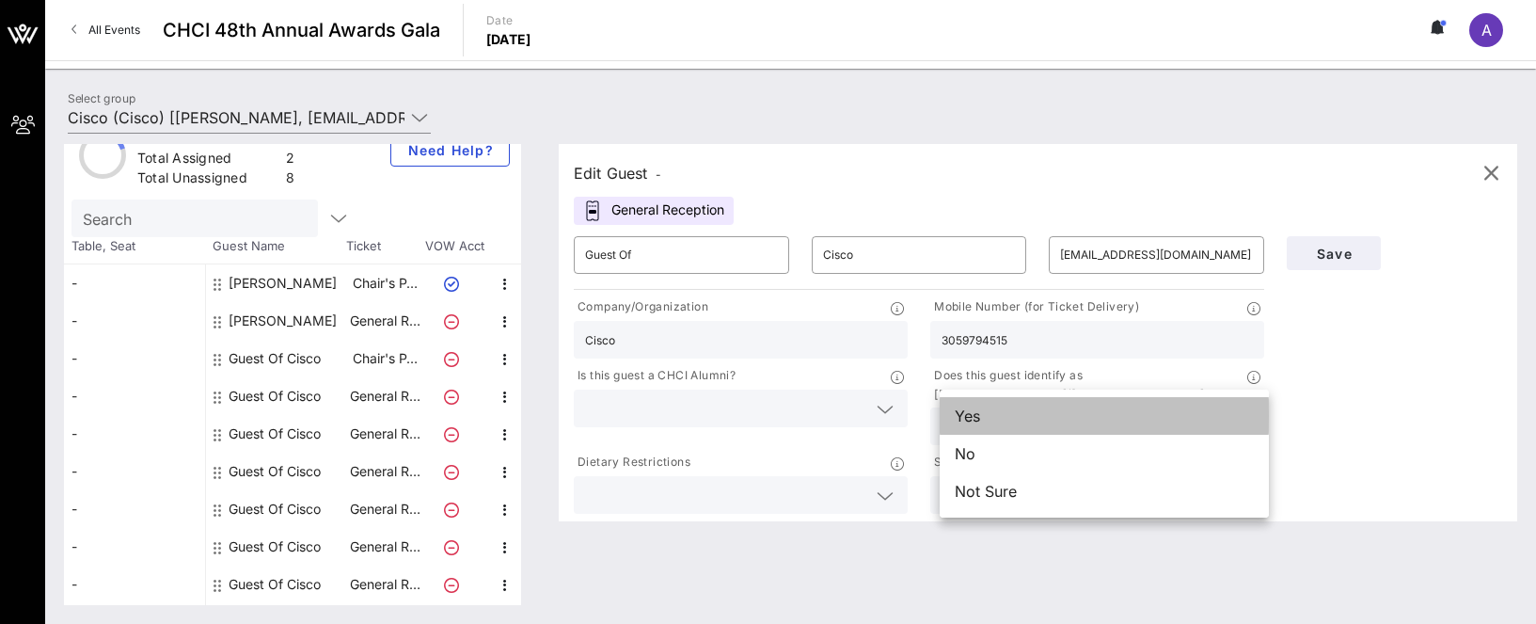
click at [987, 421] on div "Yes" at bounding box center [1104, 416] width 329 height 38
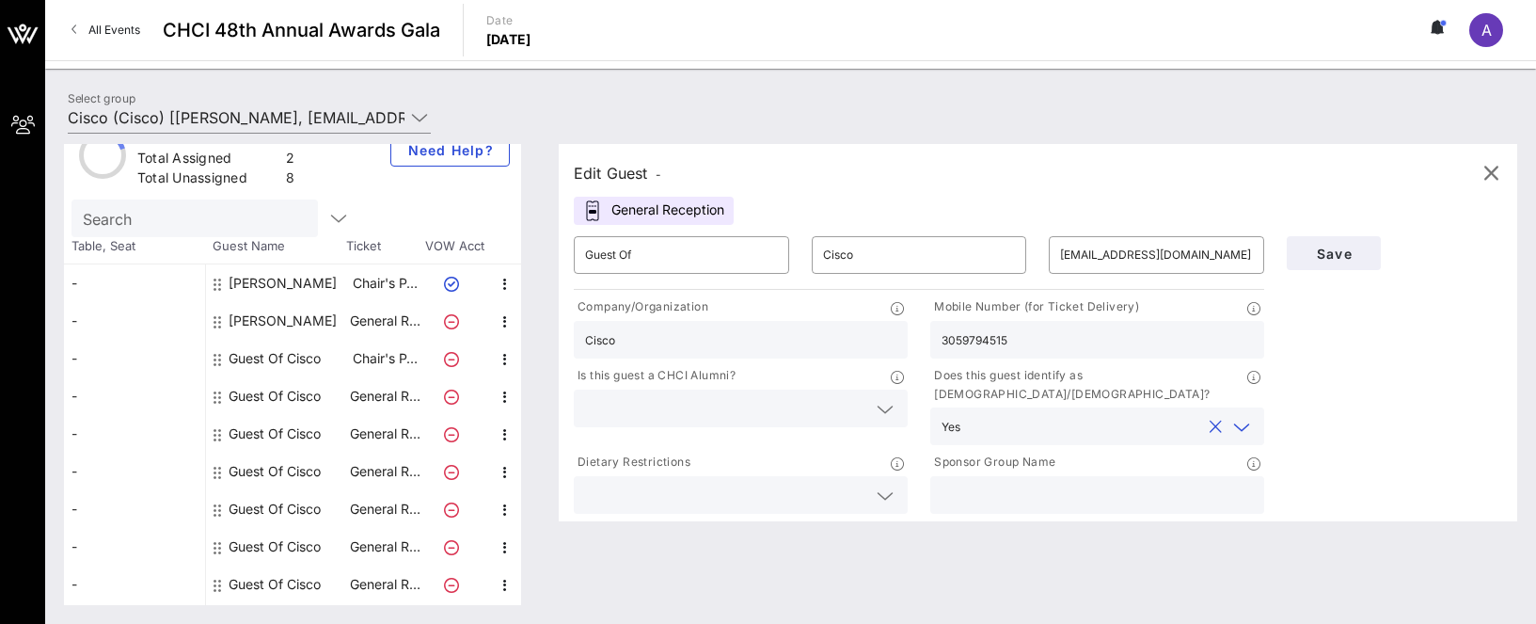
click at [767, 411] on input "text" at bounding box center [725, 408] width 281 height 24
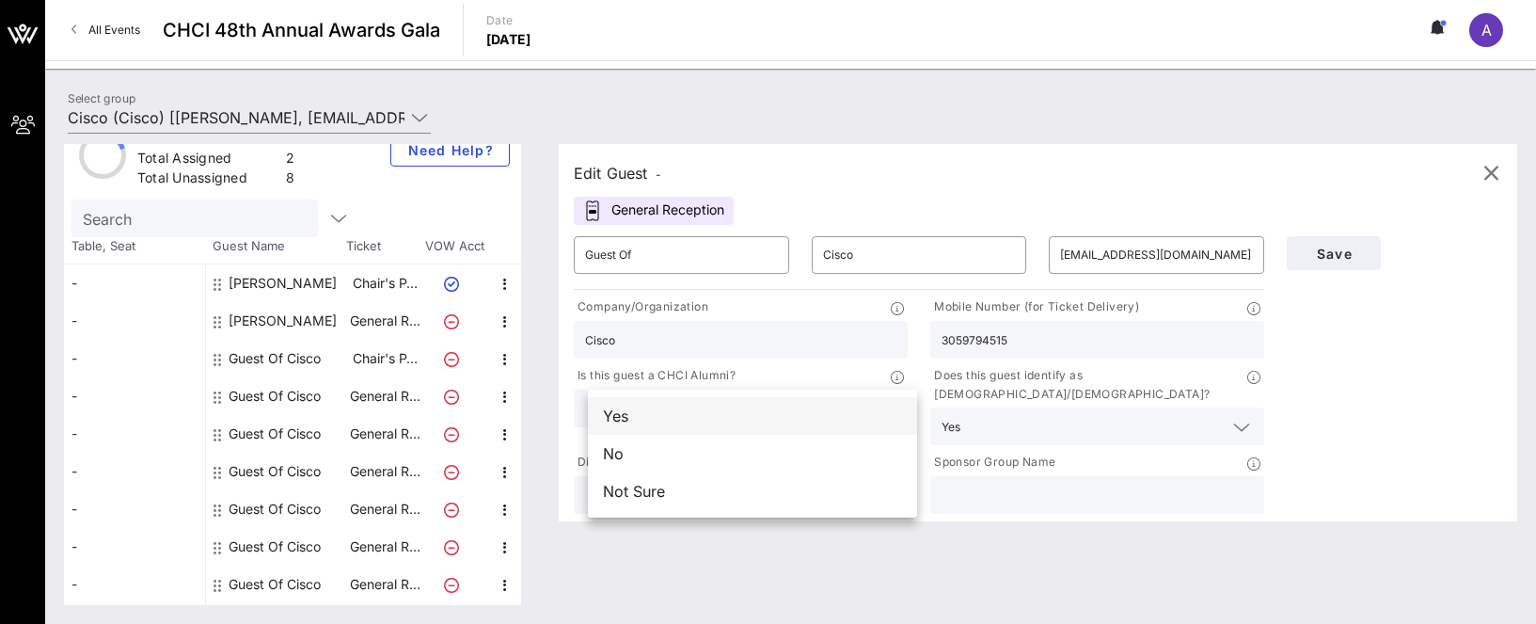
click at [763, 415] on div "Yes" at bounding box center [752, 416] width 329 height 38
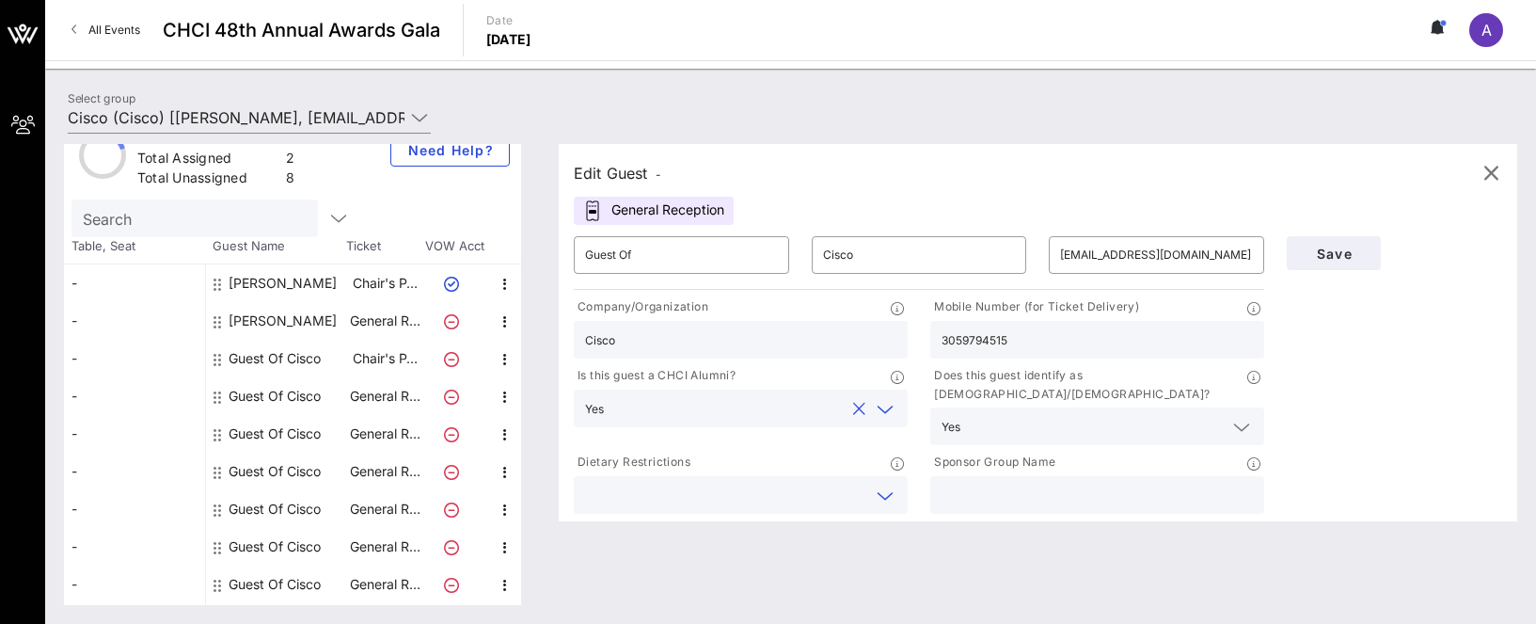
click at [744, 482] on input "text" at bounding box center [725, 494] width 281 height 24
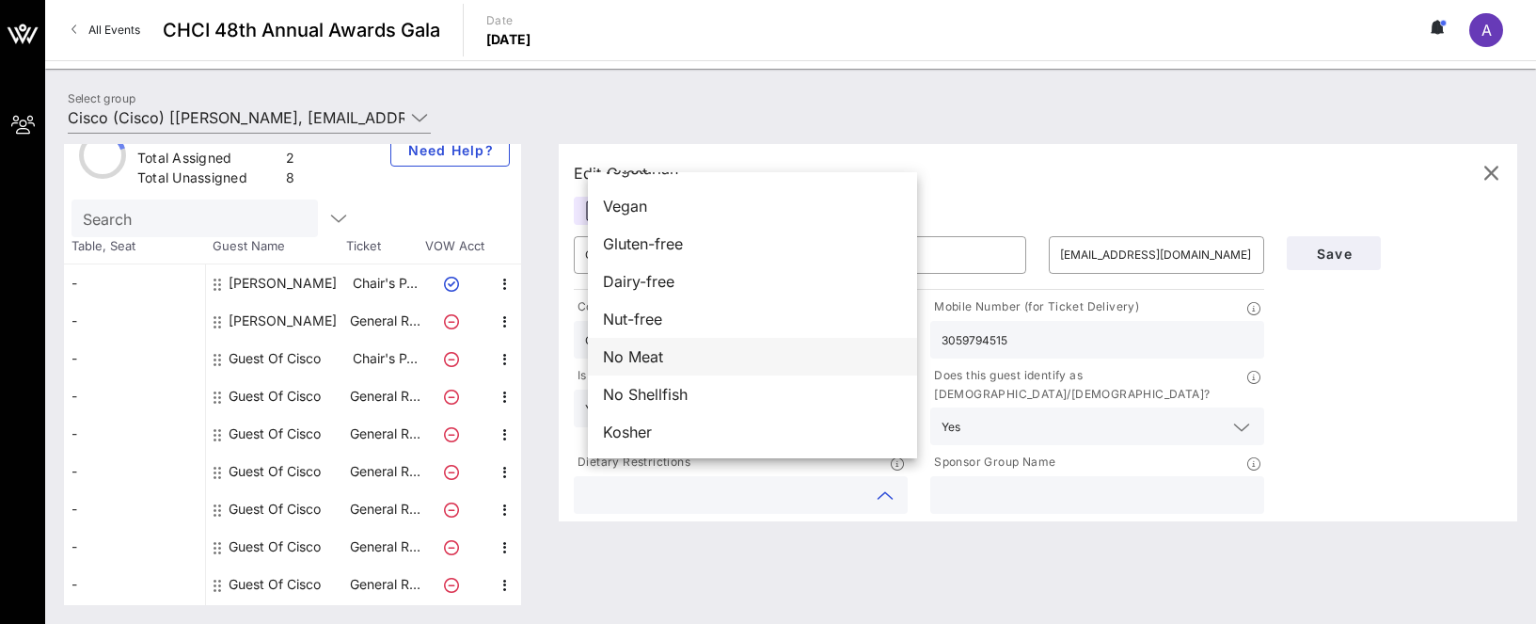
scroll to position [0, 0]
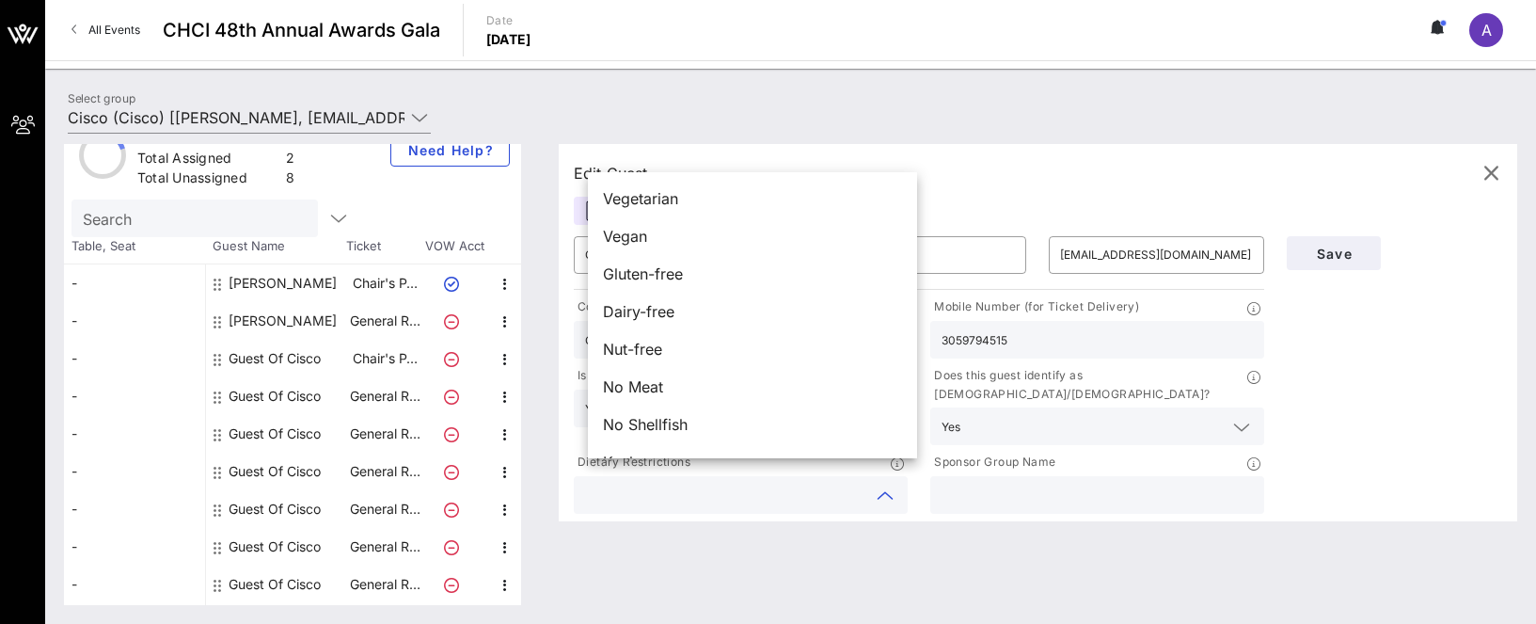
click at [746, 592] on div "Edit Guest - General Reception ​ Guest Of ​ Cisco ​ marfrias@cisco.com Company/…" at bounding box center [1028, 374] width 977 height 461
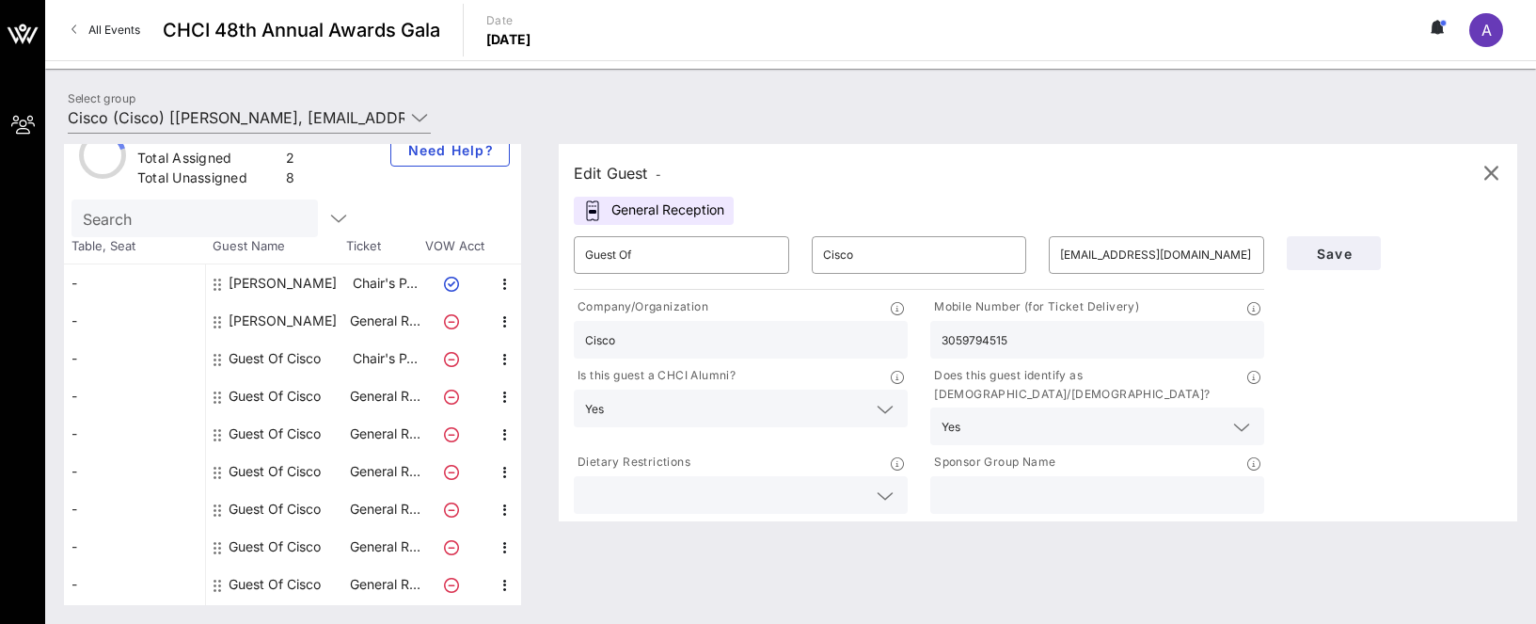
click at [990, 483] on input "text" at bounding box center [1096, 494] width 311 height 24
type input "Cisco"
click at [1335, 253] on span "Save" at bounding box center [1334, 253] width 64 height 16
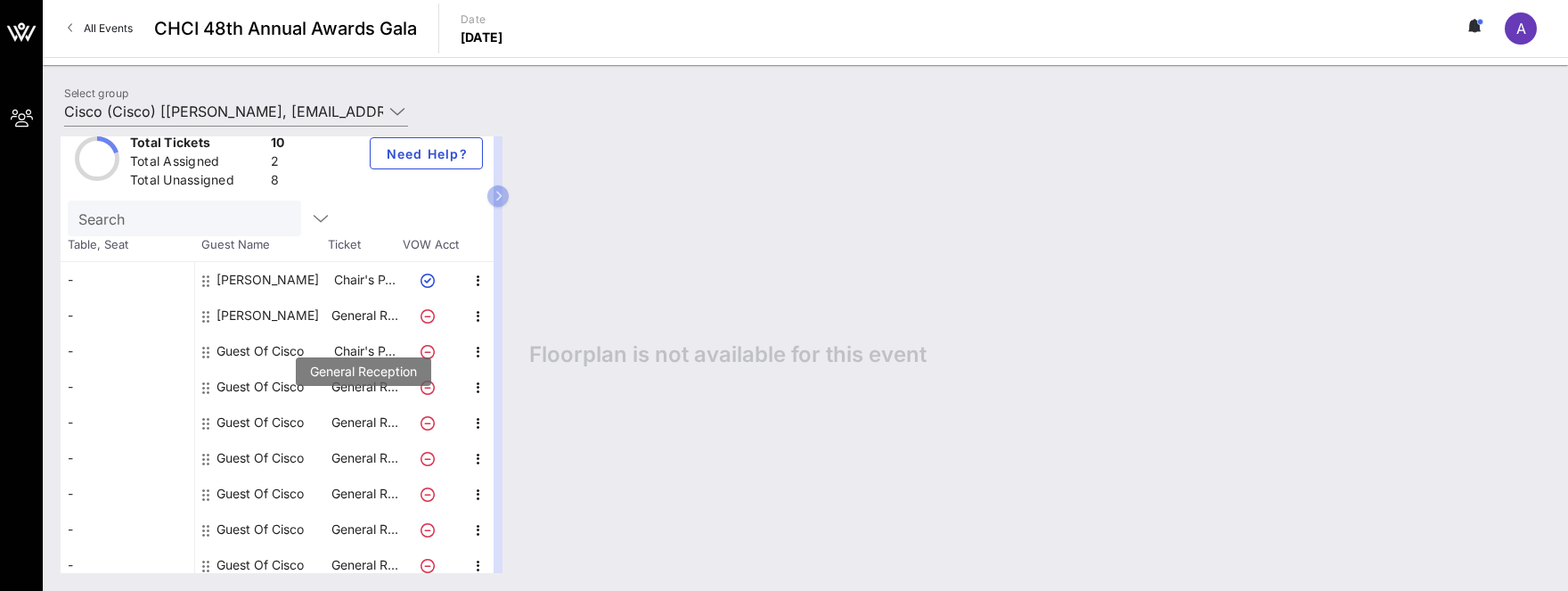
scroll to position [6, 0]
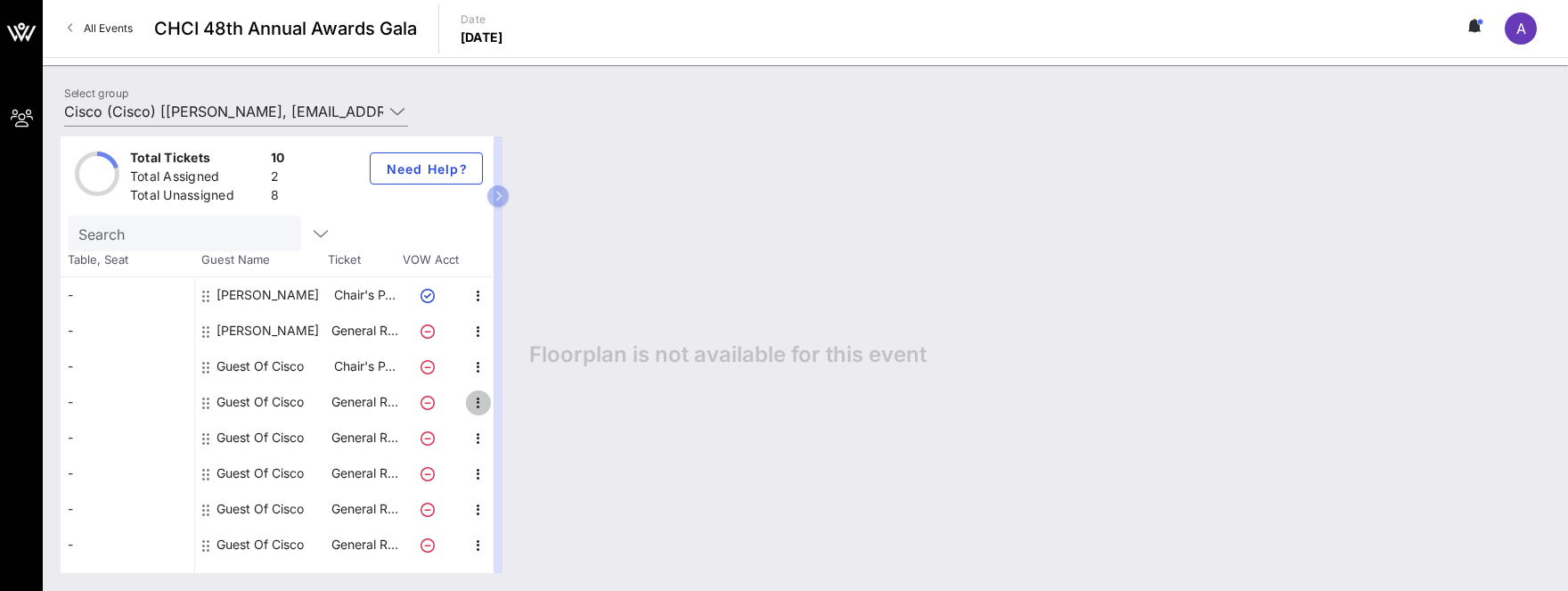
click at [478, 397] on icon "button" at bounding box center [478, 403] width 22 height 22
click at [514, 409] on div "Edit" at bounding box center [523, 406] width 36 height 14
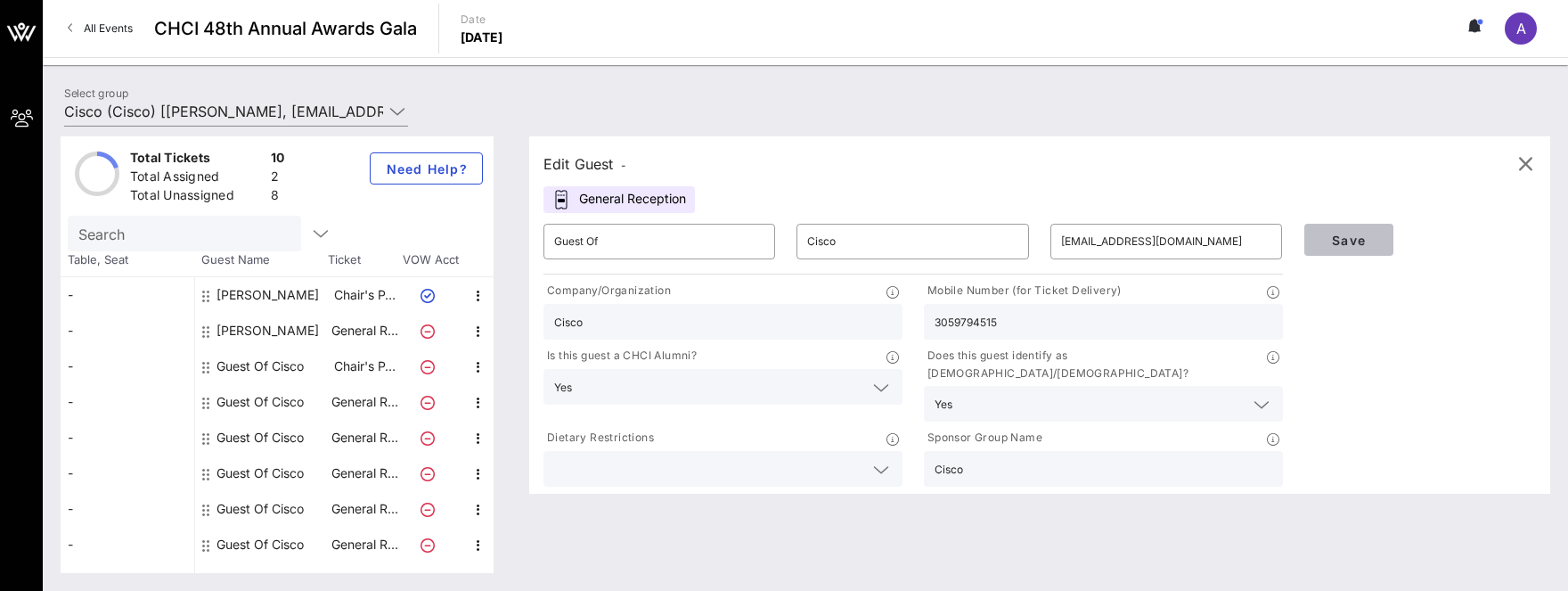
click at [1343, 237] on span "Save" at bounding box center [1349, 240] width 61 height 15
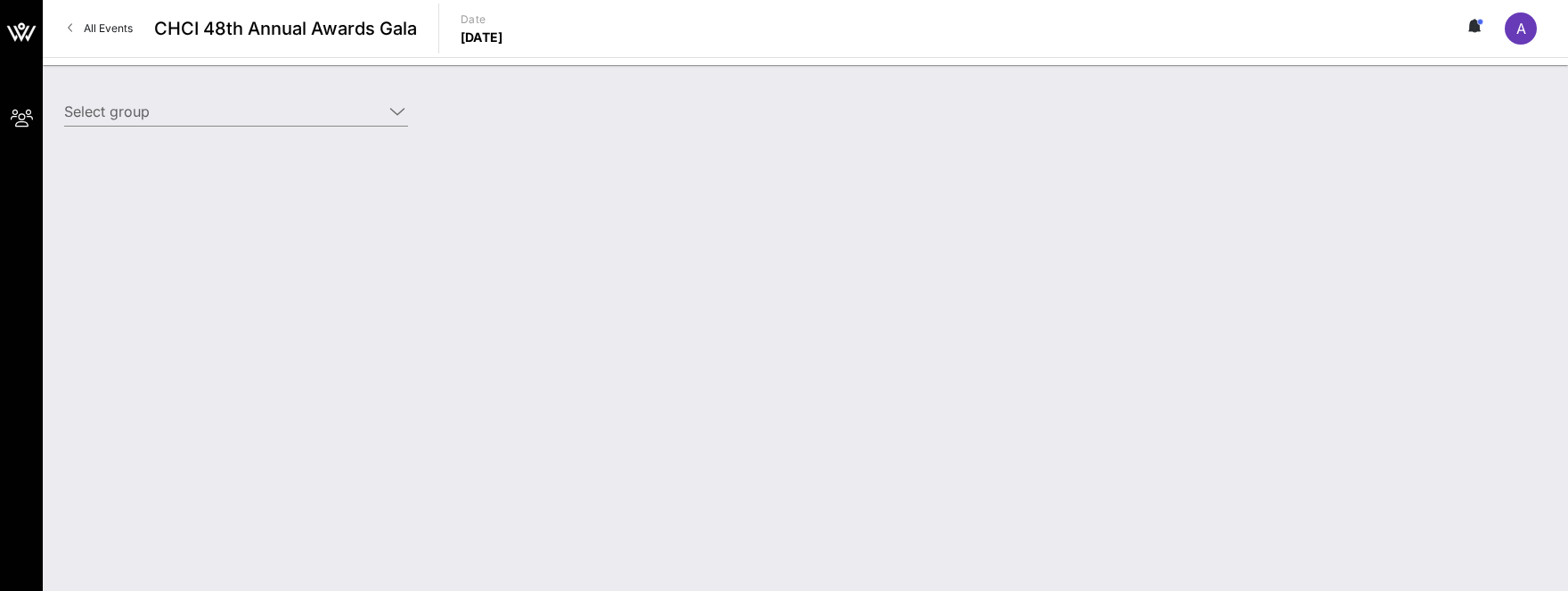
type input "Cisco (Cisco) [[PERSON_NAME], [EMAIL_ADDRESS][DOMAIN_NAME]]"
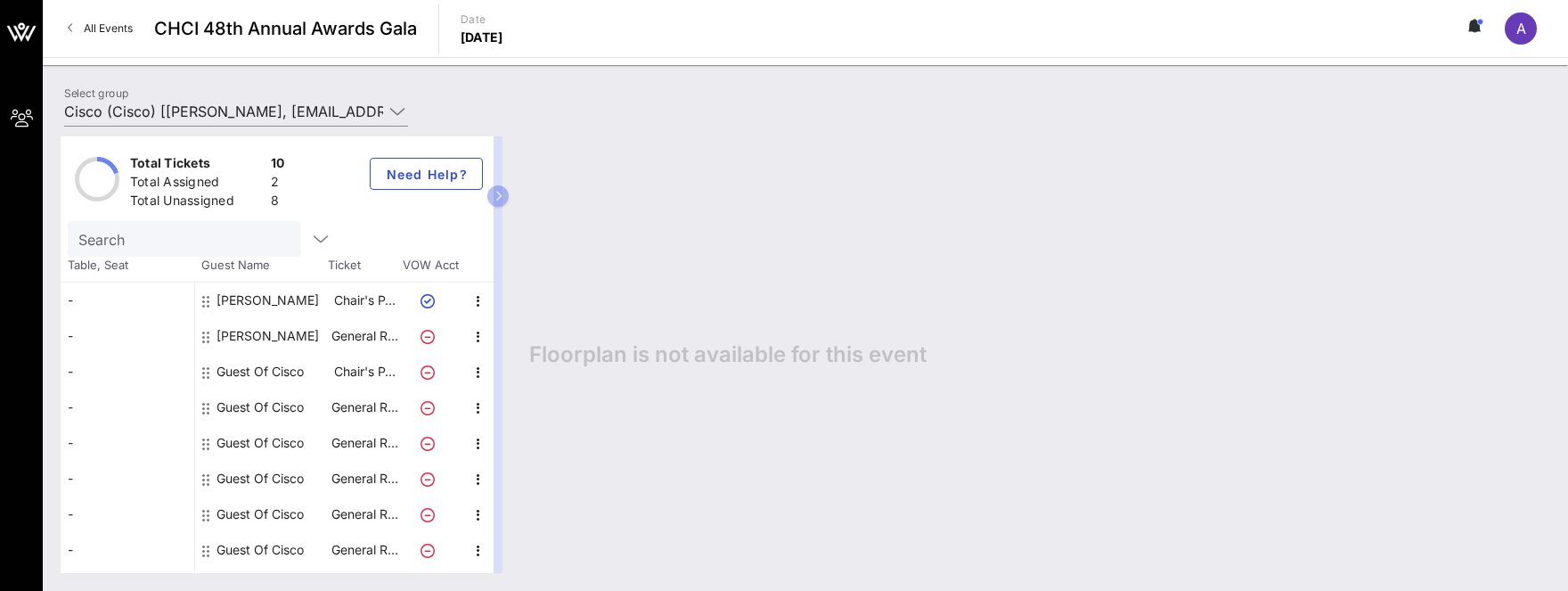
click at [239, 370] on div "Guest Of Cisco" at bounding box center [261, 371] width 87 height 36
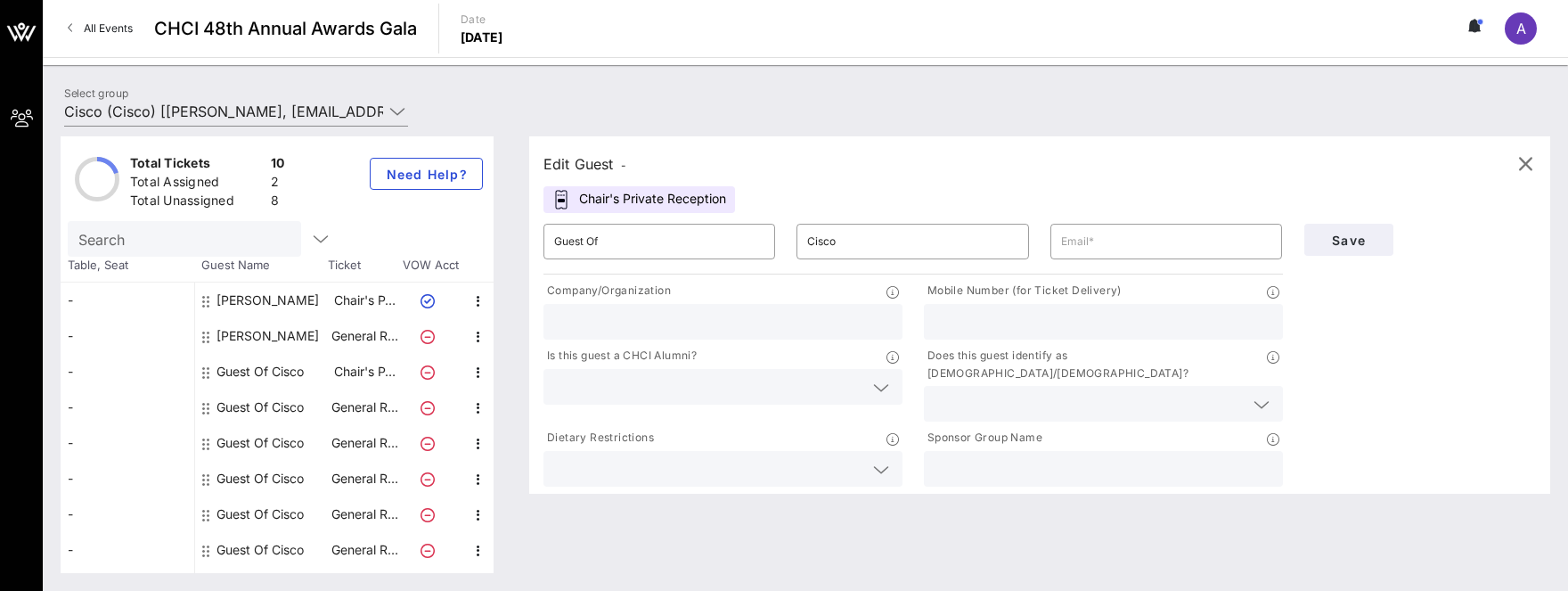
click at [202, 369] on icon at bounding box center [206, 372] width 8 height 14
click at [206, 408] on icon at bounding box center [206, 407] width 8 height 14
click at [1521, 166] on icon "button" at bounding box center [1525, 164] width 22 height 22
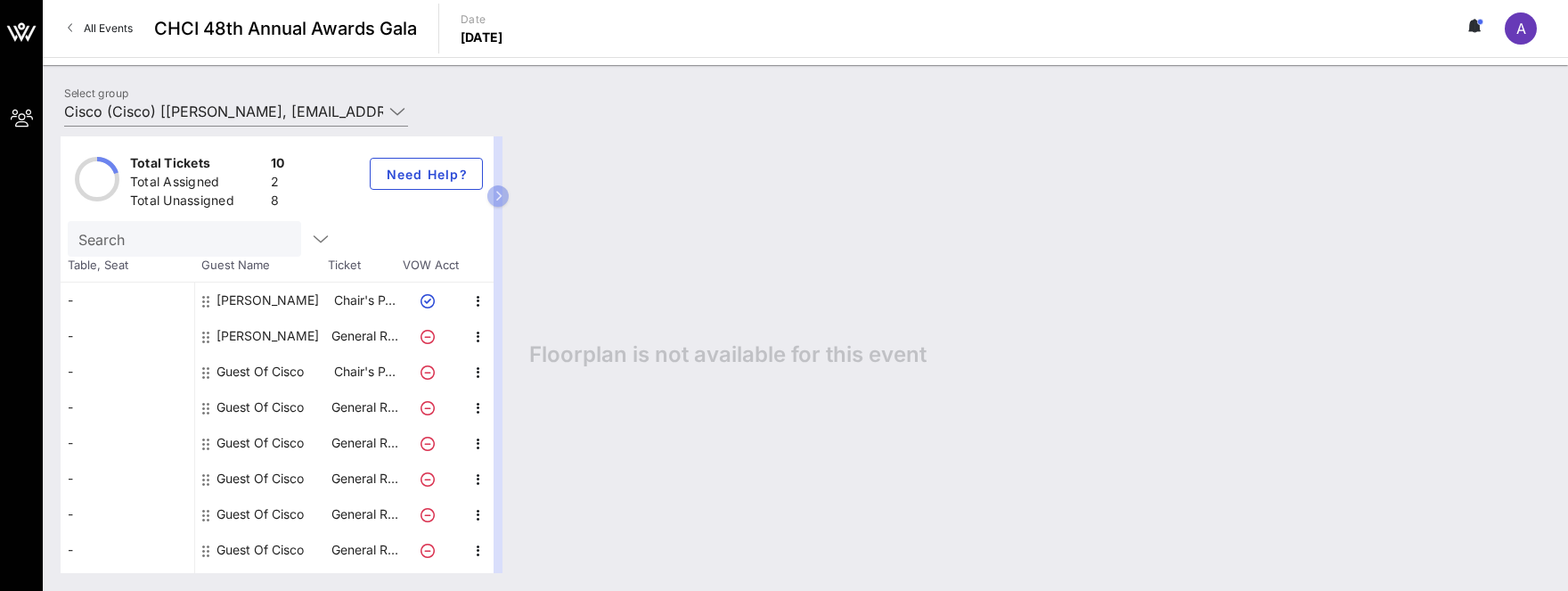
click at [201, 403] on div "Guest Of Cisco" at bounding box center [261, 407] width 134 height 36
click at [207, 409] on icon at bounding box center [206, 407] width 8 height 14
click at [492, 409] on div at bounding box center [478, 407] width 31 height 36
click at [474, 409] on icon "button" at bounding box center [478, 407] width 22 height 22
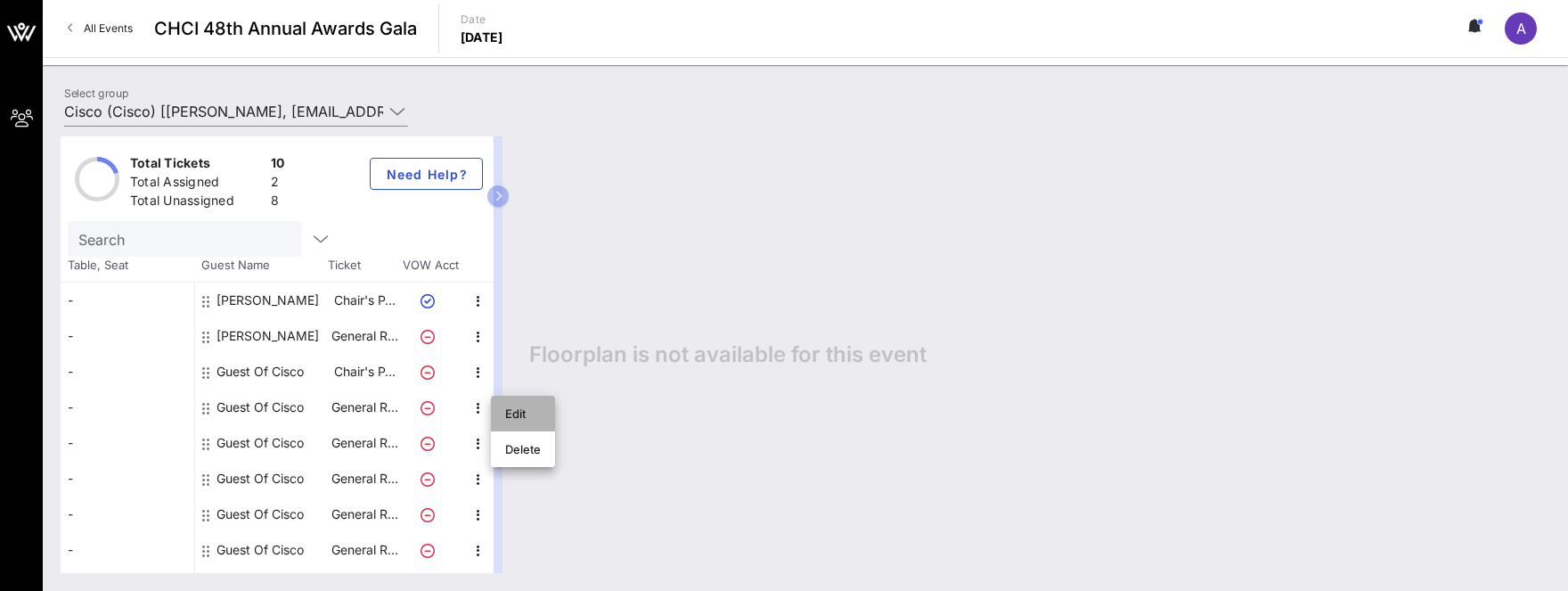
click at [516, 406] on div "Edit" at bounding box center [523, 413] width 36 height 14
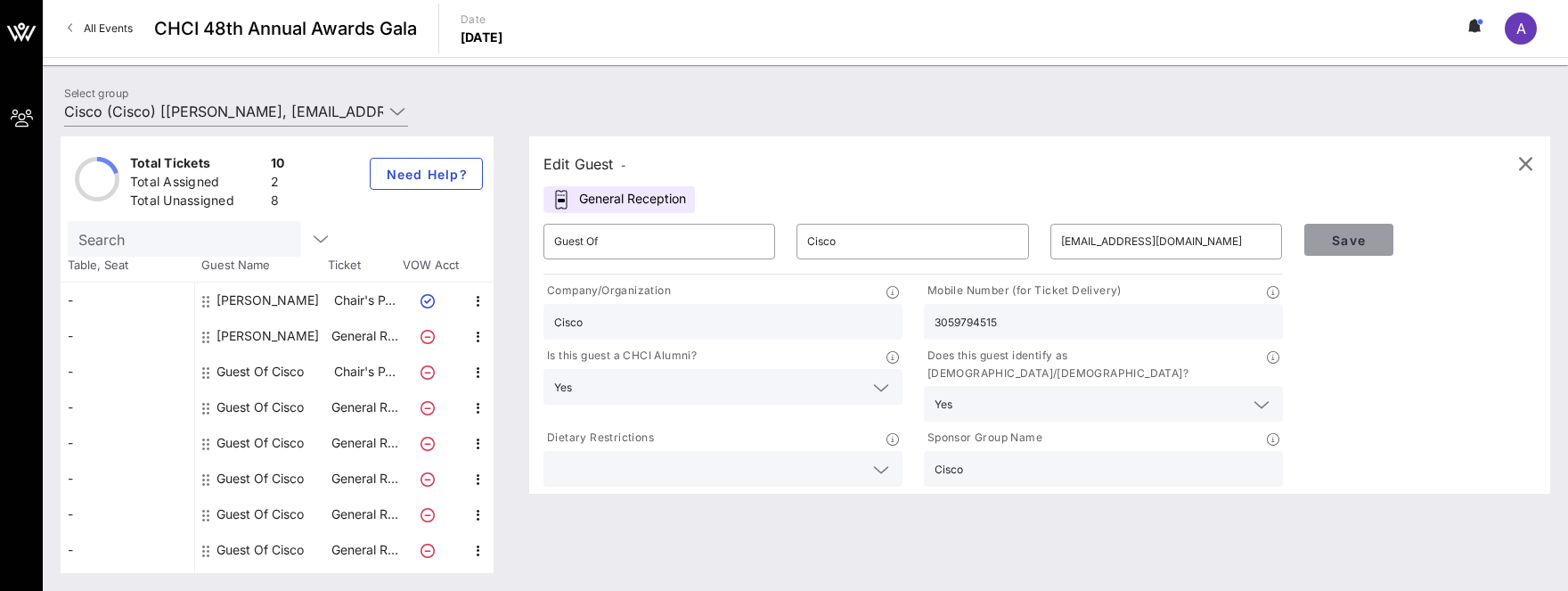
click at [1356, 238] on span "Save" at bounding box center [1349, 240] width 61 height 15
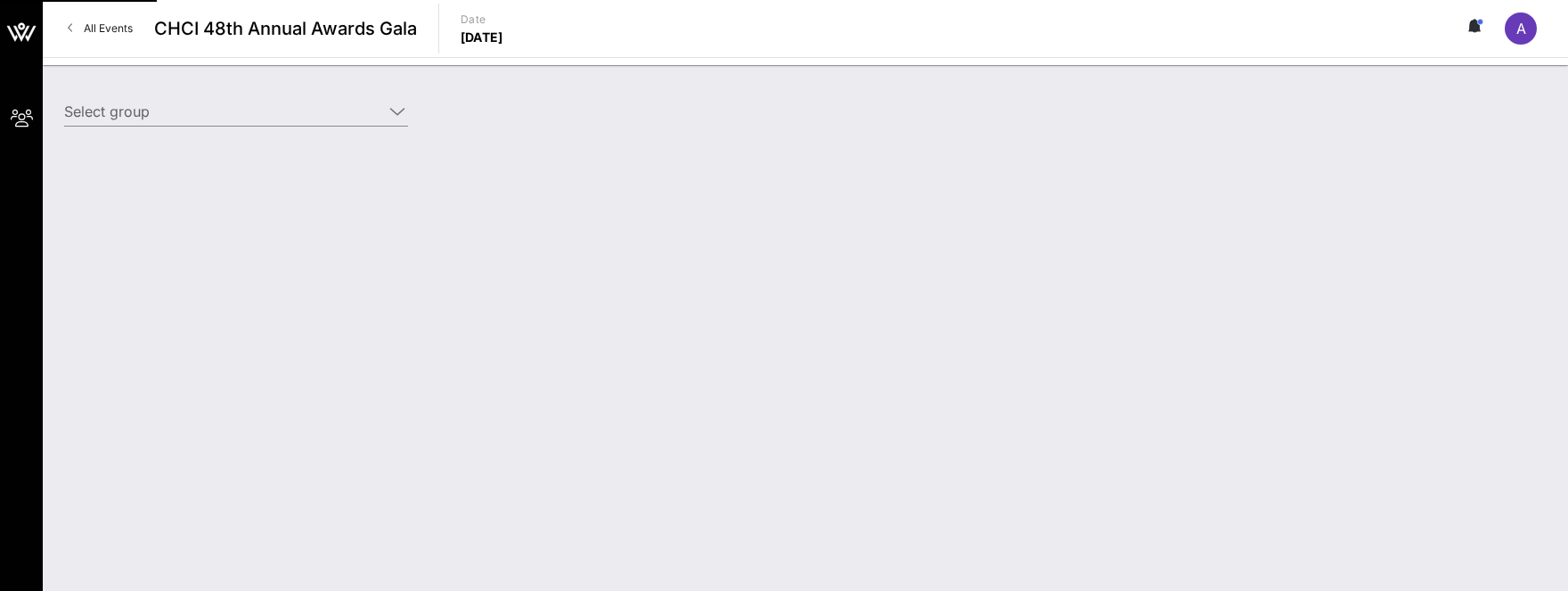
type input "Cisco (Cisco) [[PERSON_NAME], [EMAIL_ADDRESS][DOMAIN_NAME]]"
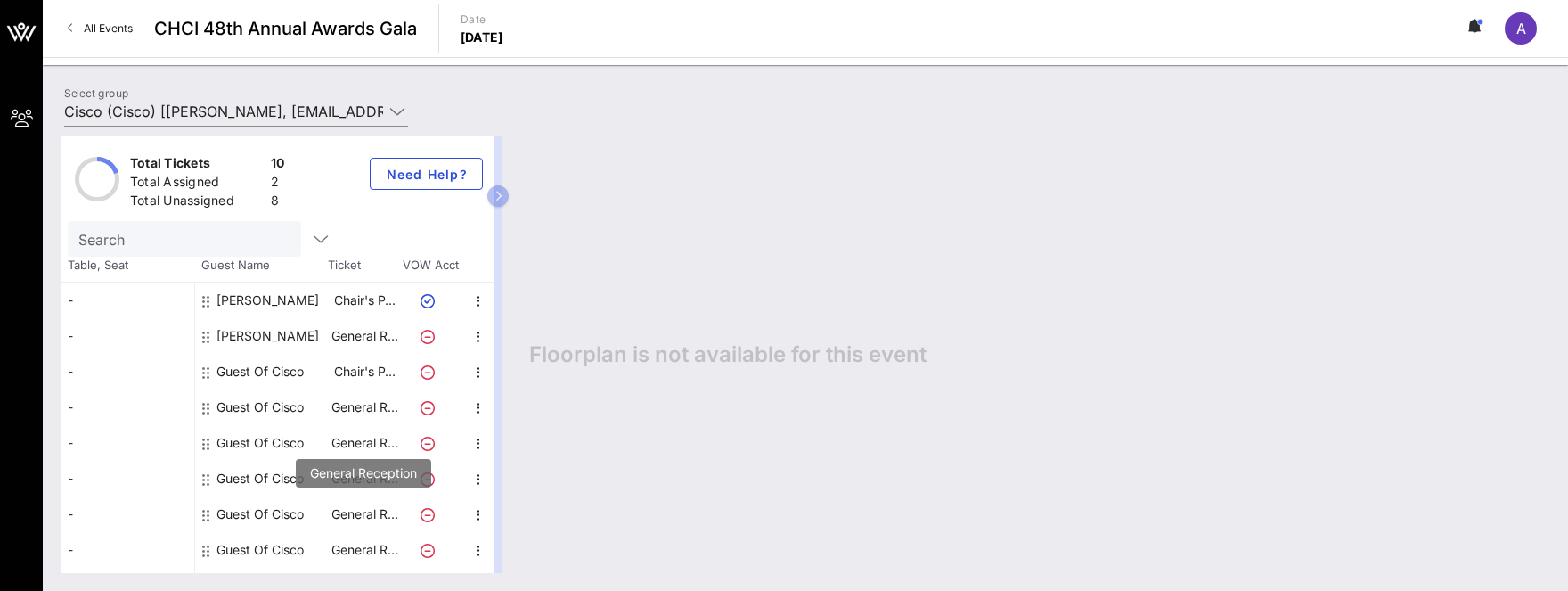
scroll to position [65, 0]
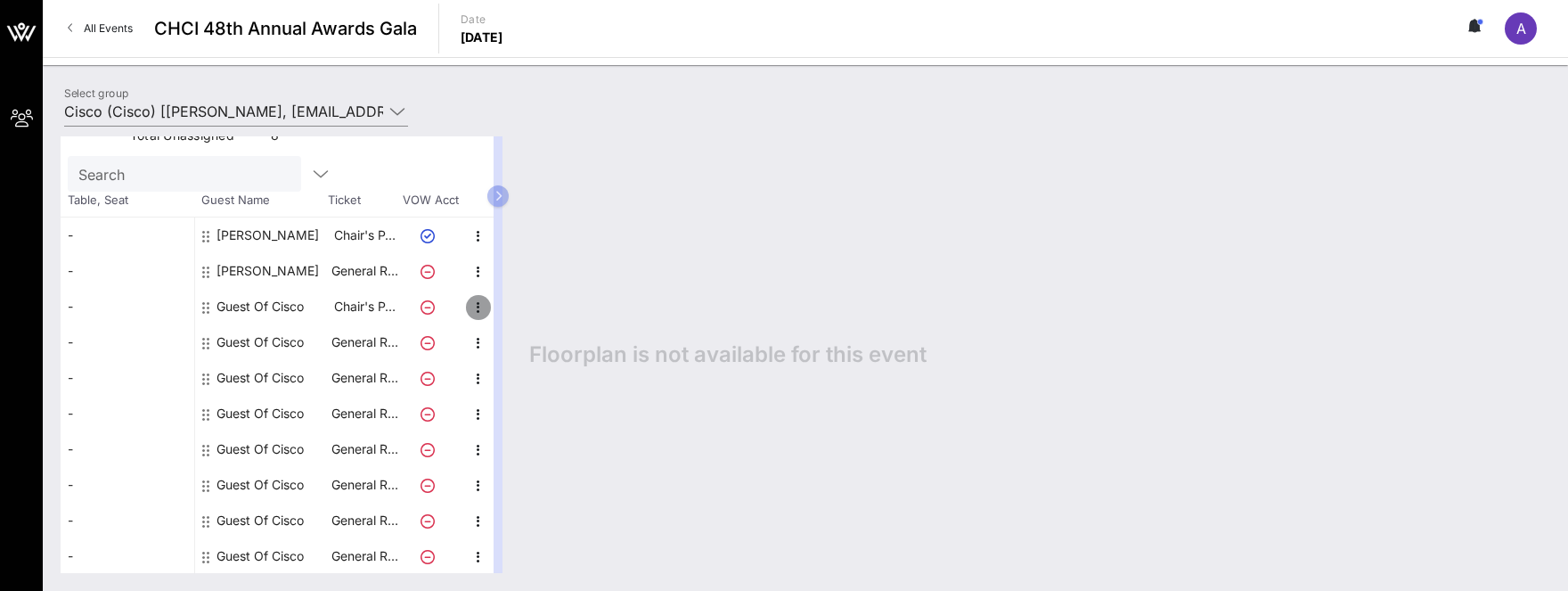
click at [486, 296] on icon "button" at bounding box center [478, 307] width 22 height 22
click at [477, 344] on icon "button" at bounding box center [478, 343] width 22 height 22
click at [509, 348] on div "Edit" at bounding box center [523, 347] width 36 height 14
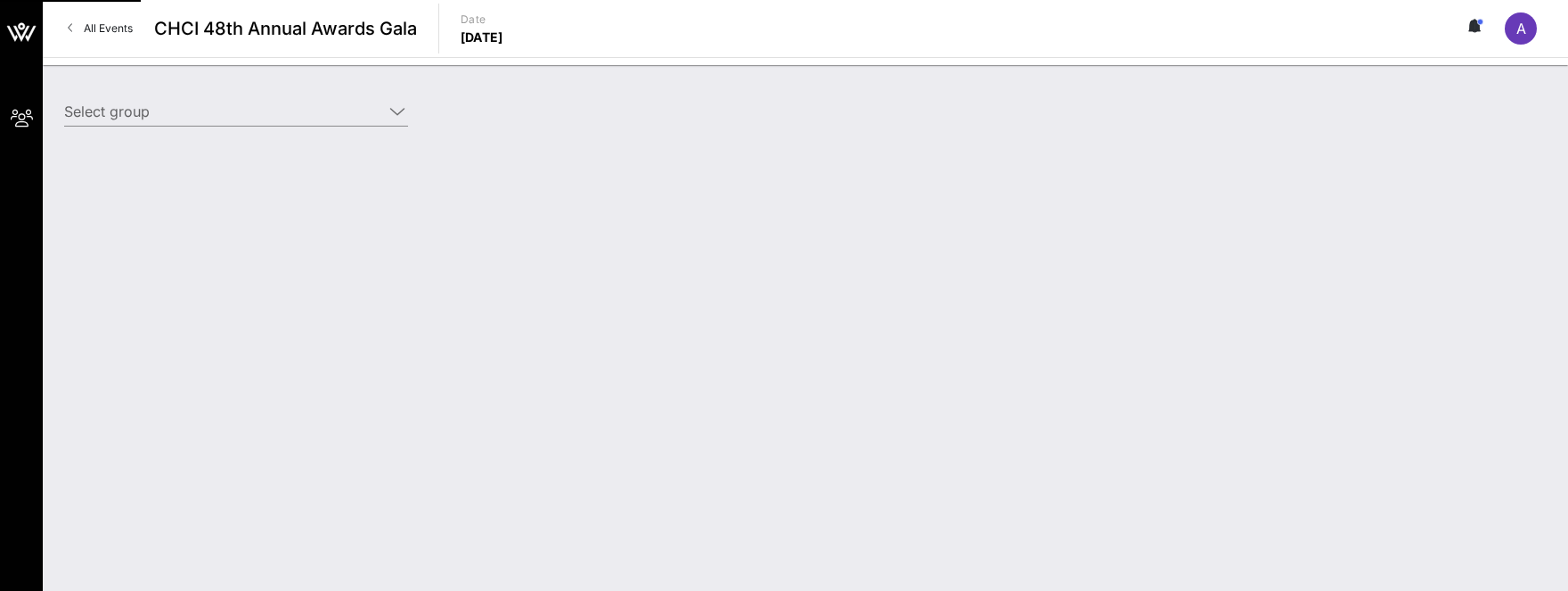
type input "Cisco (Cisco) [[PERSON_NAME], [EMAIL_ADDRESS][DOMAIN_NAME]]"
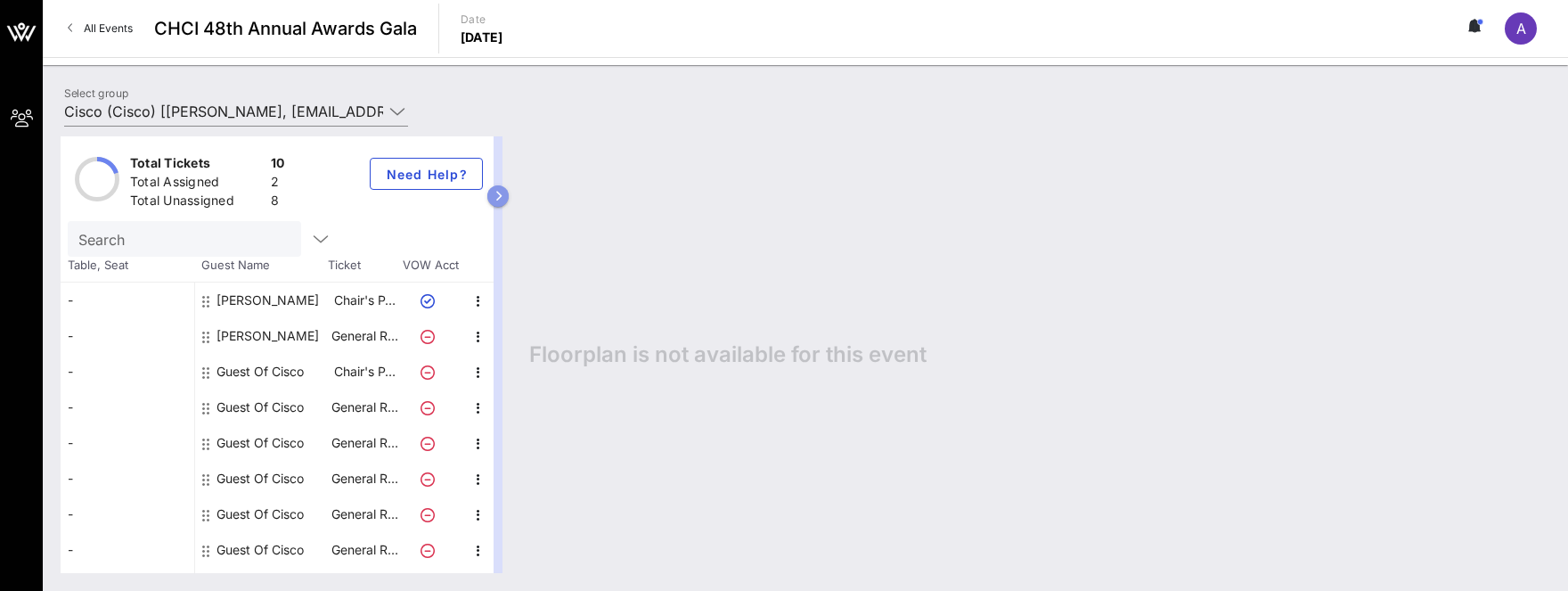
click at [502, 190] on icon "button" at bounding box center [498, 195] width 8 height 10
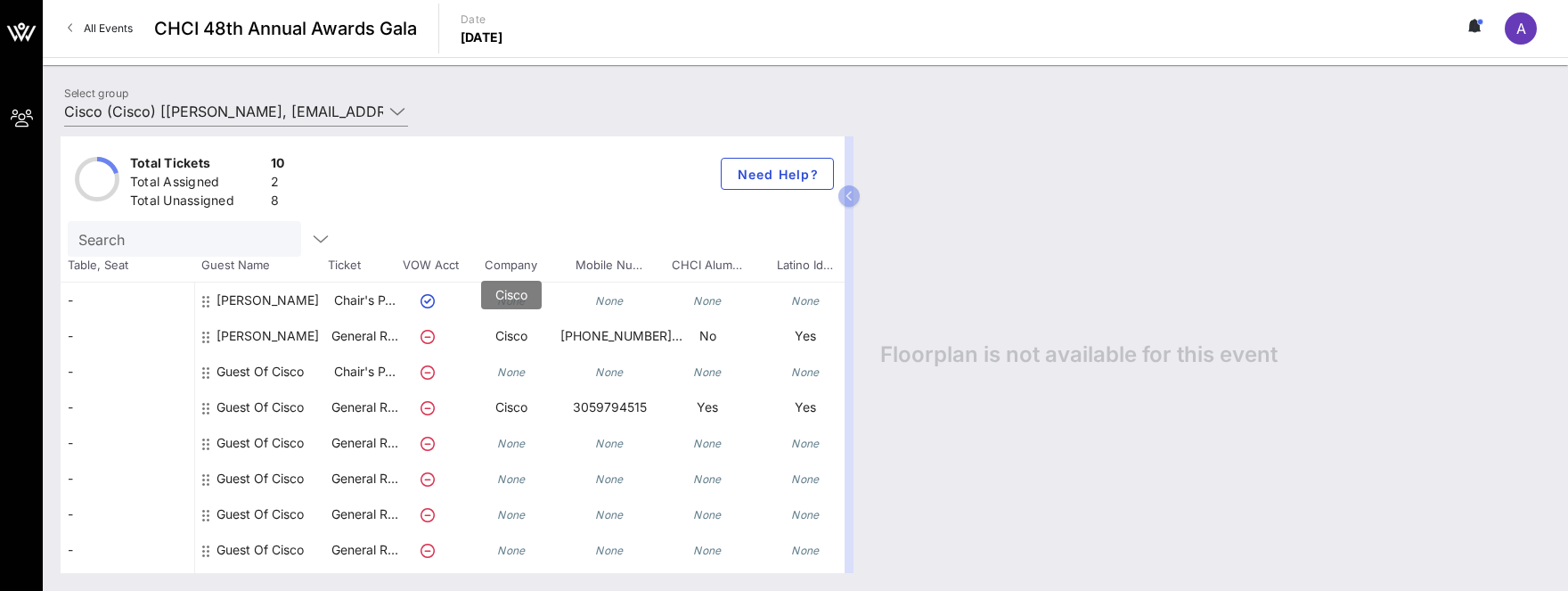
click at [506, 339] on p "Cisco" at bounding box center [511, 336] width 98 height 36
click at [507, 336] on p "Cisco" at bounding box center [511, 336] width 98 height 36
click at [850, 191] on icon "button" at bounding box center [850, 195] width 8 height 10
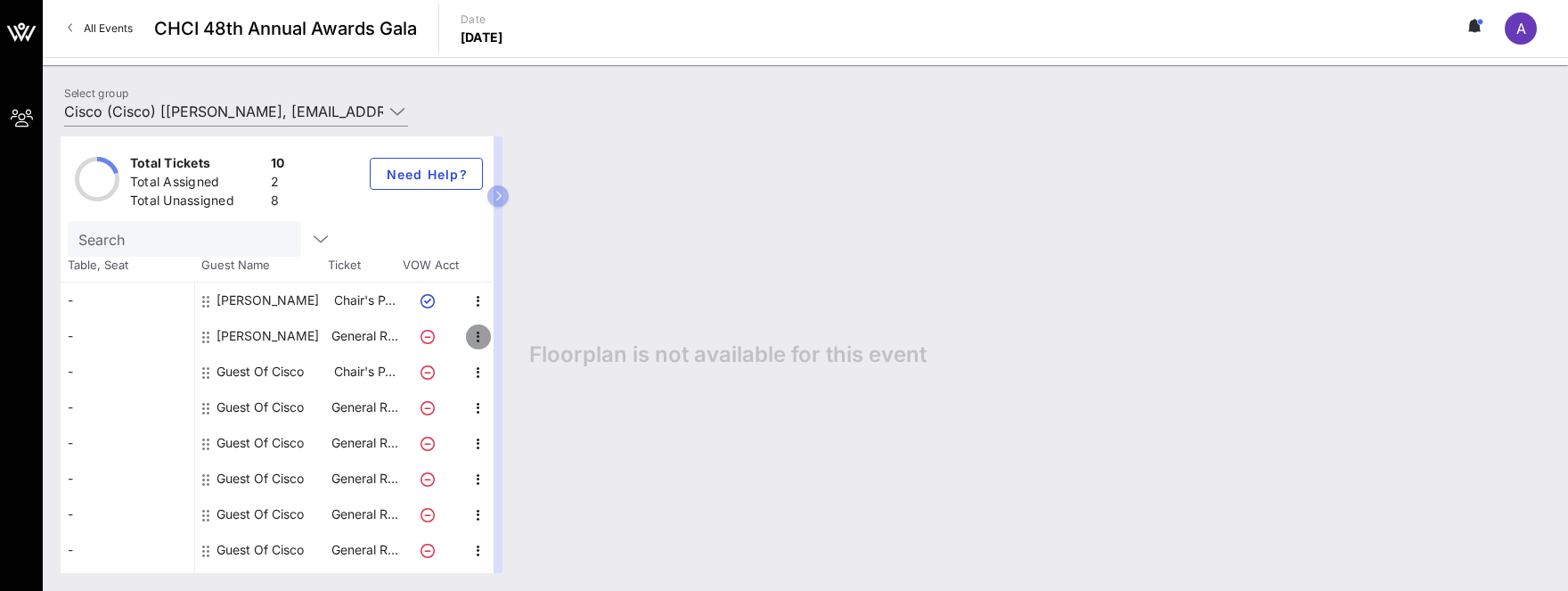
click at [472, 338] on icon "button" at bounding box center [478, 336] width 22 height 22
click at [525, 336] on div "Edit" at bounding box center [523, 342] width 36 height 14
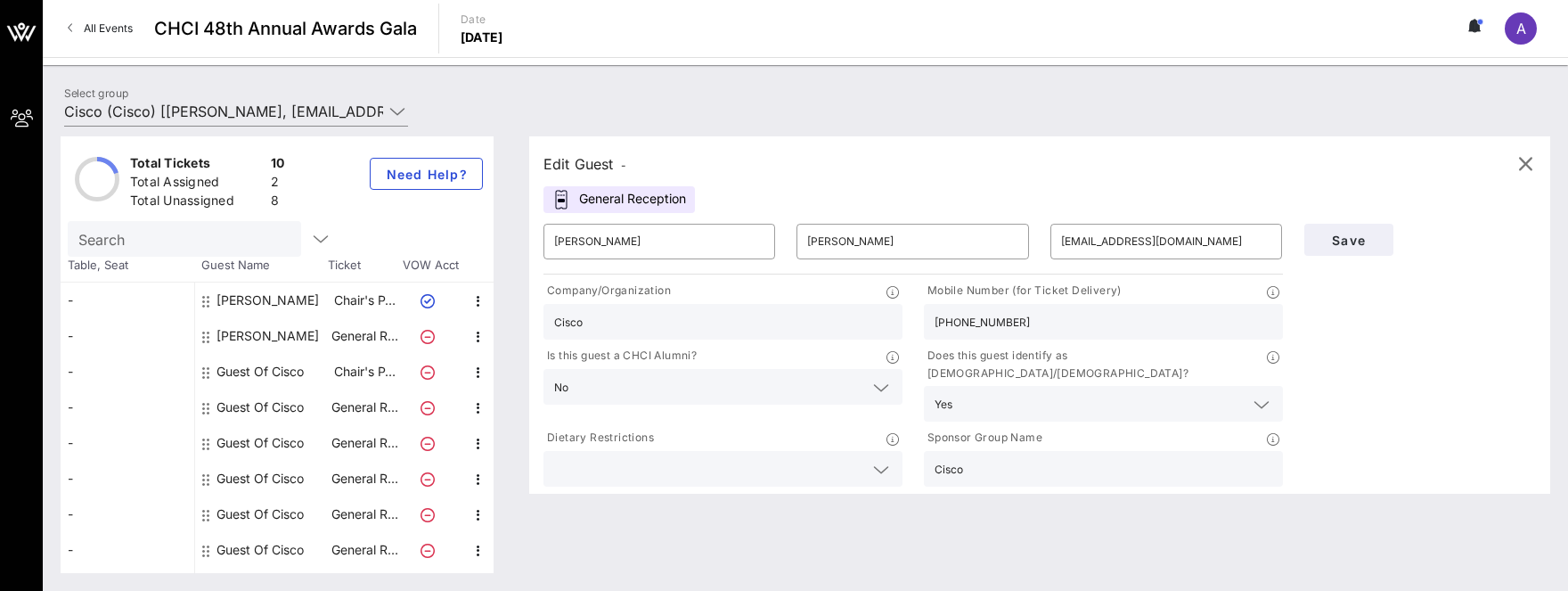
click at [582, 322] on input "Cisco" at bounding box center [723, 321] width 337 height 23
type input "Empire Consulting Group"
click at [1351, 237] on span "Save" at bounding box center [1349, 240] width 61 height 15
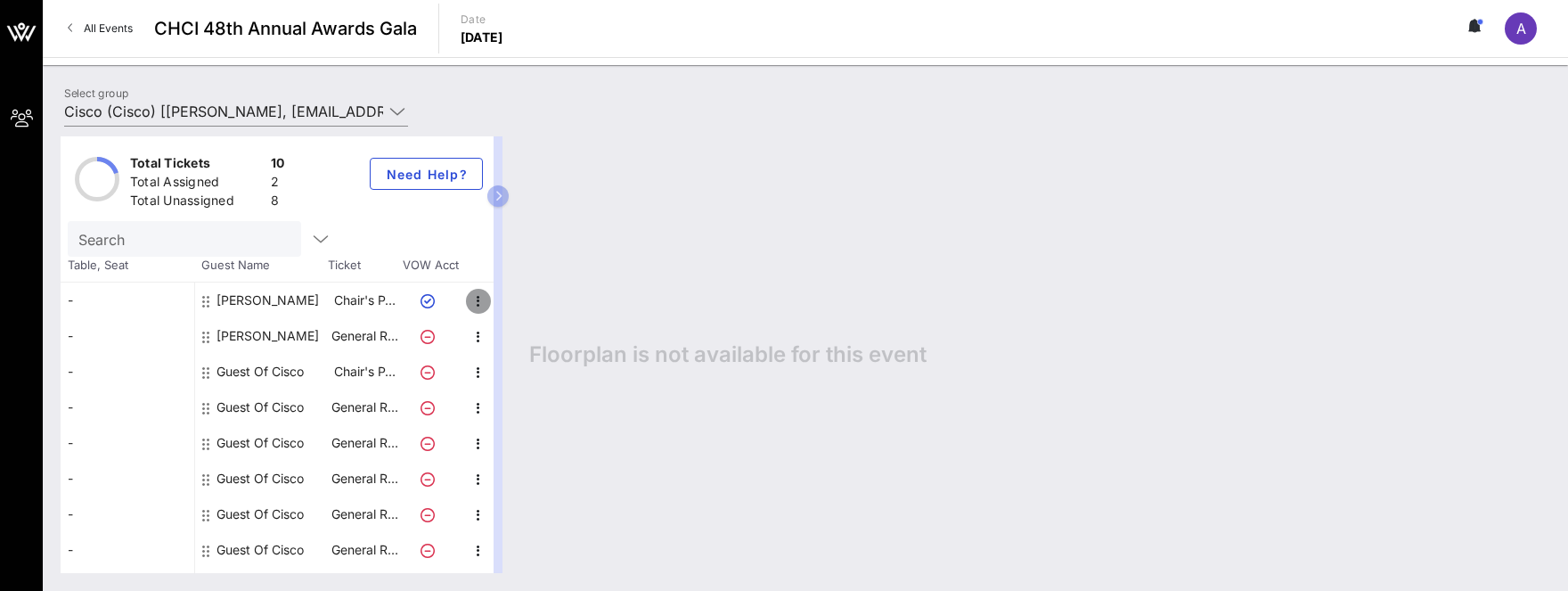
click at [476, 301] on icon "button" at bounding box center [478, 301] width 22 height 22
click at [484, 400] on icon "button" at bounding box center [478, 407] width 22 height 22
click at [509, 411] on div "Edit" at bounding box center [523, 413] width 36 height 14
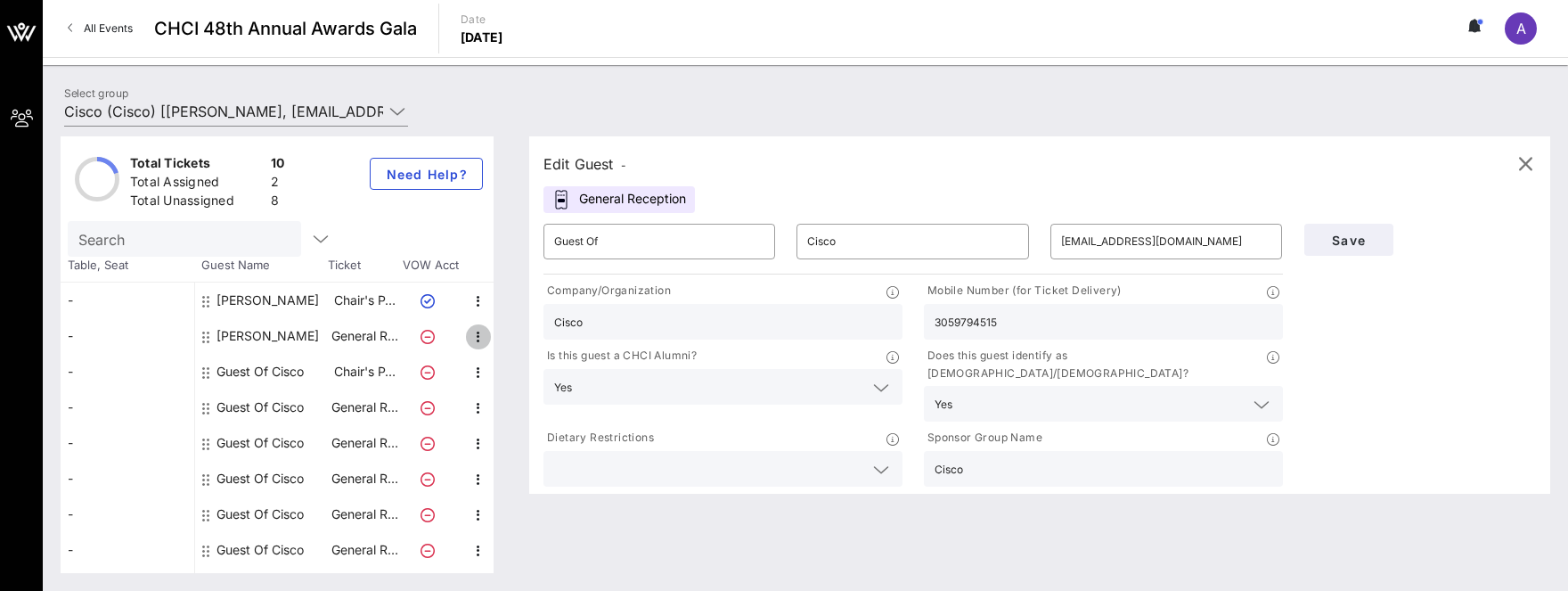
click at [478, 329] on icon "button" at bounding box center [478, 336] width 22 height 22
click at [511, 345] on div "Edit" at bounding box center [523, 342] width 36 height 14
type input "[PERSON_NAME]"
type input "[EMAIL_ADDRESS][DOMAIN_NAME]"
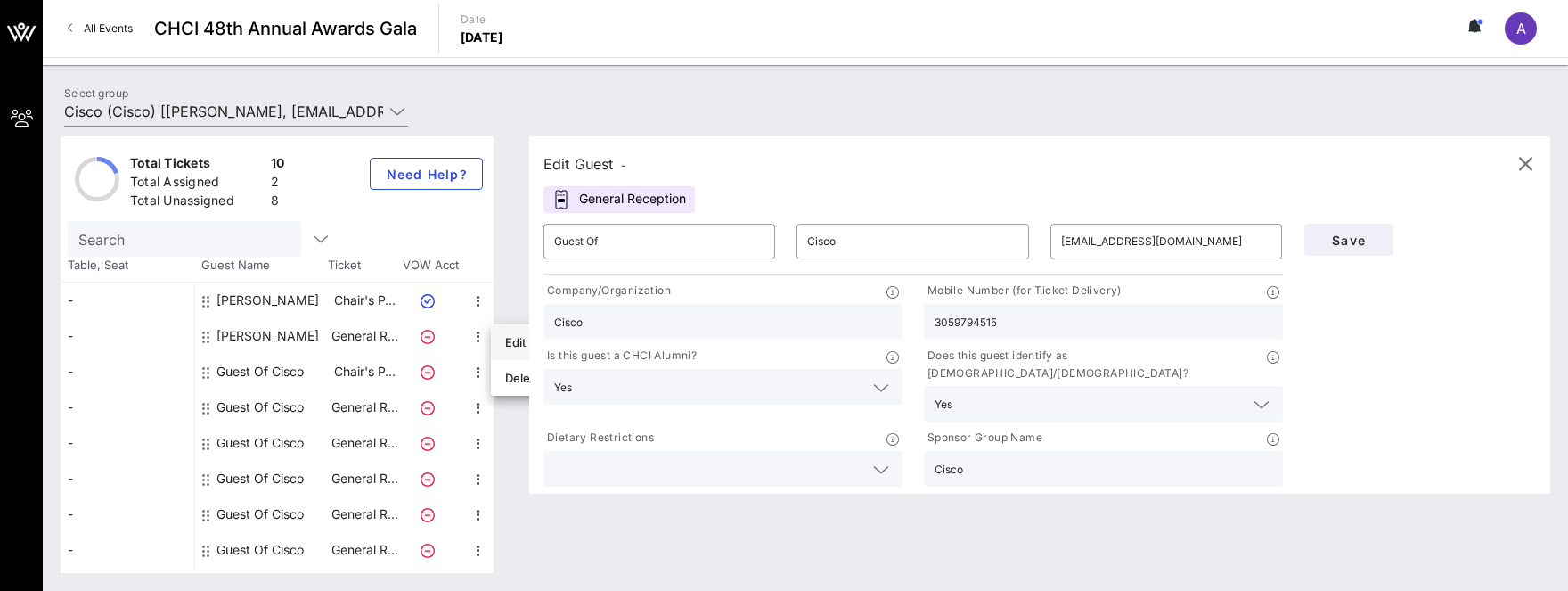
type input "Empire Consulting Group"
type input "[PHONE_NUMBER]"
click at [472, 405] on icon "button" at bounding box center [478, 407] width 22 height 22
click at [512, 418] on div "Edit" at bounding box center [523, 413] width 36 height 14
type input "Guest Of"
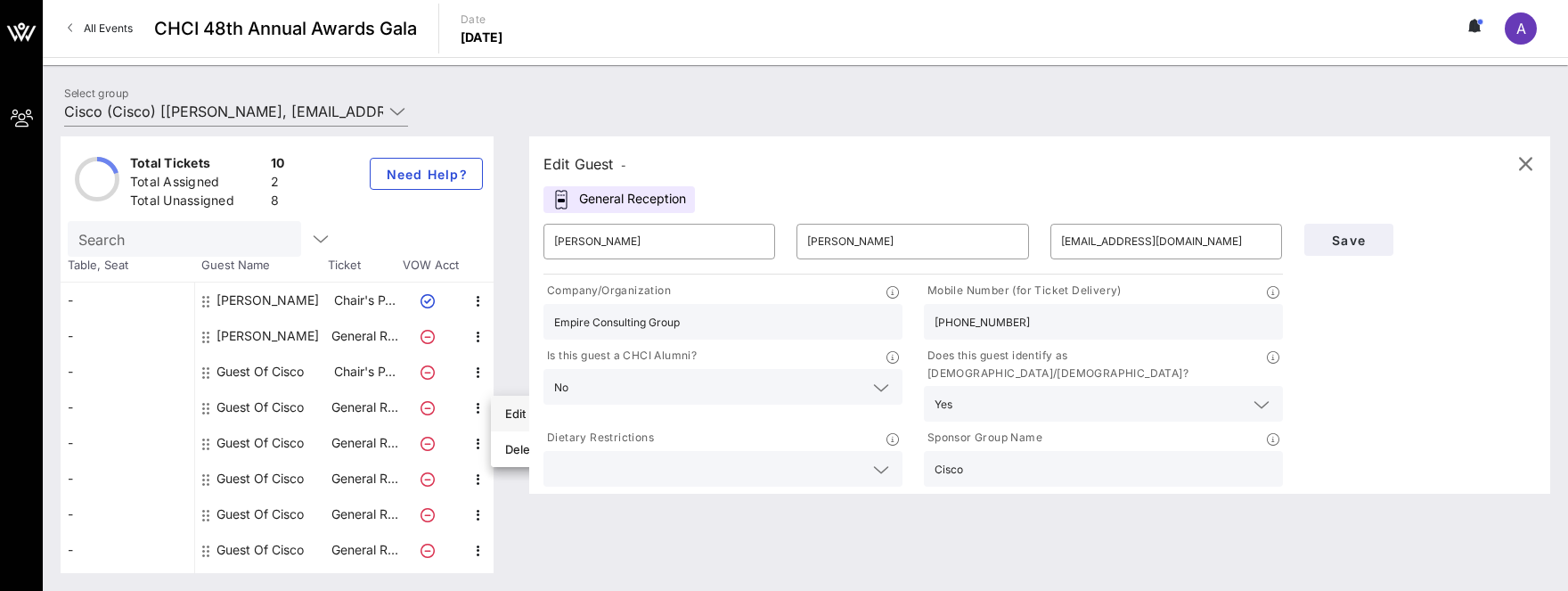
type input "Cisco"
type input "[EMAIL_ADDRESS][DOMAIN_NAME]"
type input "Cisco"
type input "3059794515"
click at [851, 247] on input "Cisco" at bounding box center [912, 242] width 210 height 28
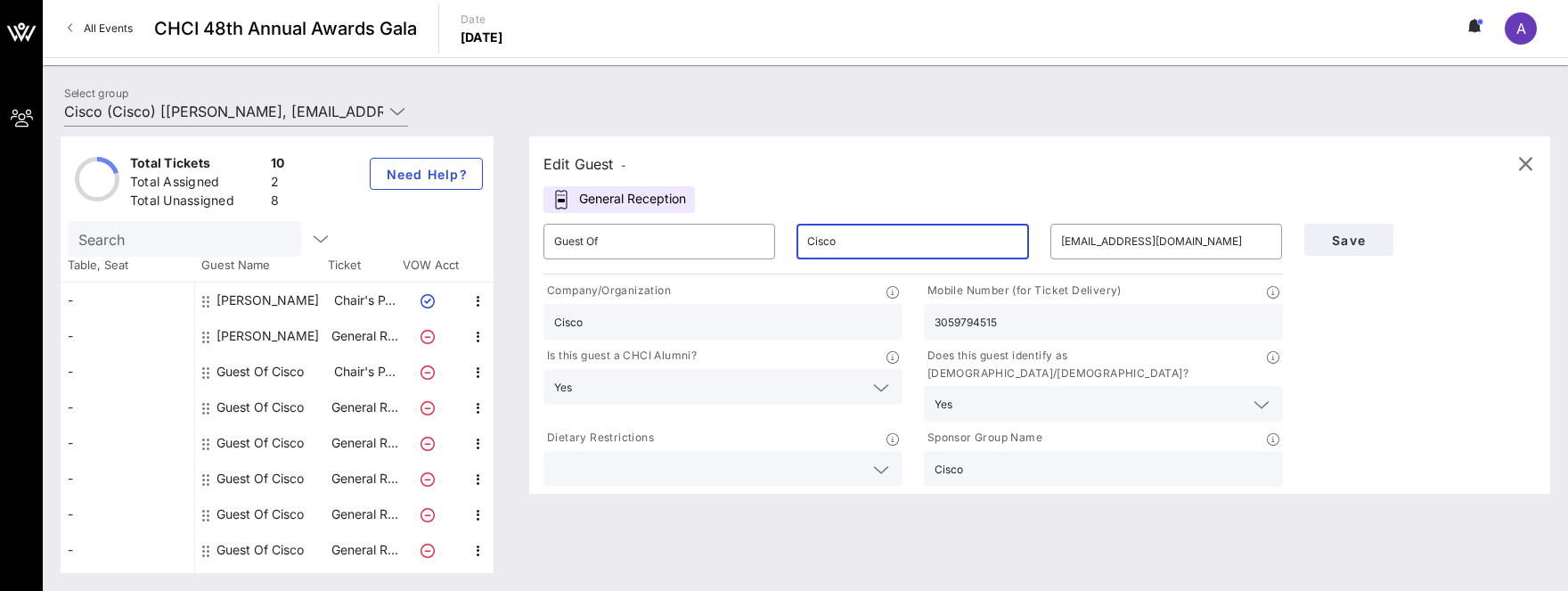
click at [851, 247] on input "Cisco" at bounding box center [912, 242] width 210 height 28
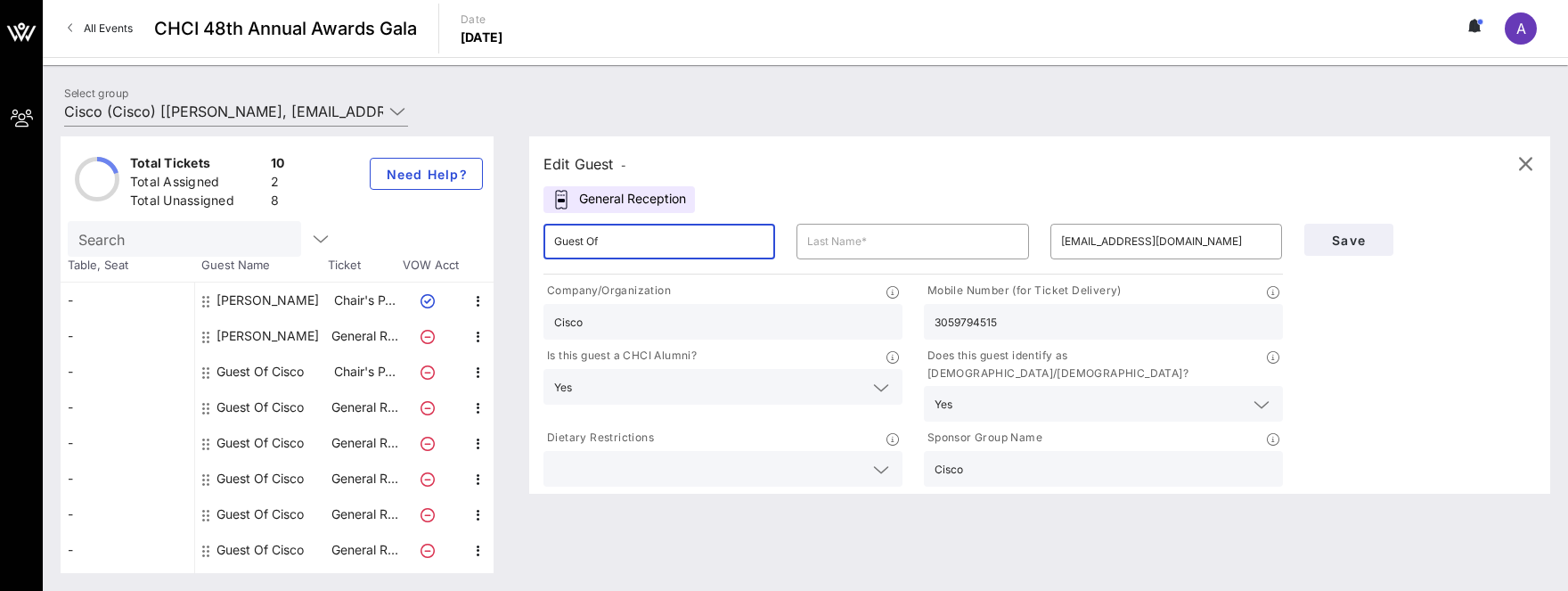
click at [729, 240] on input "Guest Of" at bounding box center [659, 242] width 210 height 28
type input "G"
click at [664, 245] on input "text" at bounding box center [659, 242] width 210 height 28
type input "m"
type input "[PERSON_NAME]"
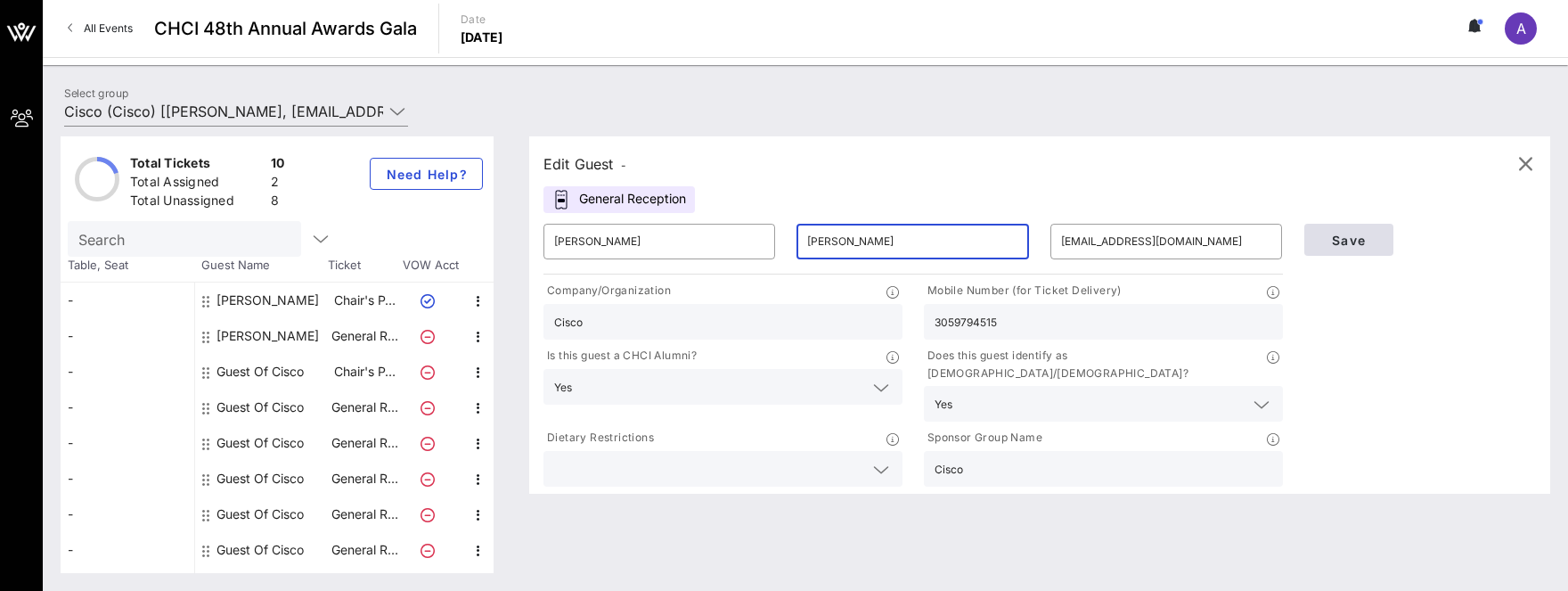
type input "[PERSON_NAME]"
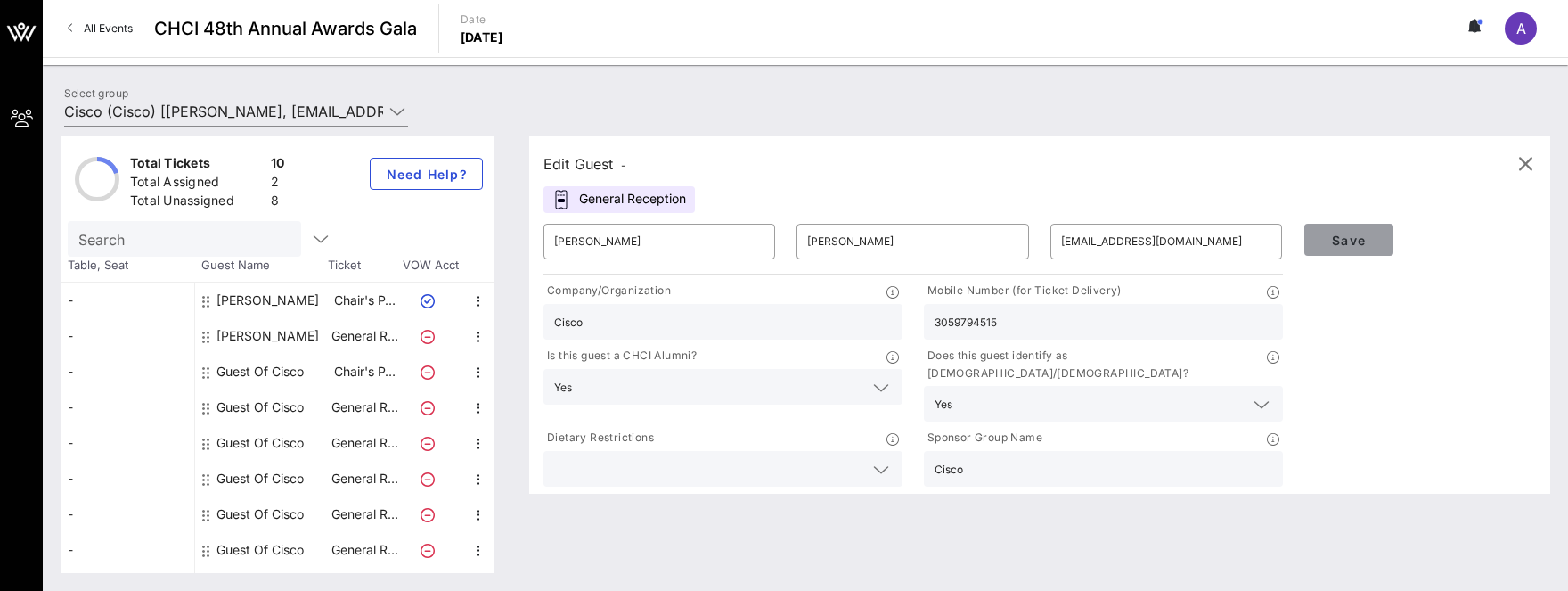
click at [1344, 239] on span "Save" at bounding box center [1349, 240] width 61 height 15
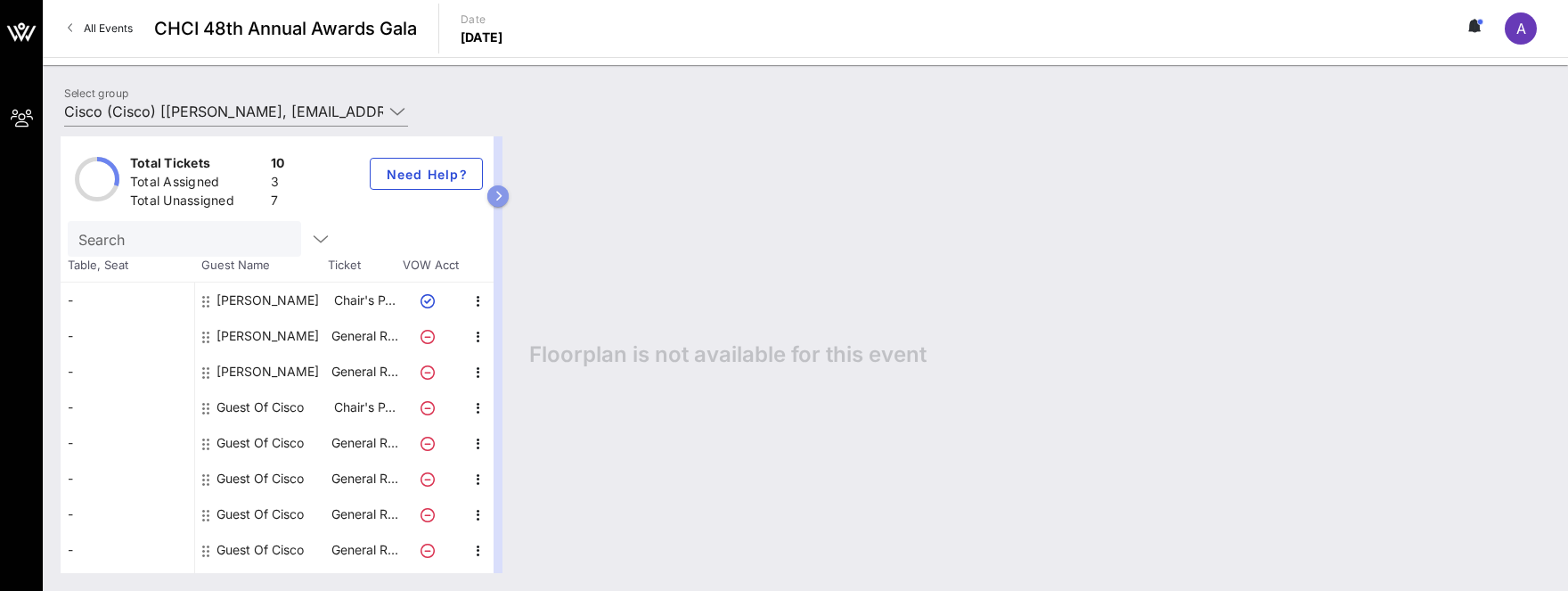
click at [502, 193] on icon "button" at bounding box center [498, 195] width 8 height 10
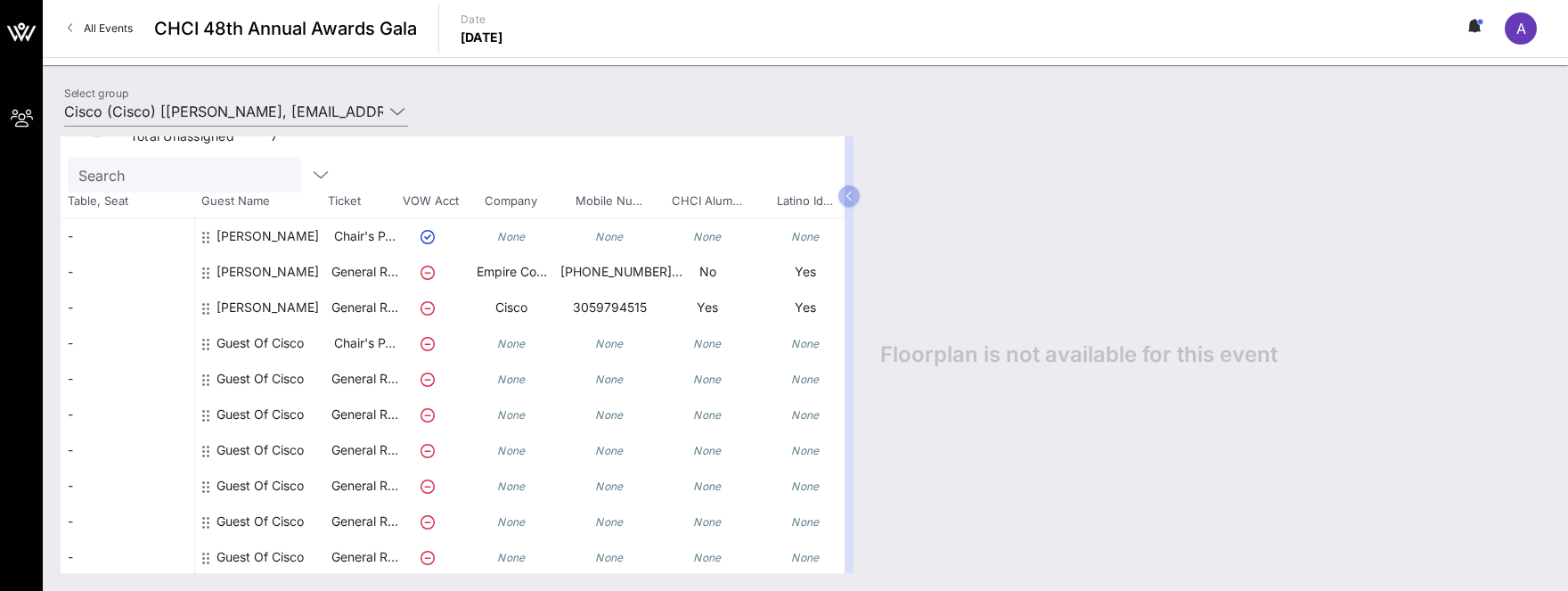
scroll to position [79, 0]
